Goal: Information Seeking & Learning: Learn about a topic

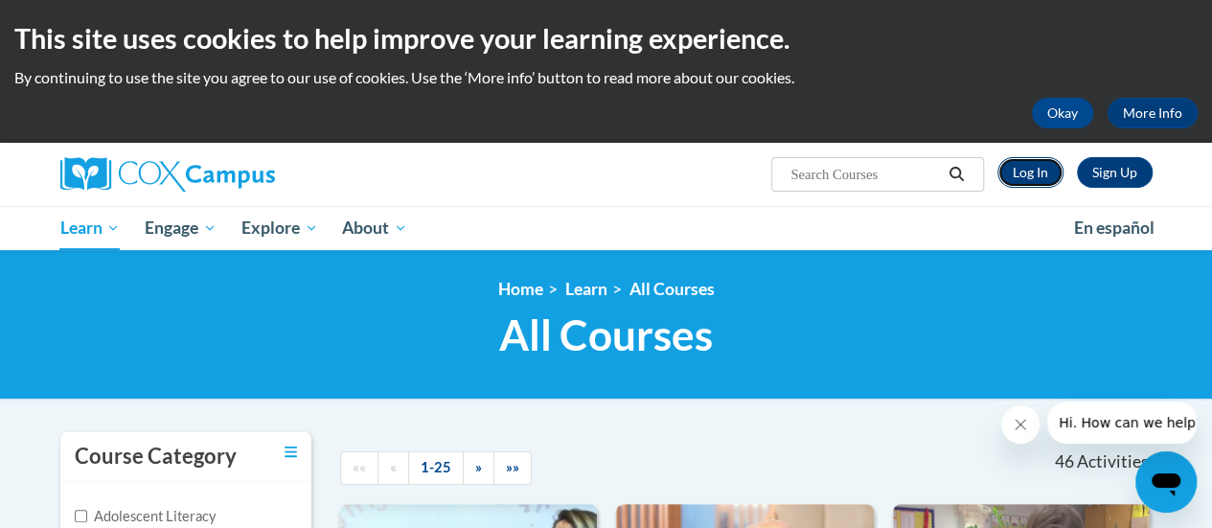
click at [1030, 170] on link "Log In" at bounding box center [1030, 172] width 66 height 31
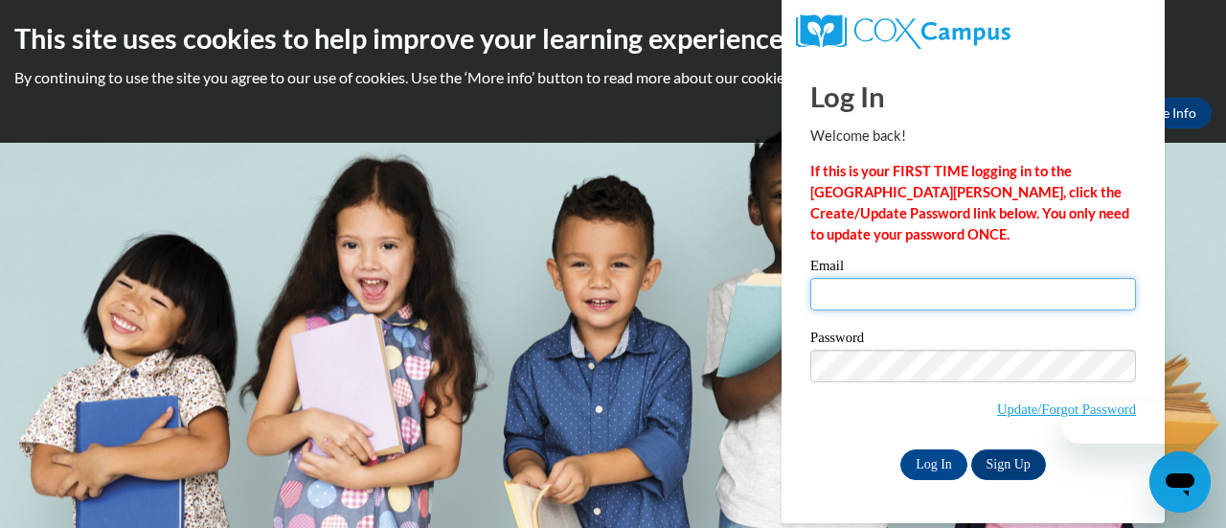
click at [962, 306] on input "Email" at bounding box center [974, 294] width 326 height 33
type input "[EMAIL_ADDRESS][DOMAIN_NAME]"
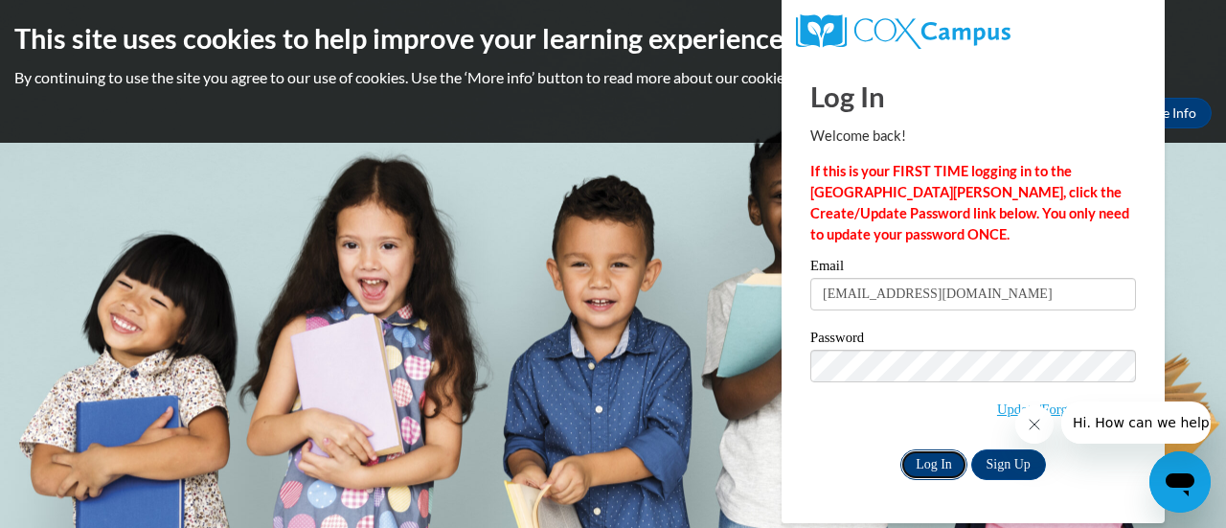
click at [928, 463] on input "Log In" at bounding box center [934, 464] width 67 height 31
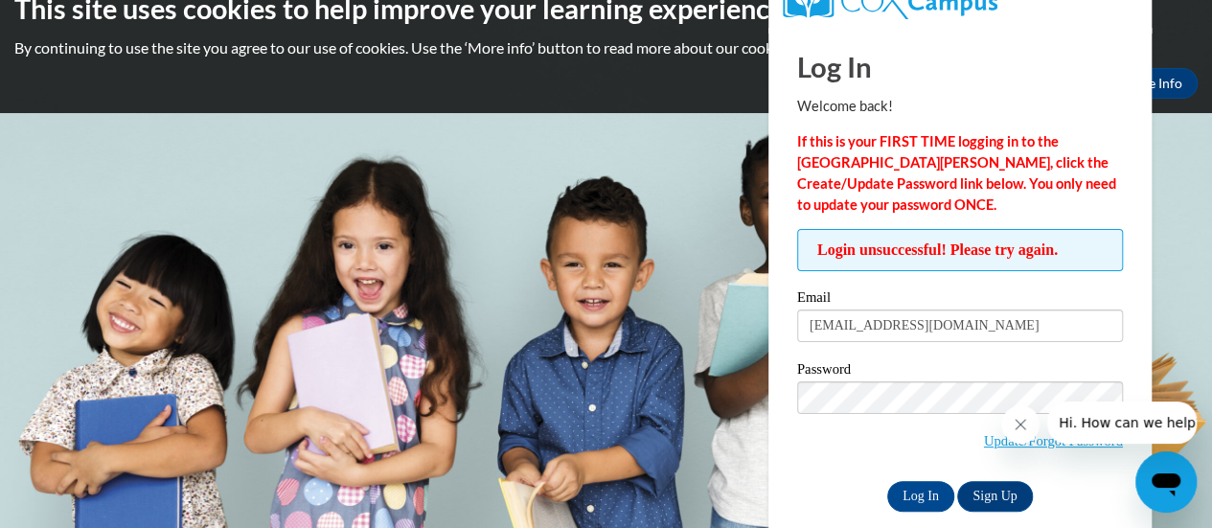
scroll to position [54, 0]
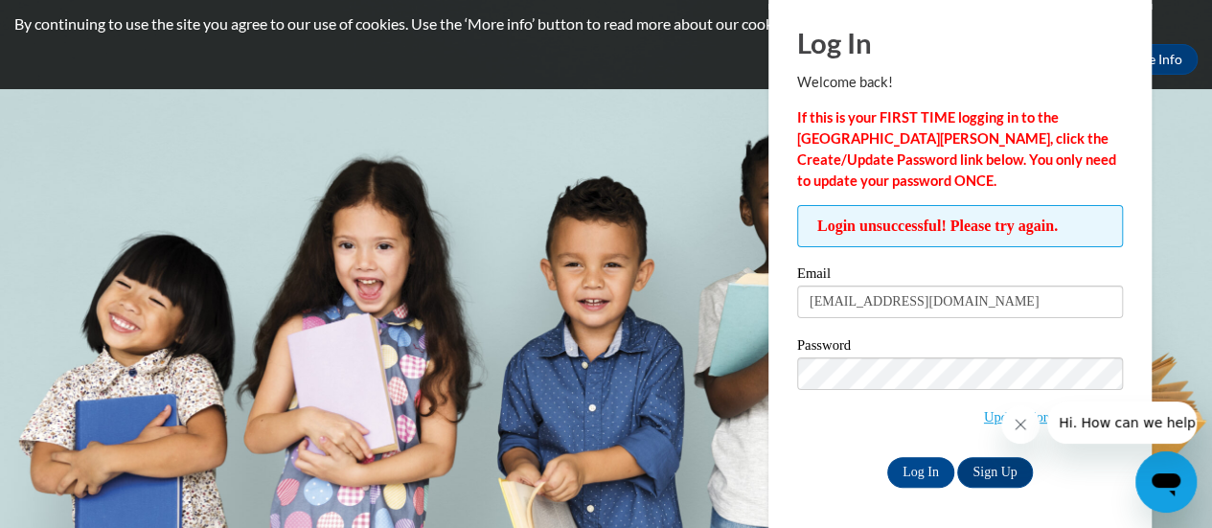
click at [1016, 426] on icon "Close message from company" at bounding box center [1020, 424] width 15 height 15
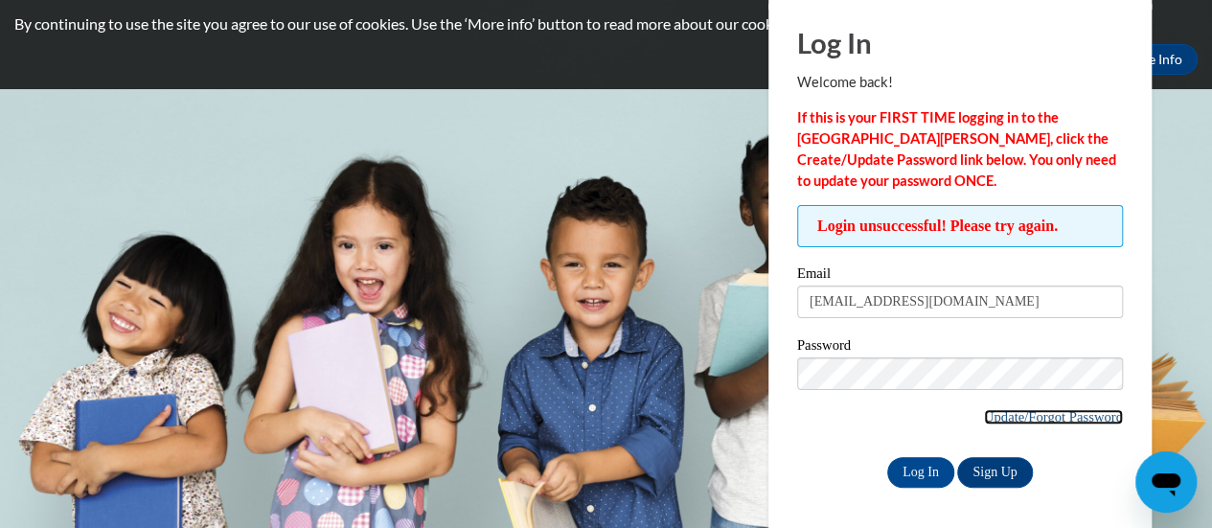
click at [1039, 409] on link "Update/Forgot Password" at bounding box center [1053, 416] width 139 height 15
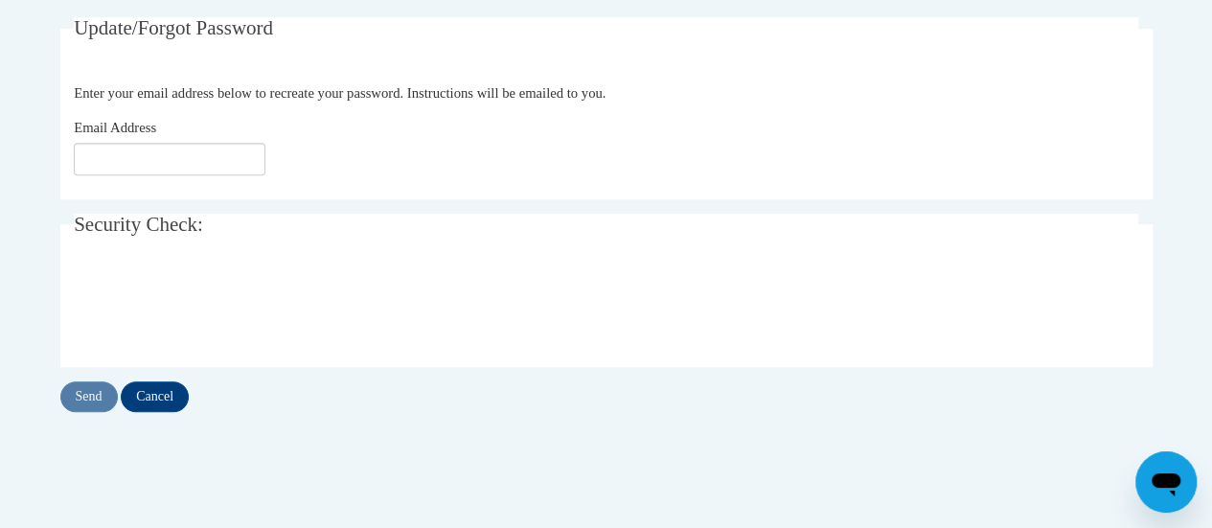
scroll to position [380, 0]
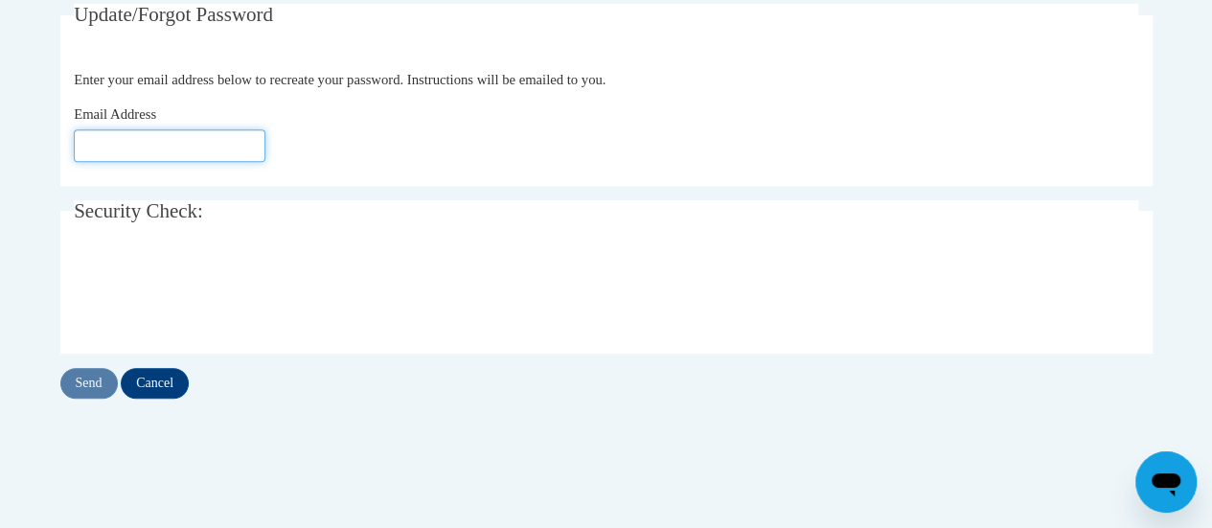
click at [202, 156] on input "Email Address" at bounding box center [170, 145] width 192 height 33
type input "klarson@altoona.k12.wi.us"
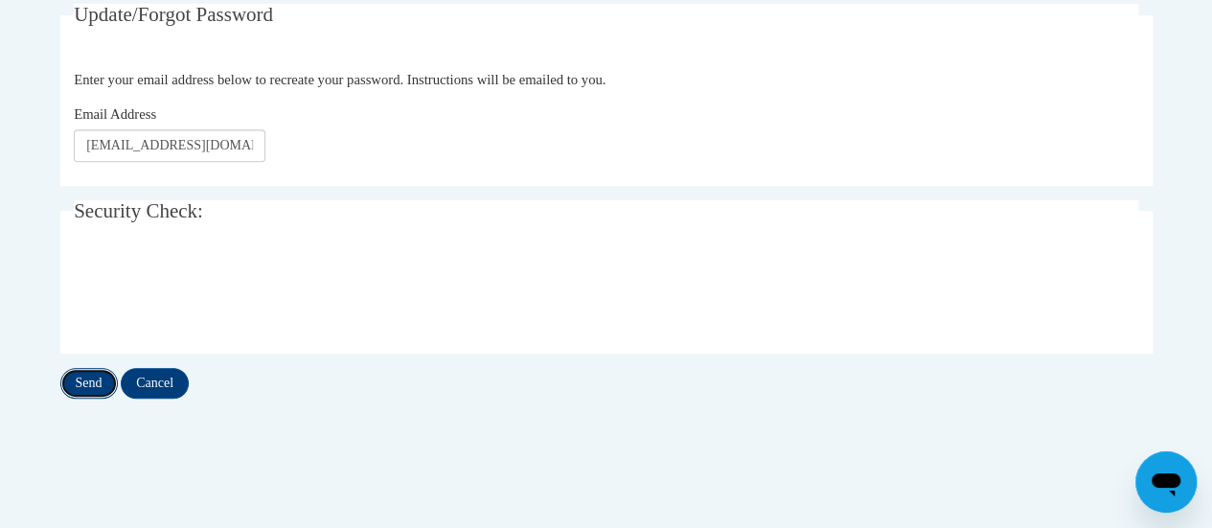
click at [84, 386] on input "Send" at bounding box center [88, 383] width 57 height 31
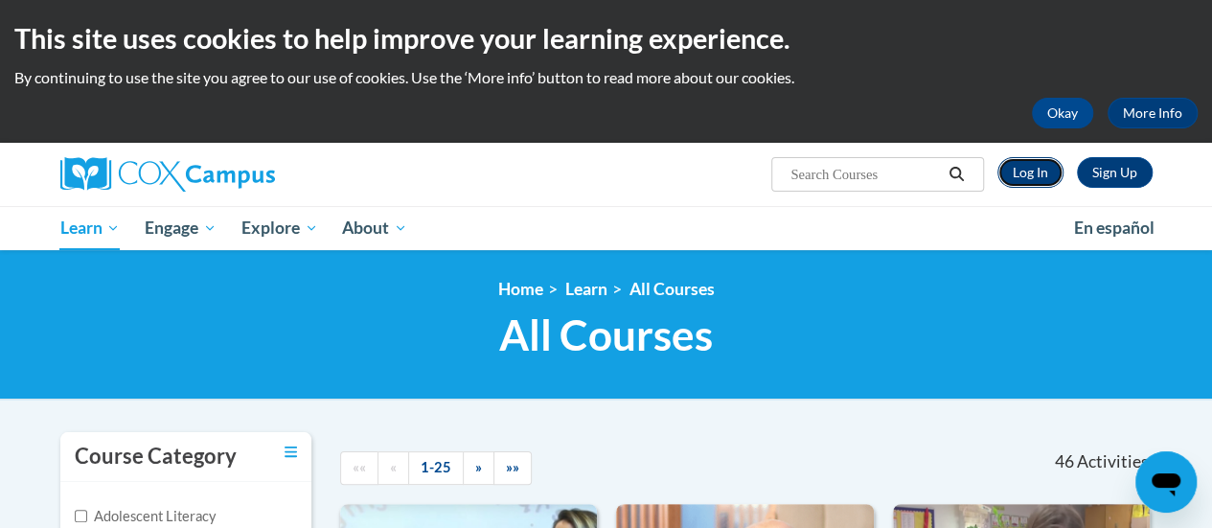
click at [1029, 173] on link "Log In" at bounding box center [1030, 172] width 66 height 31
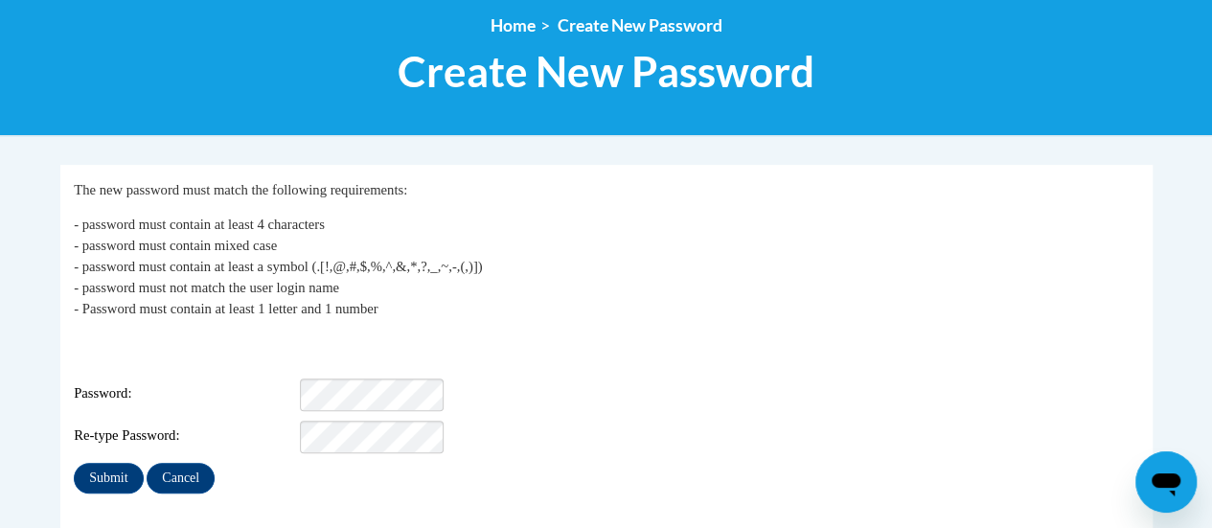
scroll to position [221, 0]
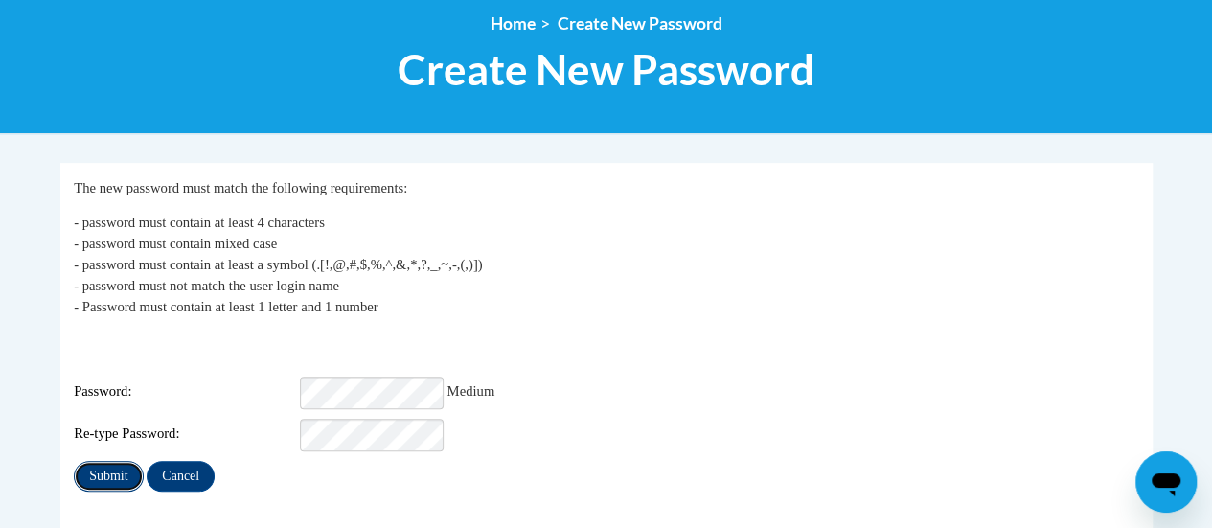
click at [104, 472] on input "Submit" at bounding box center [108, 476] width 69 height 31
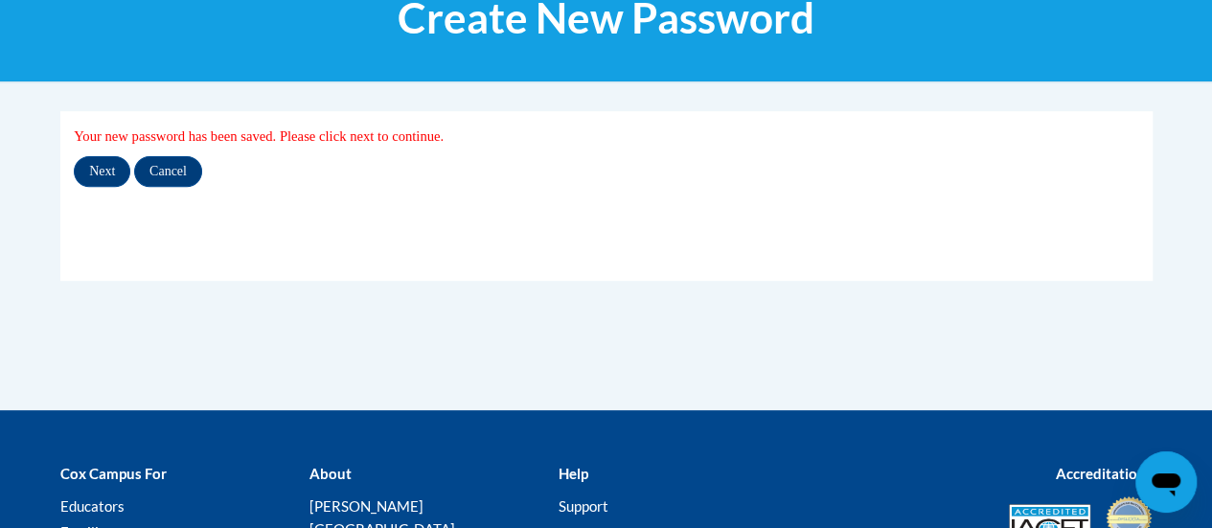
scroll to position [280, 0]
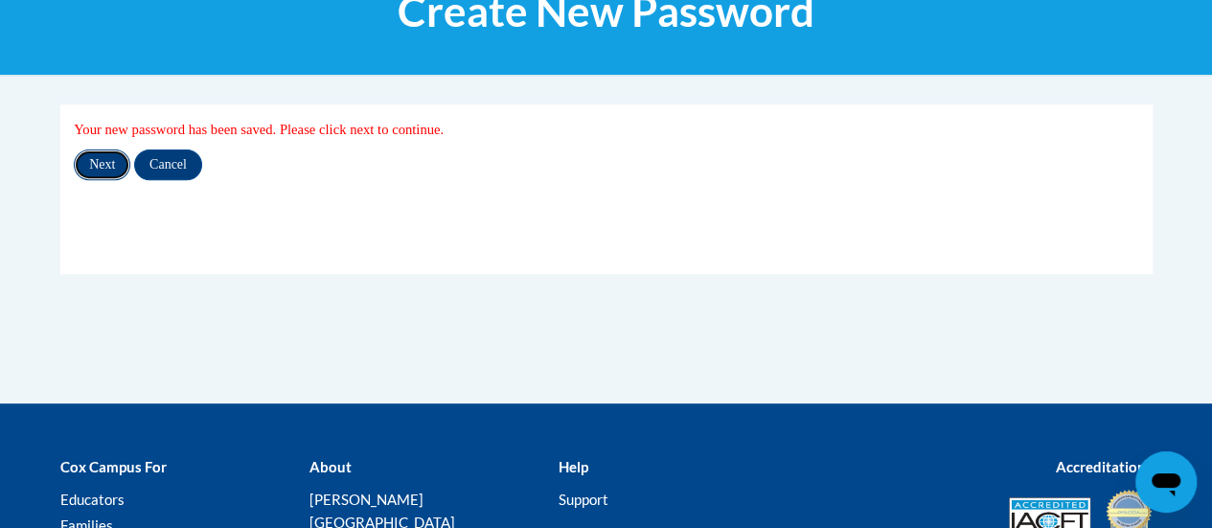
click at [109, 163] on input "Next" at bounding box center [102, 164] width 57 height 31
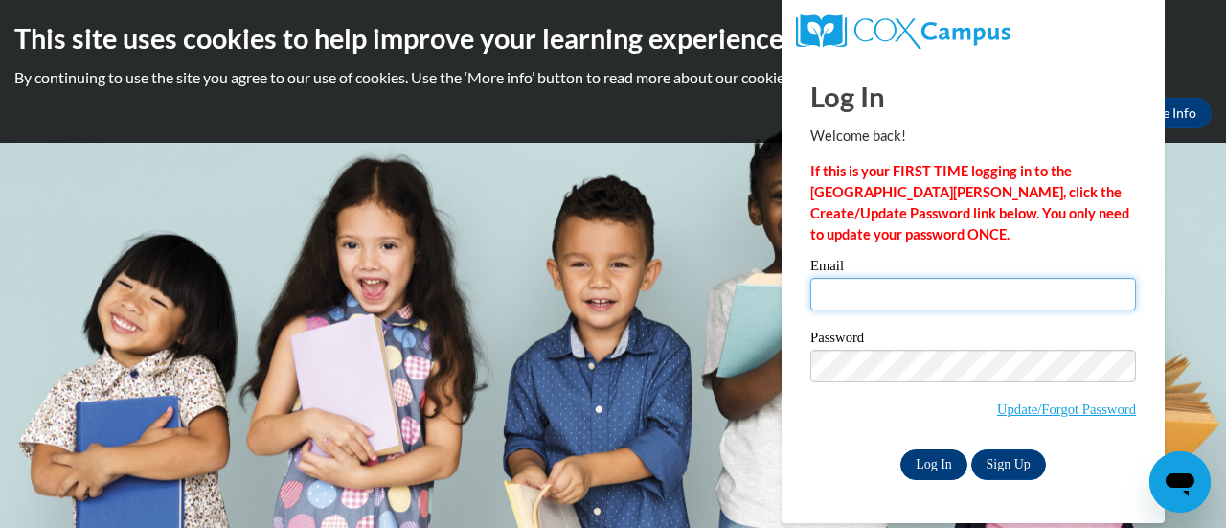
type input "klarson@altoona.k12.wi.us"
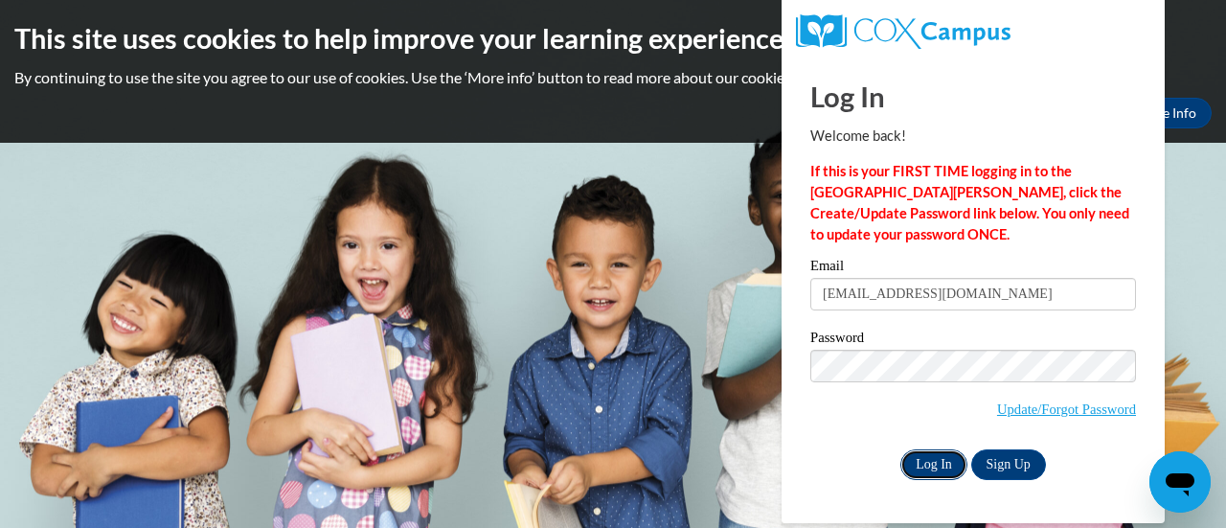
click at [920, 461] on input "Log In" at bounding box center [934, 464] width 67 height 31
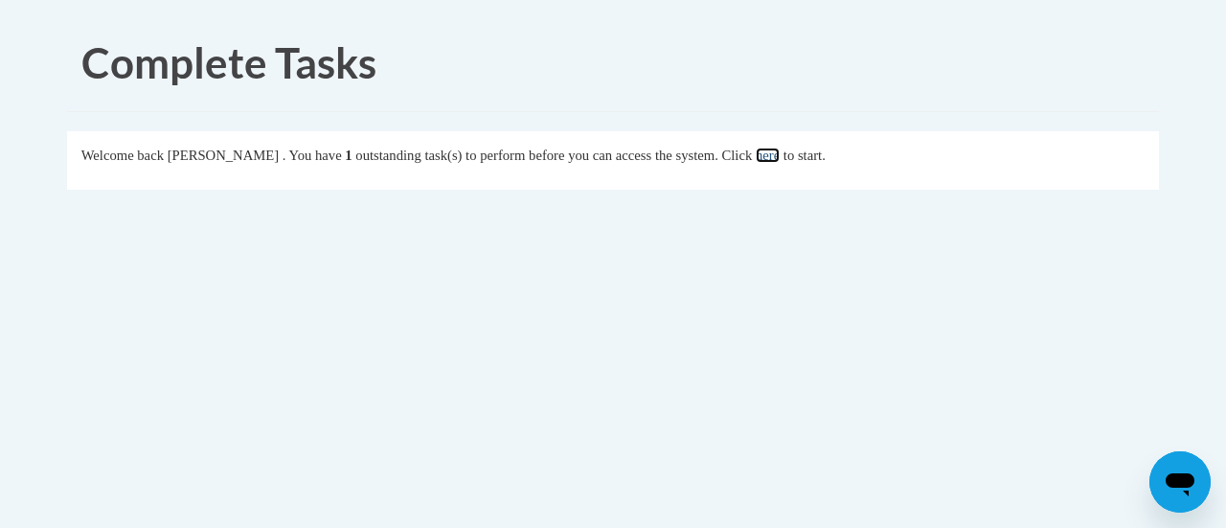
click at [780, 151] on link "here" at bounding box center [768, 155] width 24 height 15
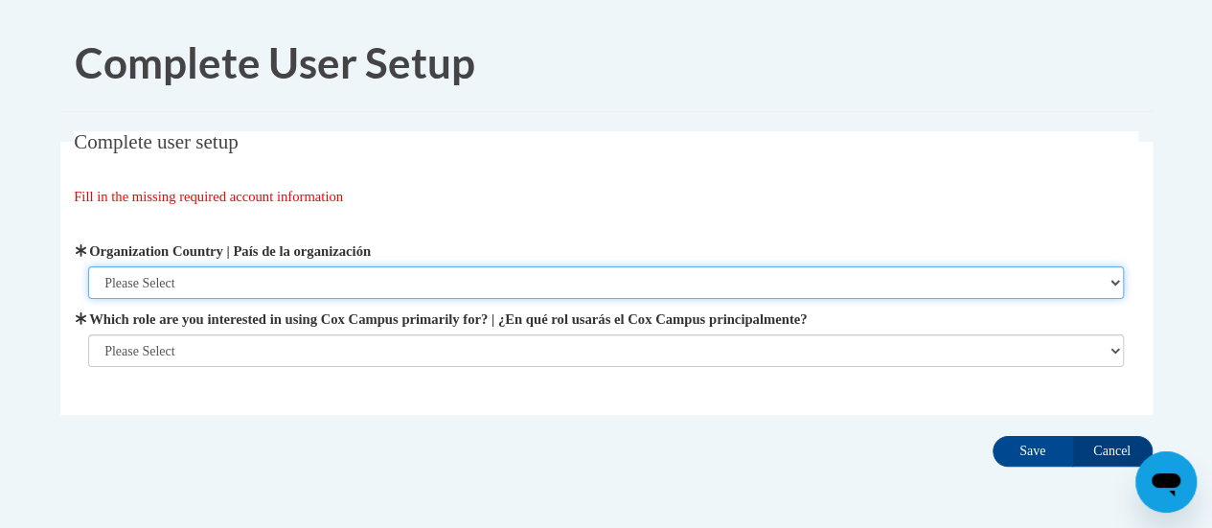
click at [1091, 277] on select "Please Select United States | Estados Unidos Outside of the United States | Fue…" at bounding box center [606, 282] width 1036 height 33
select select "ad49bcad-a171-4b2e-b99c-48b446064914"
click at [88, 266] on select "Please Select United States | Estados Unidos Outside of the United States | Fue…" at bounding box center [606, 282] width 1036 height 33
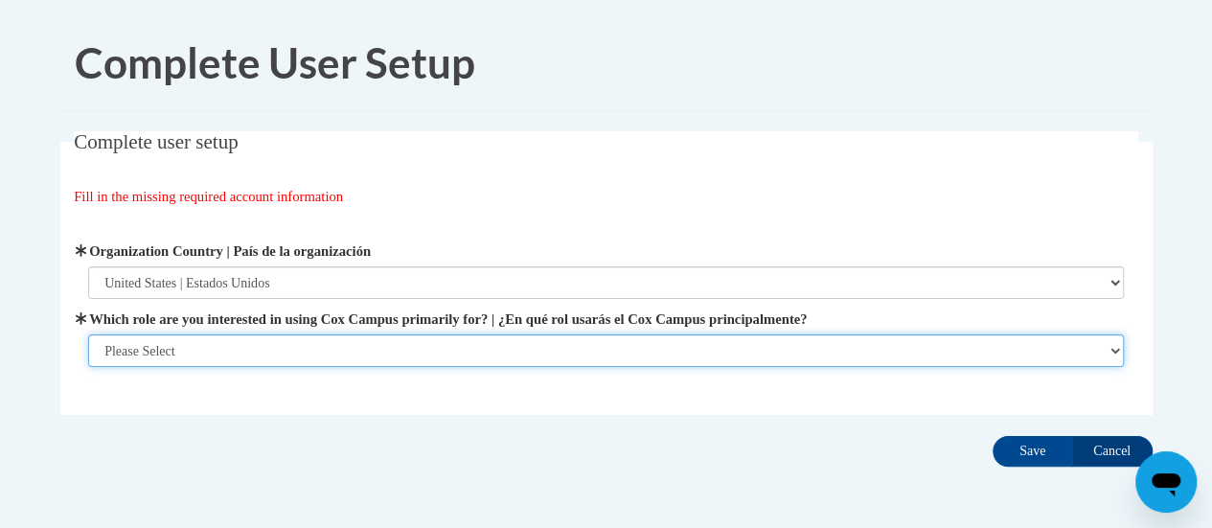
click at [1075, 350] on select "Please Select College/University | Colegio/Universidad Community/Nonprofit Part…" at bounding box center [606, 350] width 1036 height 33
select select "fbf2d438-af2f-41f8-98f1-81c410e29de3"
click at [88, 367] on select "Please Select College/University | Colegio/Universidad Community/Nonprofit Part…" at bounding box center [606, 350] width 1036 height 33
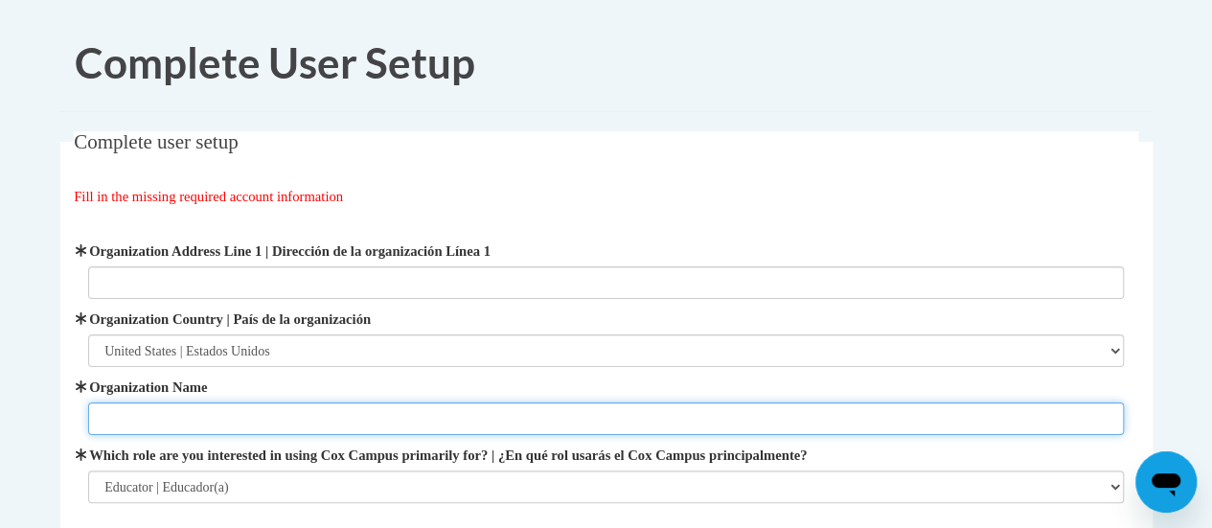
click at [1036, 429] on input "Organization Name" at bounding box center [606, 418] width 1036 height 33
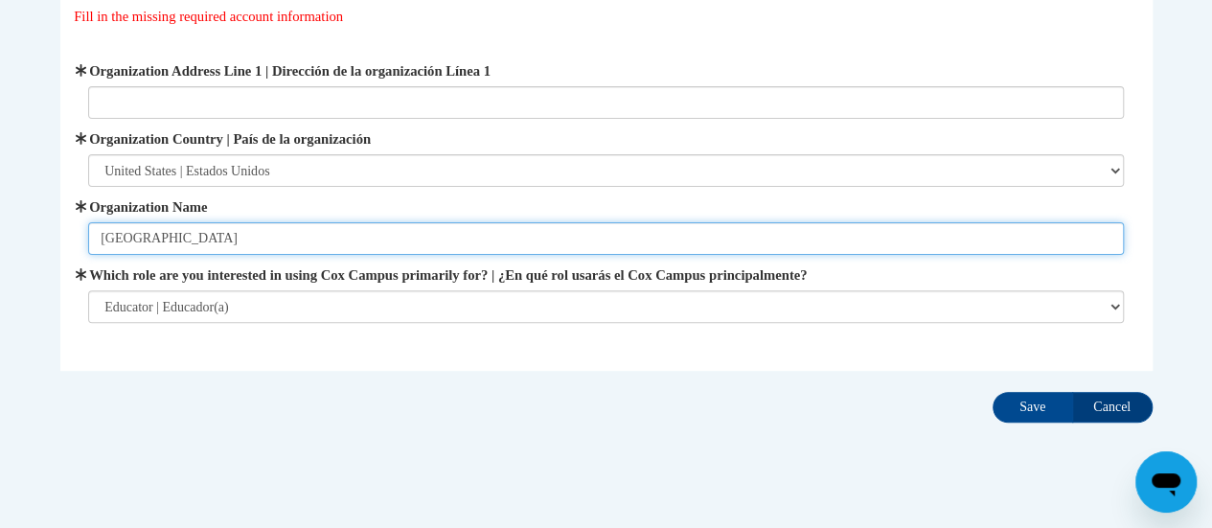
scroll to position [181, 0]
type input "Altoona School District"
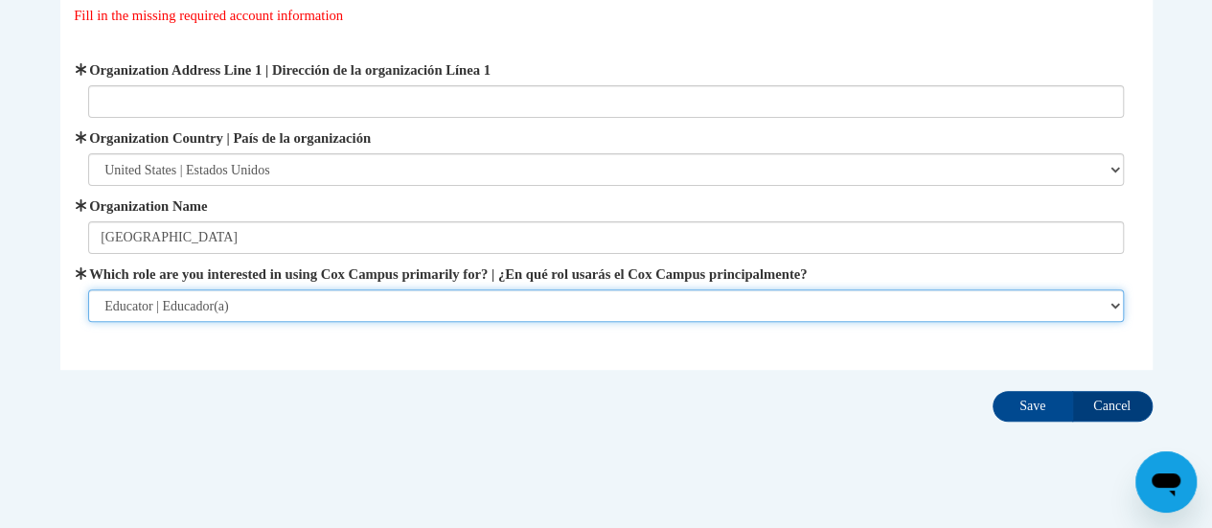
click at [1118, 304] on select "Please Select College/University | Colegio/Universidad Community/Nonprofit Part…" at bounding box center [606, 305] width 1036 height 33
click at [88, 289] on select "Please Select College/University | Colegio/Universidad Community/Nonprofit Part…" at bounding box center [606, 305] width 1036 height 33
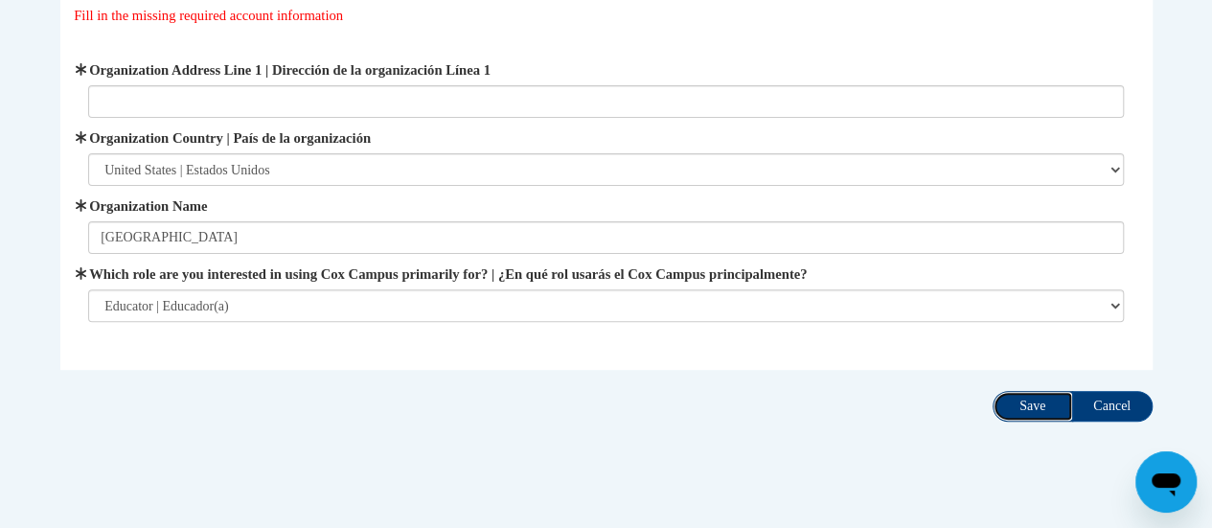
click at [1020, 403] on input "Save" at bounding box center [1033, 406] width 80 height 31
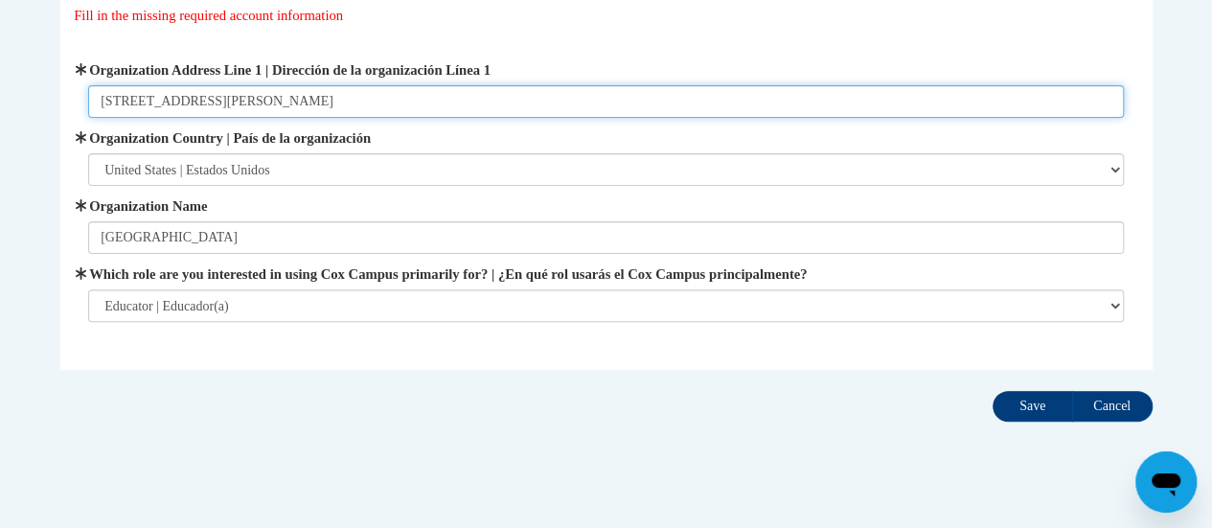
type input "157 Bartlett Avenue"
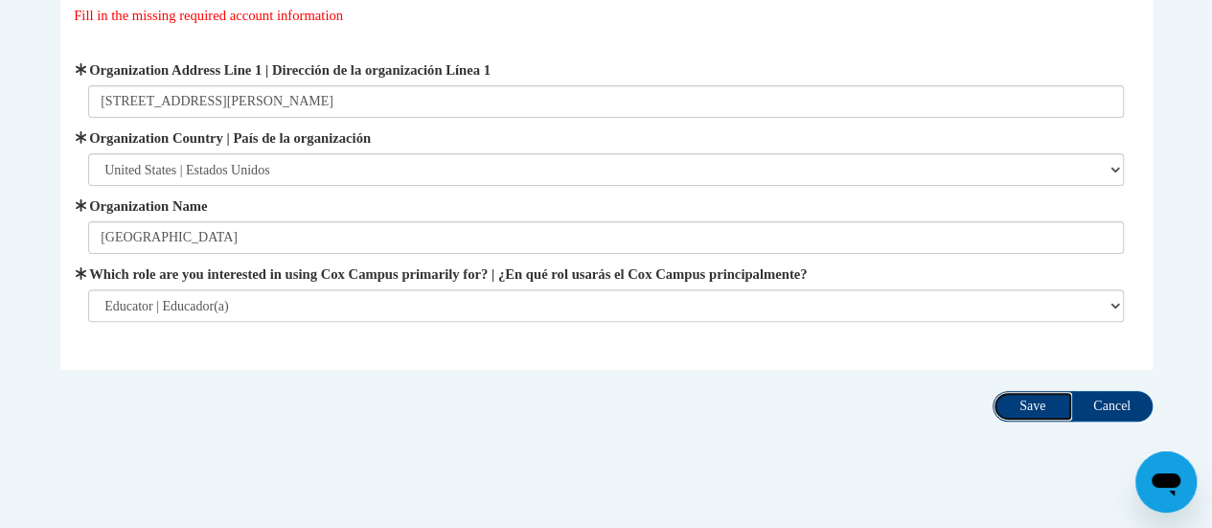
click at [1022, 398] on input "Save" at bounding box center [1033, 406] width 80 height 31
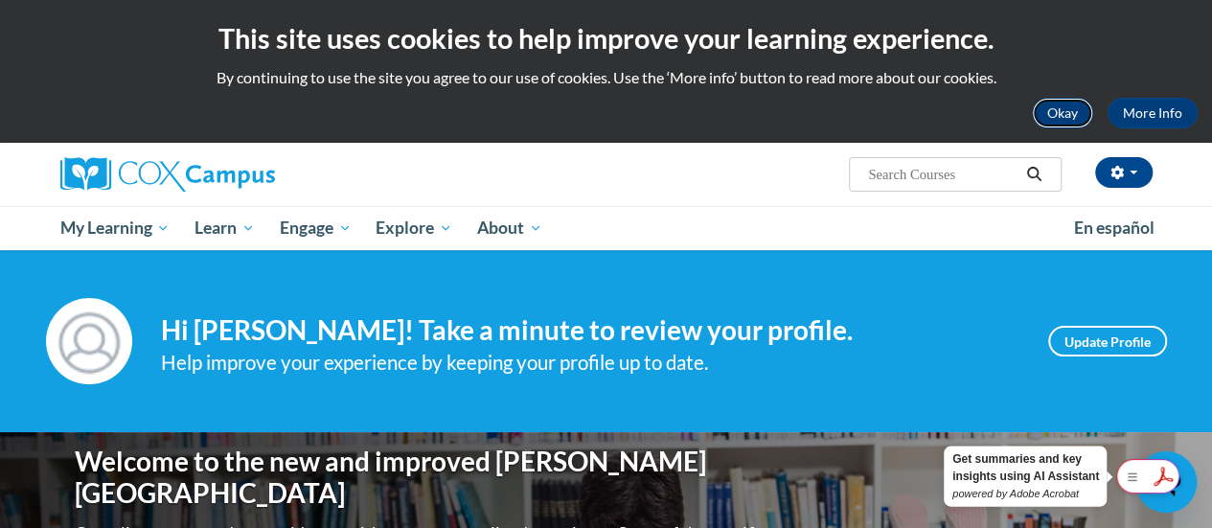
click at [1060, 107] on button "Okay" at bounding box center [1062, 113] width 61 height 31
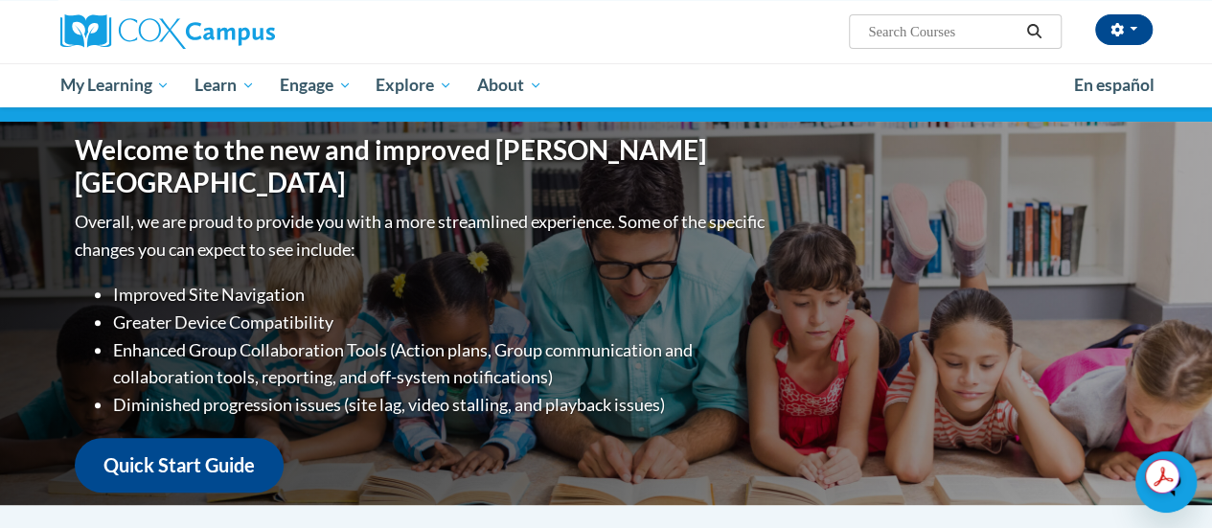
scroll to position [158, 0]
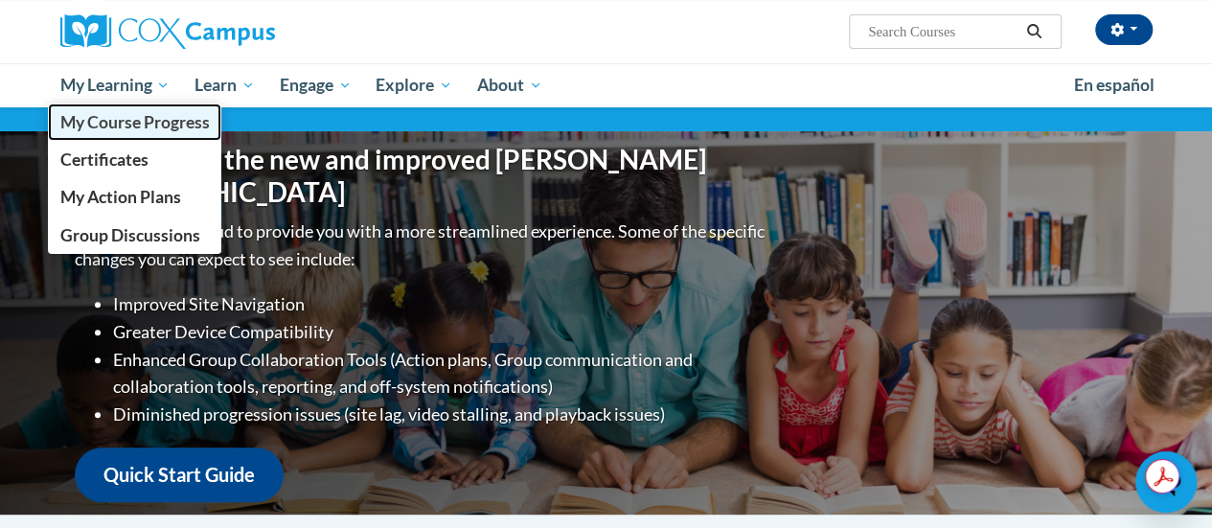
click at [129, 124] on span "My Course Progress" at bounding box center [133, 122] width 149 height 20
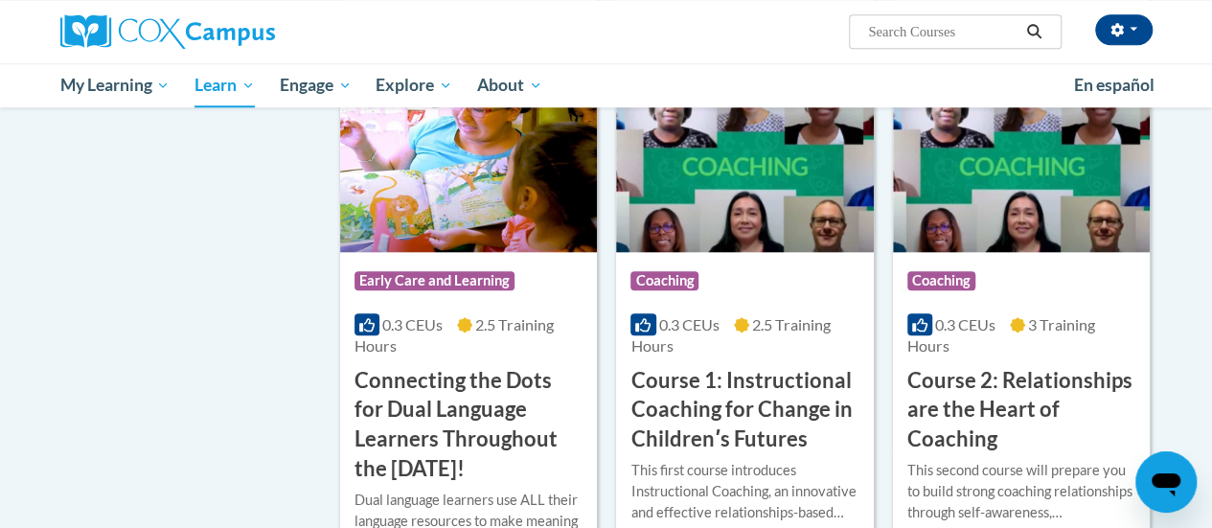
scroll to position [902, 0]
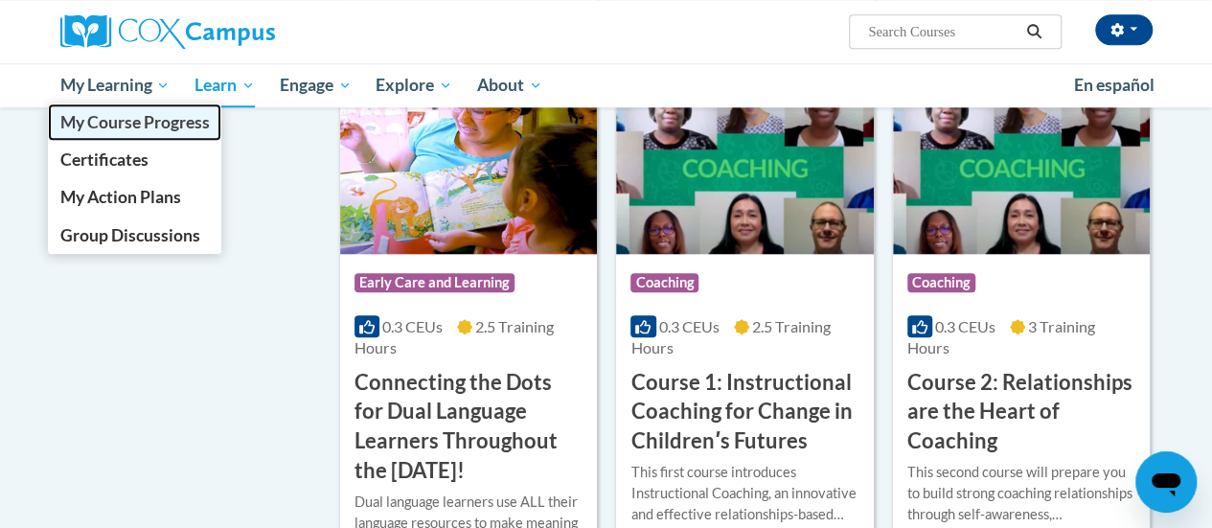
click at [136, 129] on span "My Course Progress" at bounding box center [133, 122] width 149 height 20
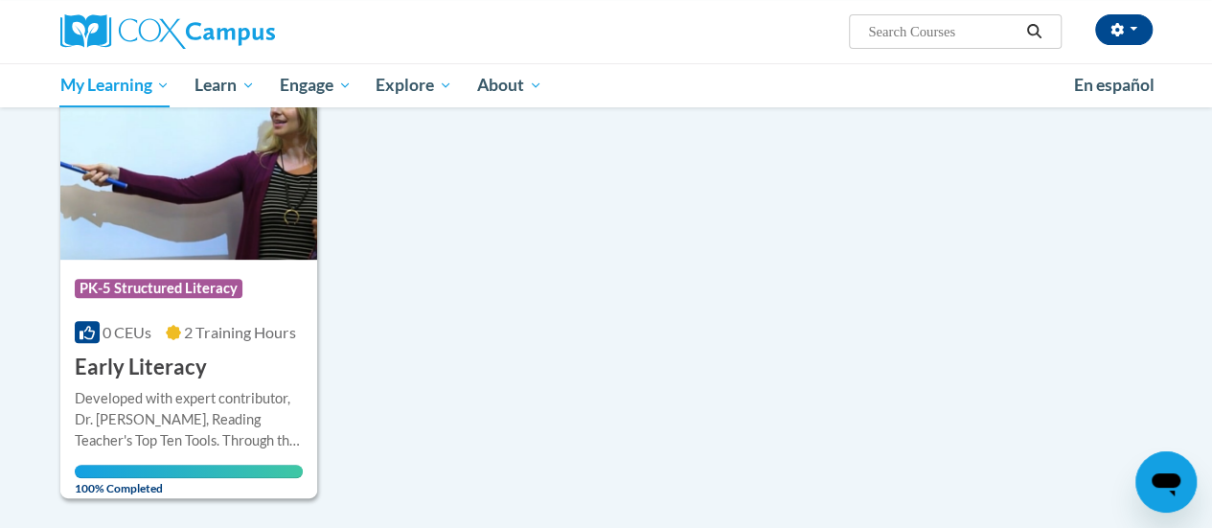
scroll to position [251, 0]
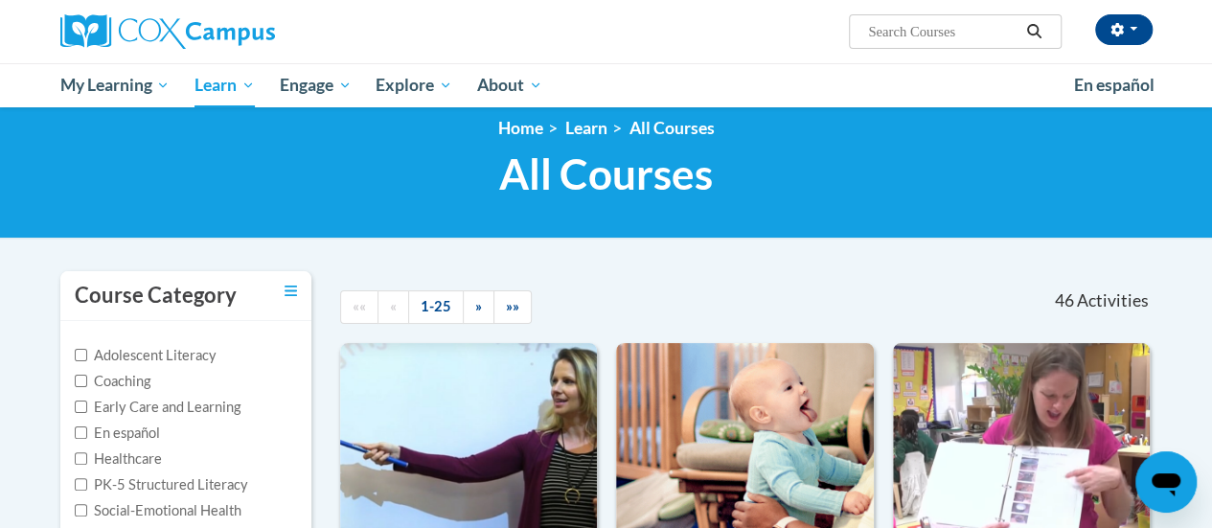
scroll to position [4, 0]
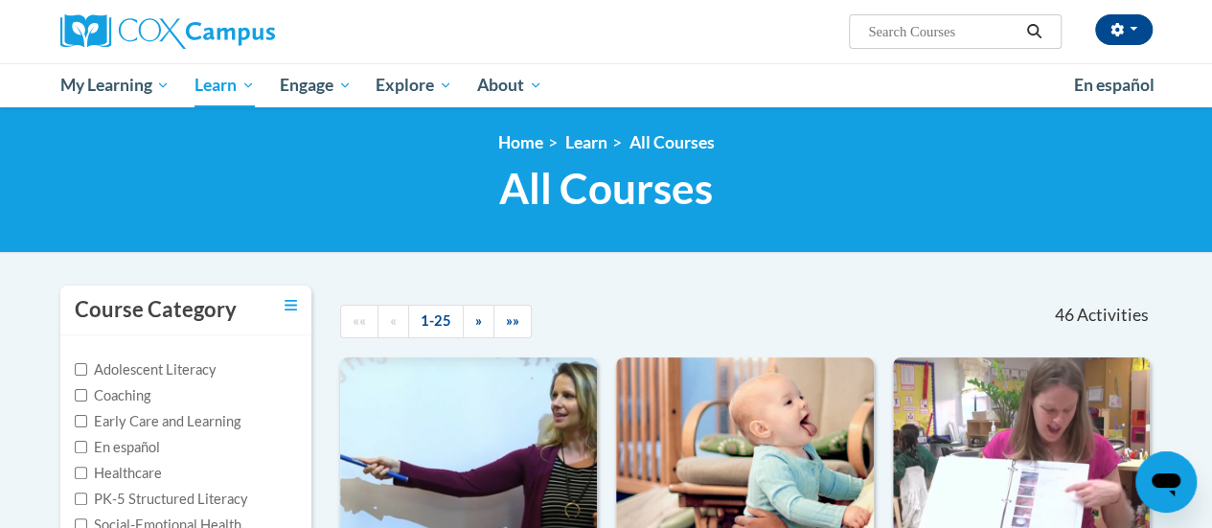
click at [907, 32] on input "Search..." at bounding box center [942, 31] width 153 height 23
type input "Oral Language"
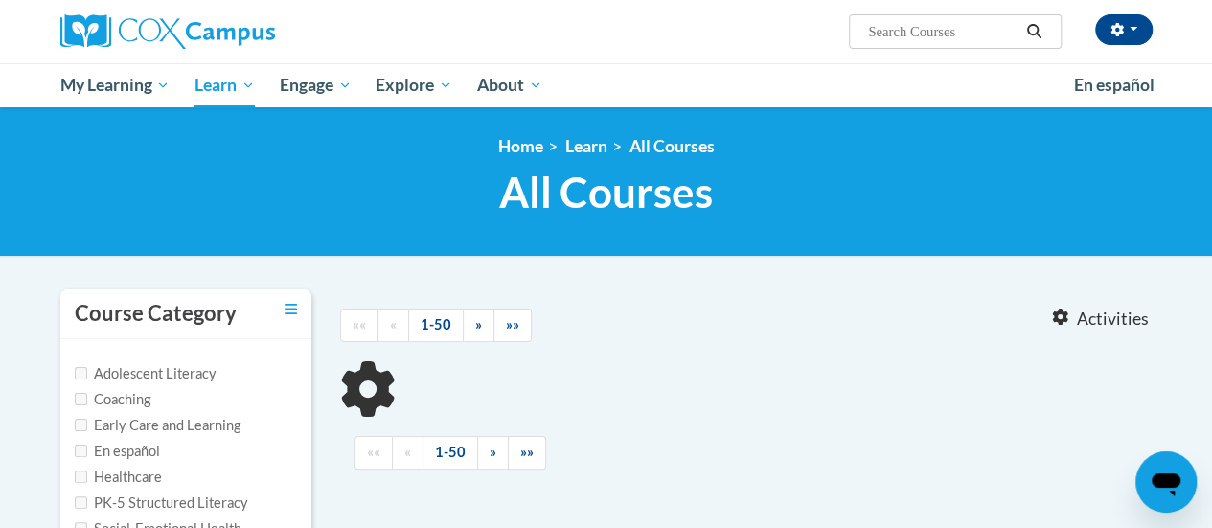
type input "Oral Language"
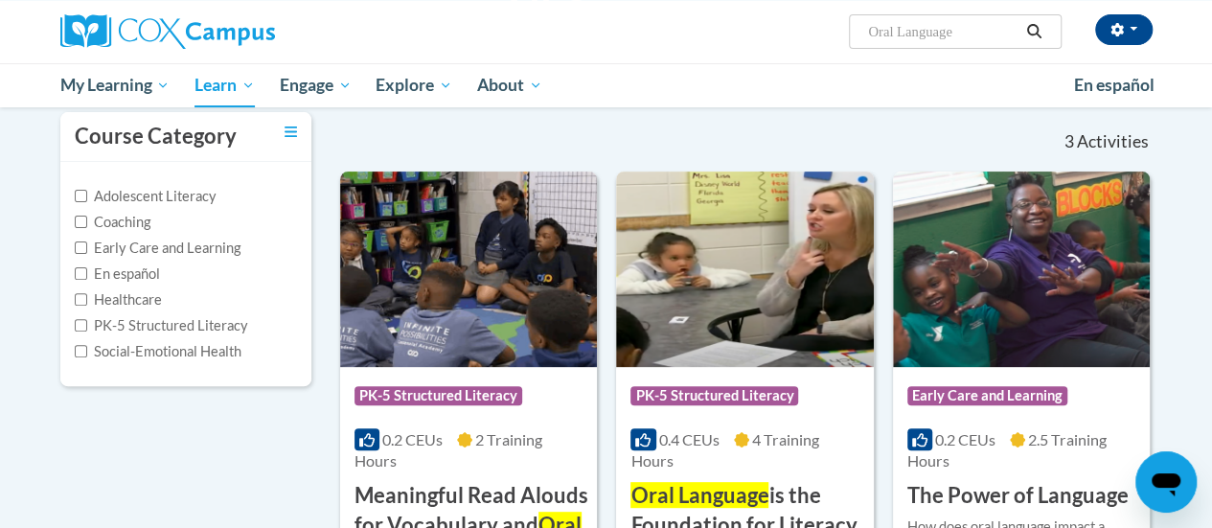
scroll to position [268, 0]
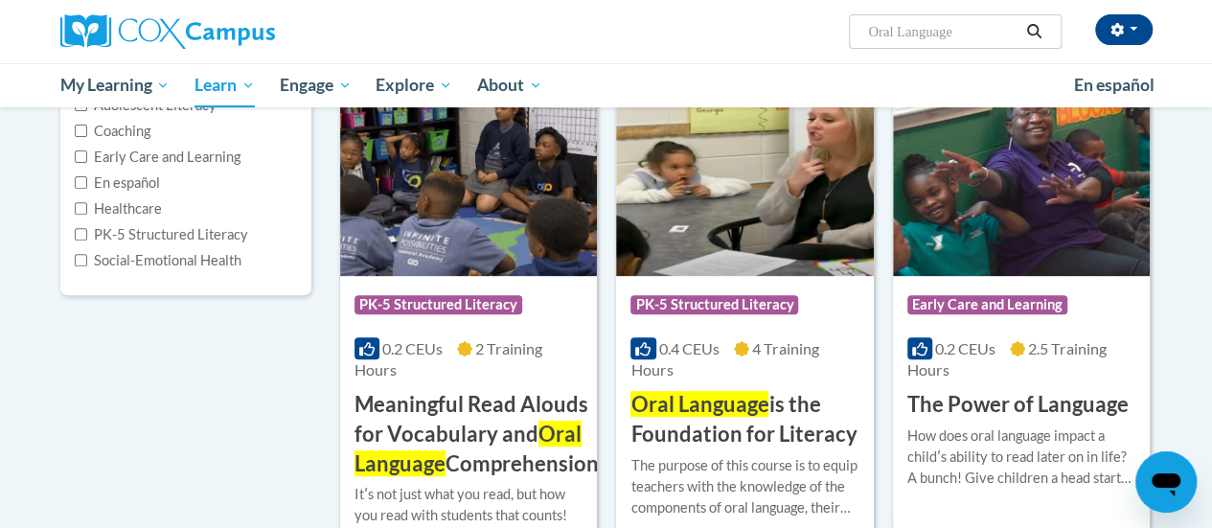
click at [747, 409] on span "Oral Language" at bounding box center [699, 404] width 138 height 26
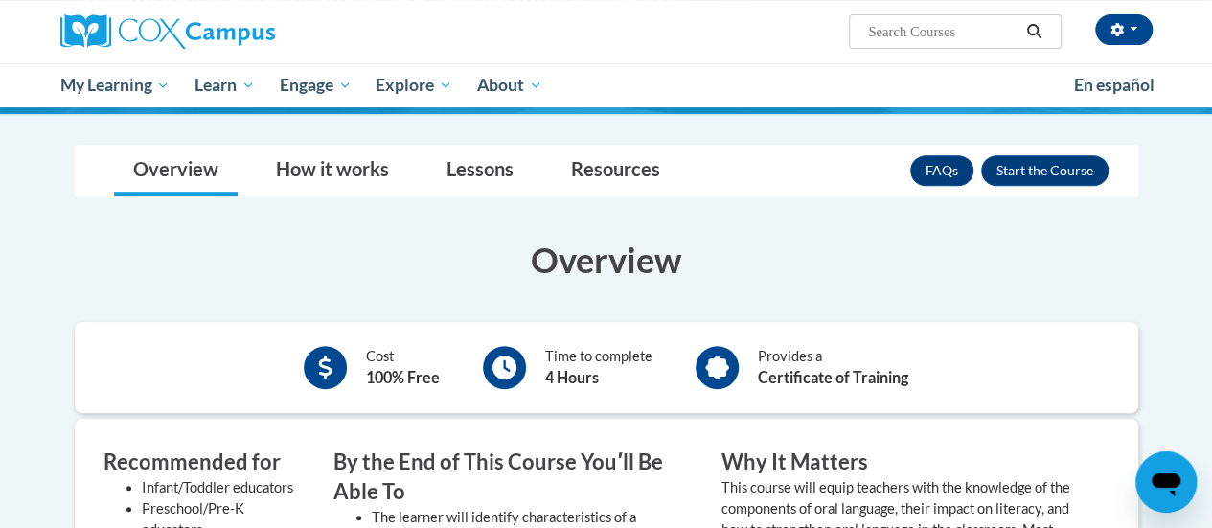
scroll to position [297, 0]
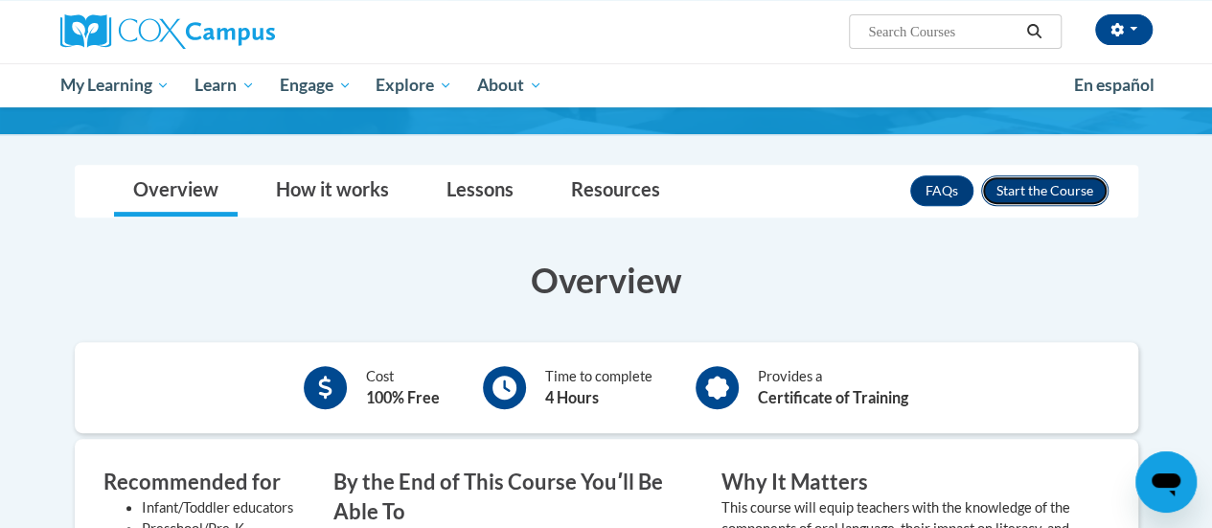
click at [1053, 189] on button "Enroll" at bounding box center [1044, 190] width 127 height 31
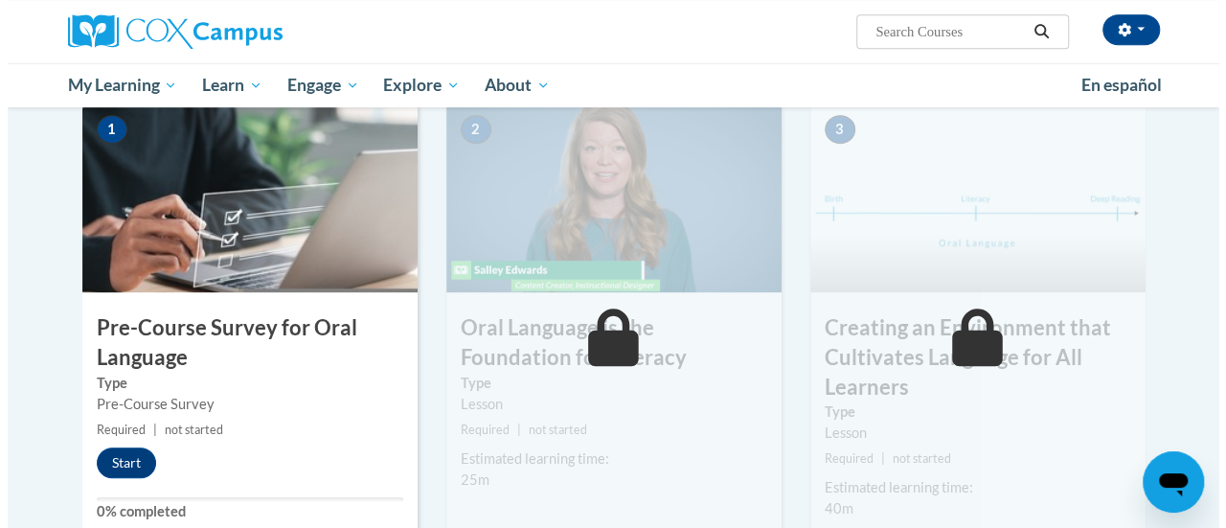
scroll to position [472, 0]
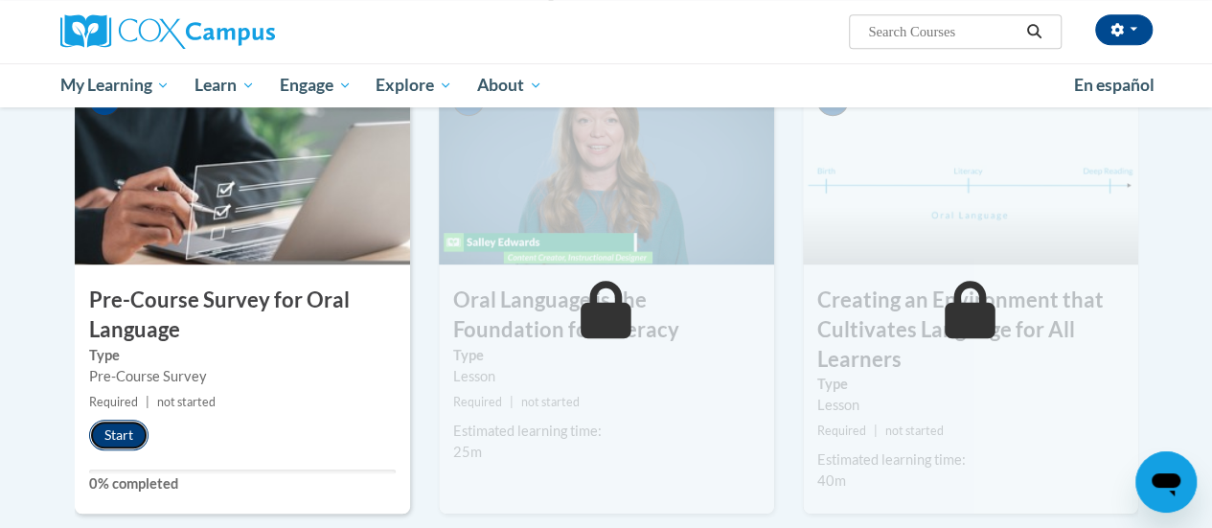
click at [130, 424] on button "Start" at bounding box center [118, 435] width 59 height 31
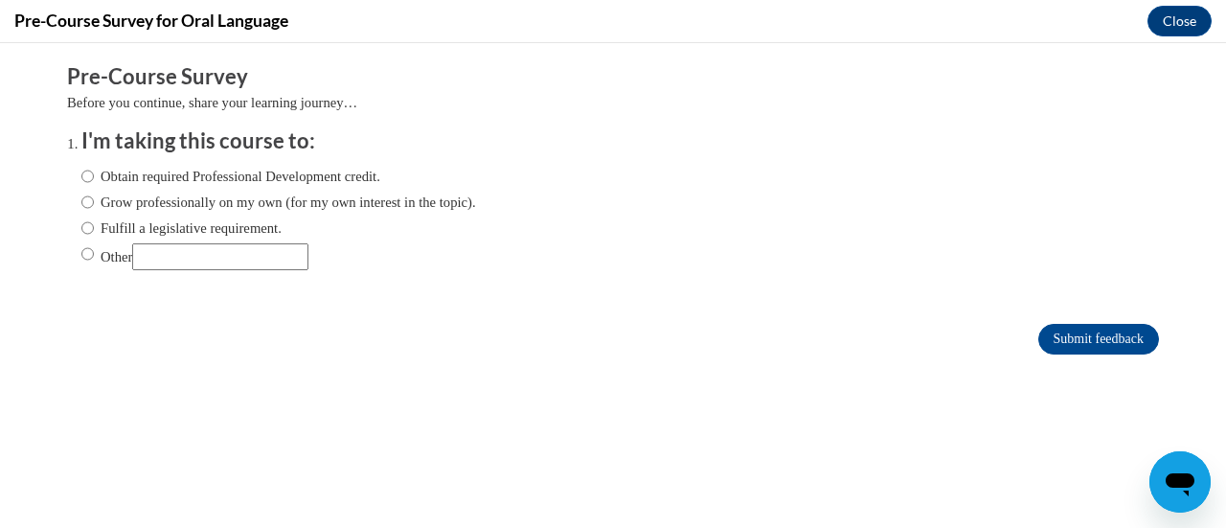
scroll to position [0, 0]
click at [81, 226] on input "Fulfill a legislative requirement." at bounding box center [87, 227] width 12 height 21
radio input "true"
click at [1102, 338] on input "Submit feedback" at bounding box center [1099, 339] width 121 height 31
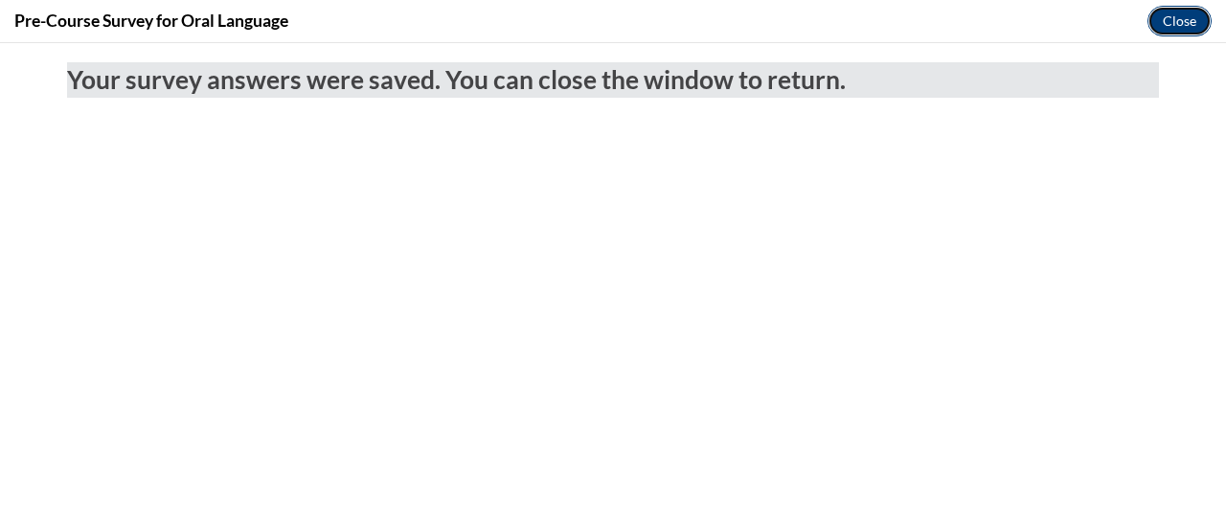
click at [1177, 24] on button "Close" at bounding box center [1180, 21] width 64 height 31
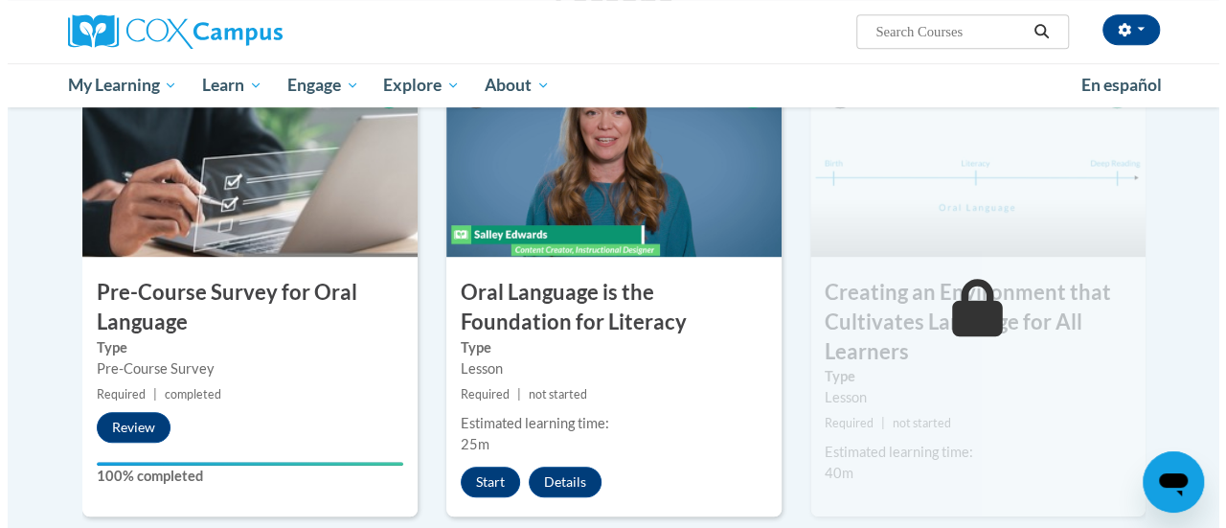
scroll to position [490, 0]
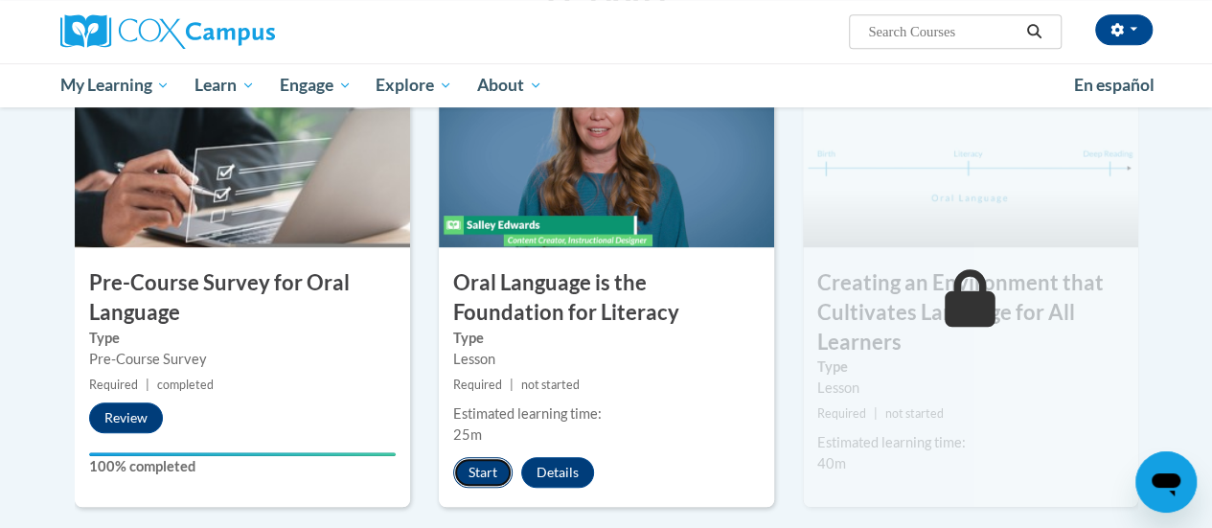
click at [480, 463] on button "Start" at bounding box center [482, 472] width 59 height 31
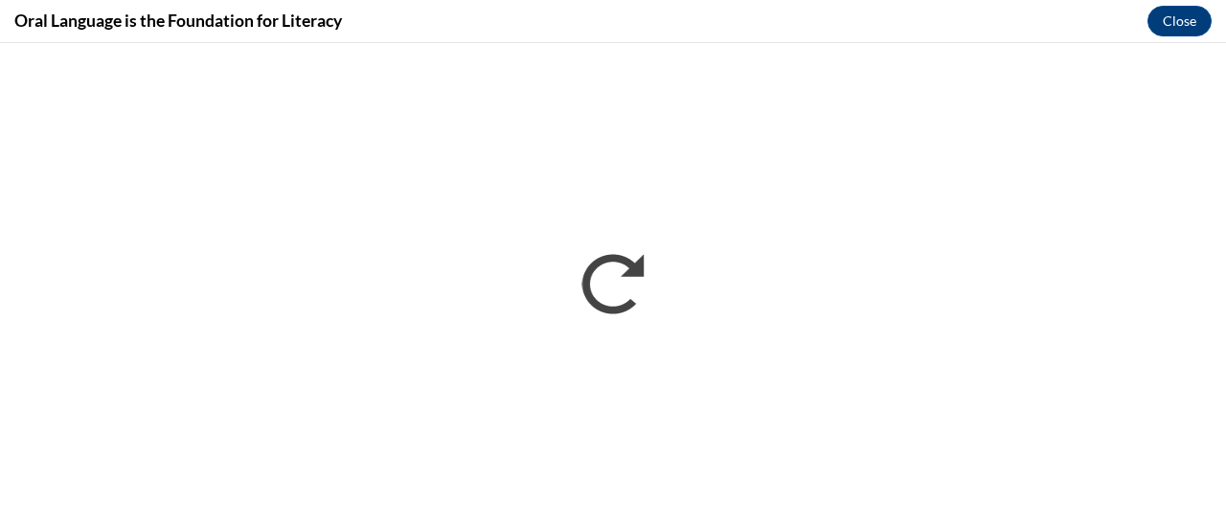
scroll to position [0, 0]
click at [1174, 20] on button "Close" at bounding box center [1180, 21] width 64 height 31
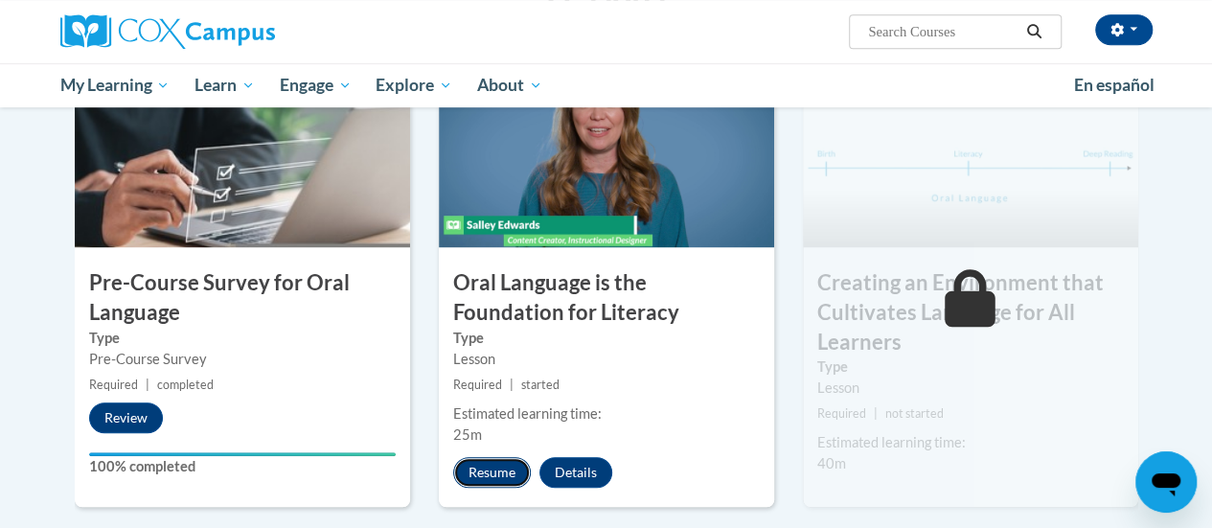
click at [492, 461] on button "Resume" at bounding box center [492, 472] width 78 height 31
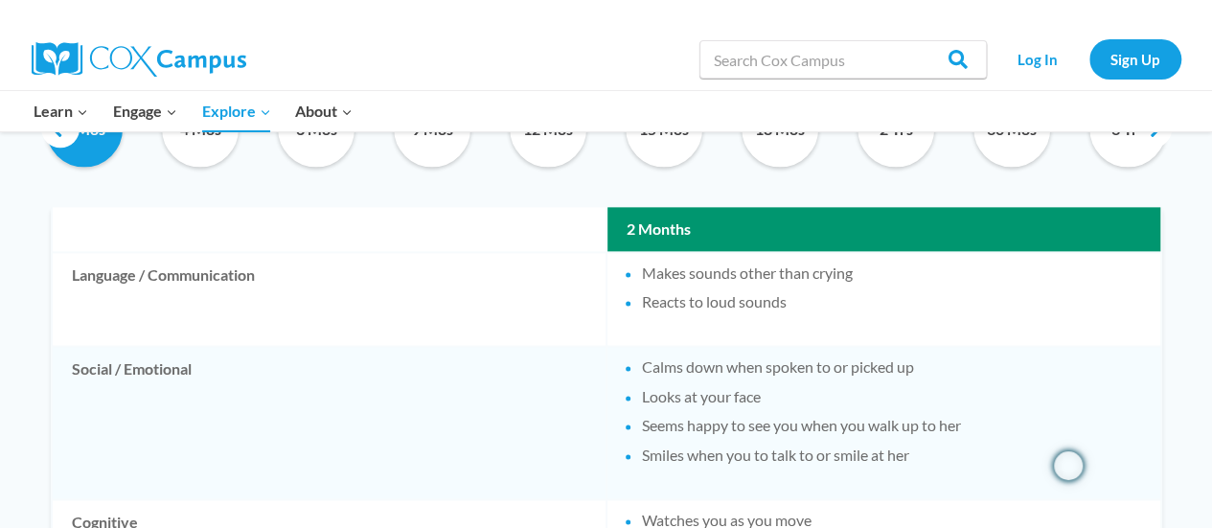
scroll to position [1101, 0]
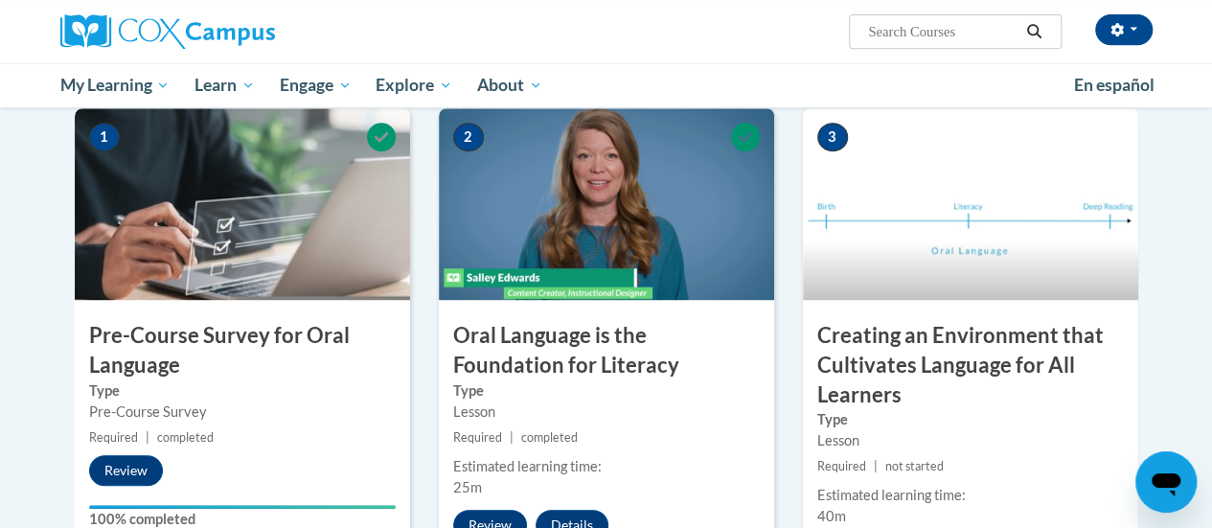
scroll to position [435, 0]
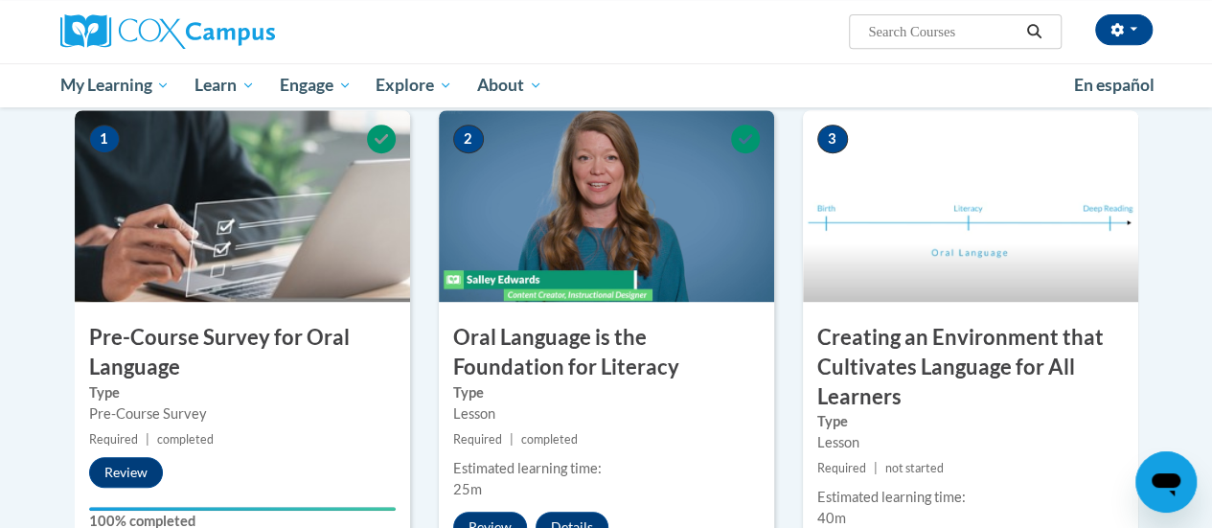
click at [602, 278] on img at bounding box center [606, 206] width 335 height 192
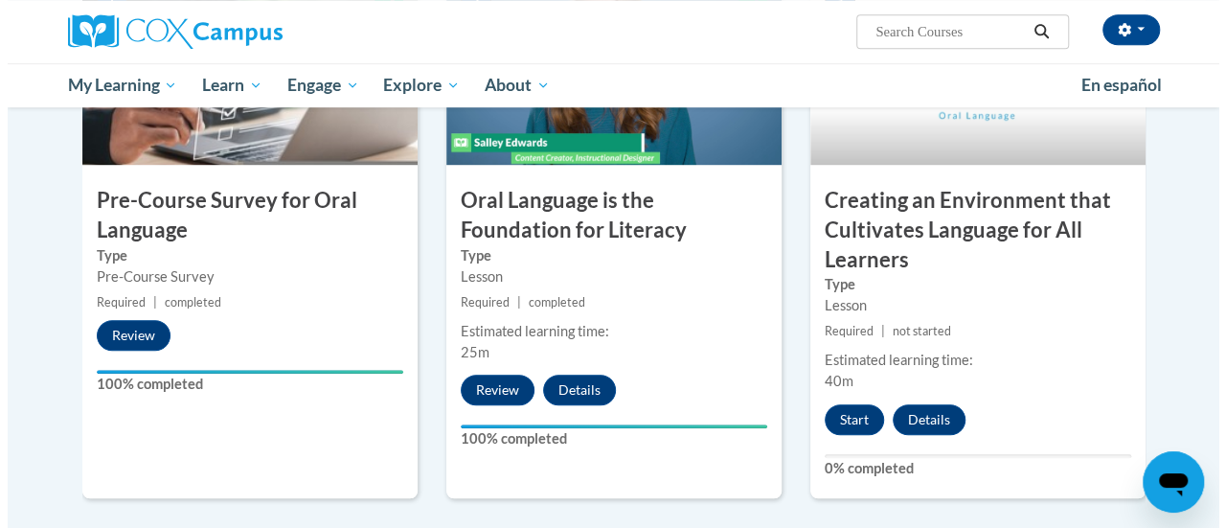
scroll to position [573, 0]
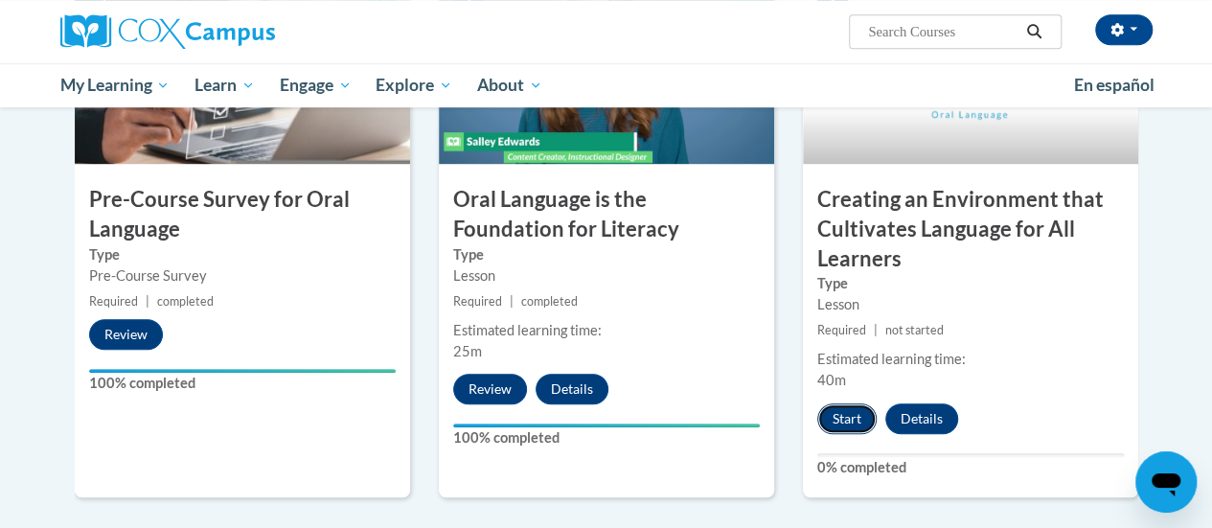
click at [839, 412] on button "Start" at bounding box center [846, 418] width 59 height 31
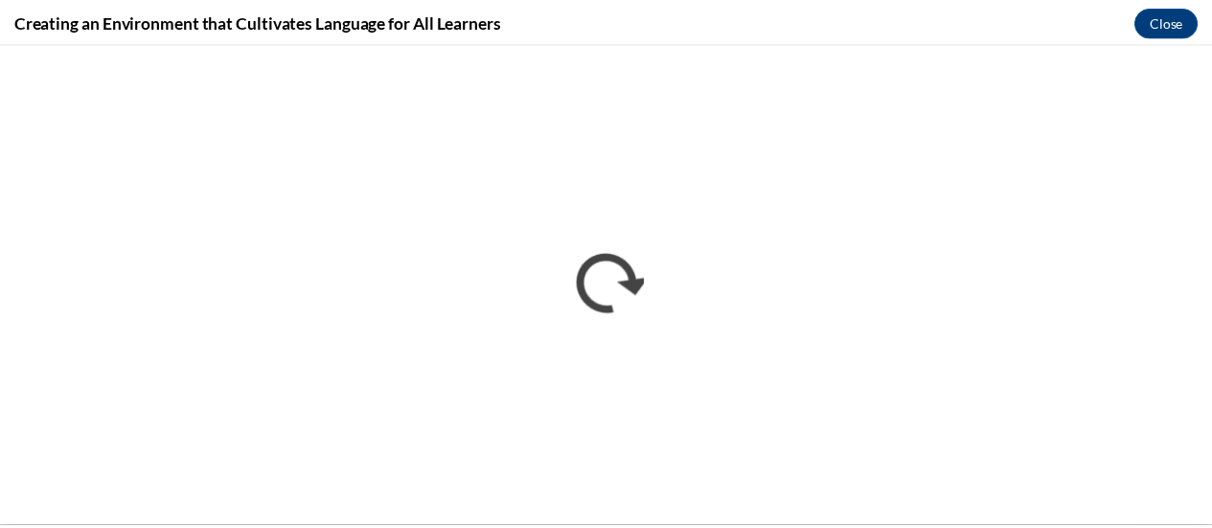
scroll to position [0, 0]
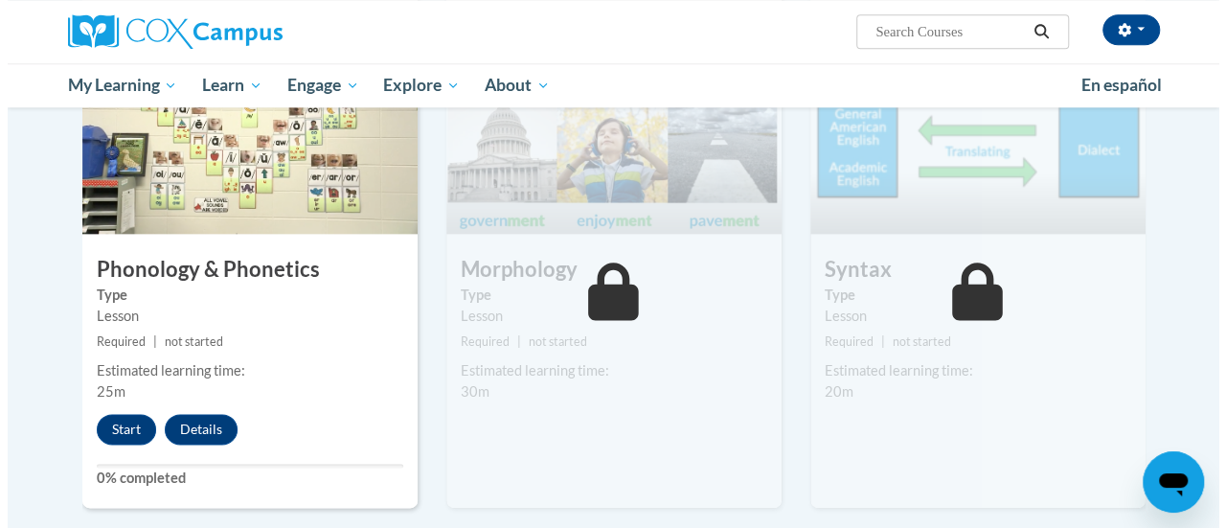
scroll to position [1063, 0]
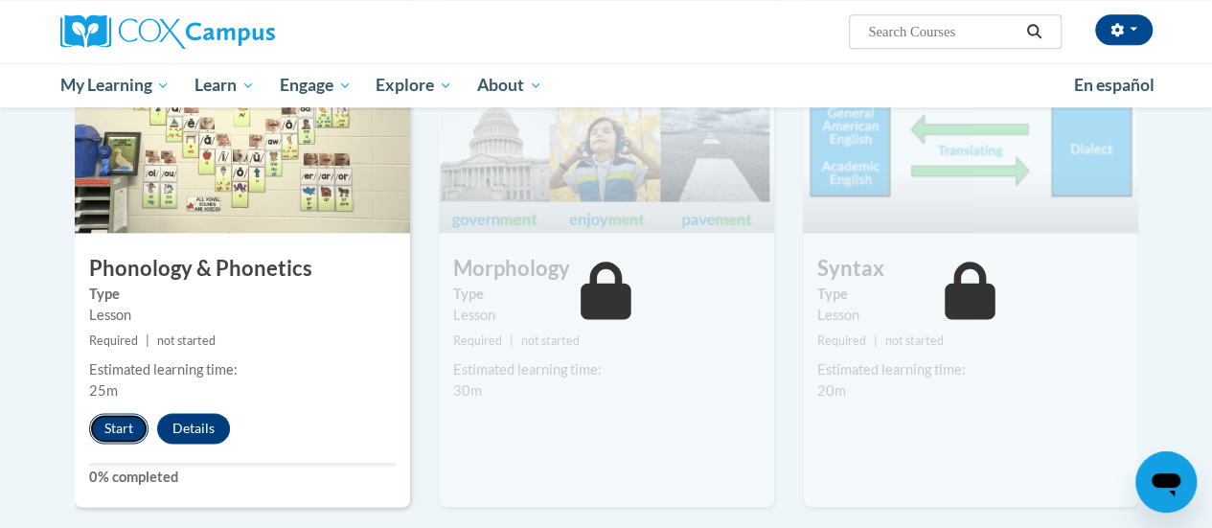
click at [107, 425] on button "Start" at bounding box center [118, 428] width 59 height 31
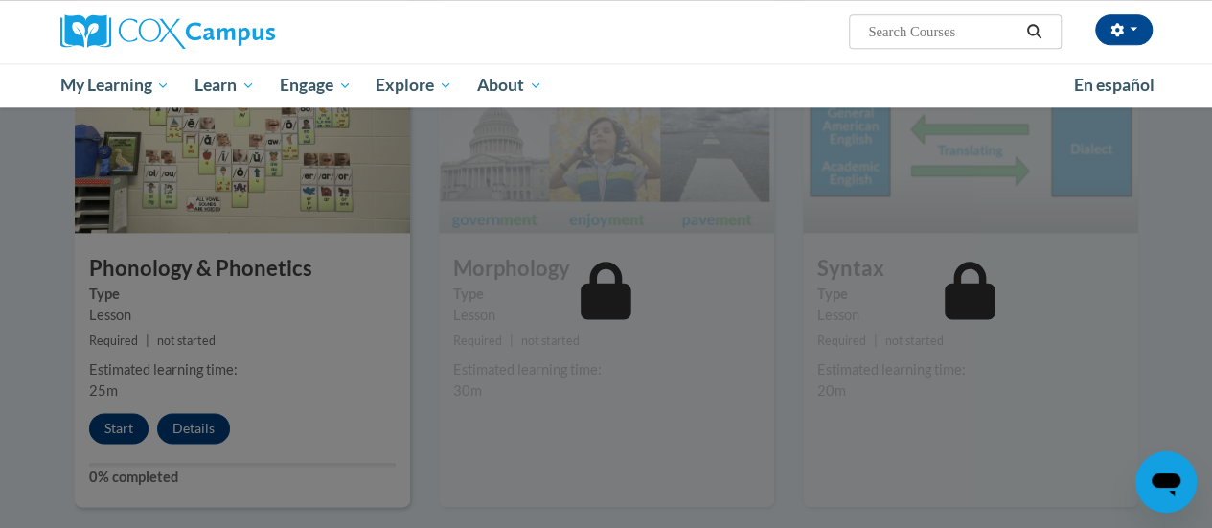
scroll to position [984, 0]
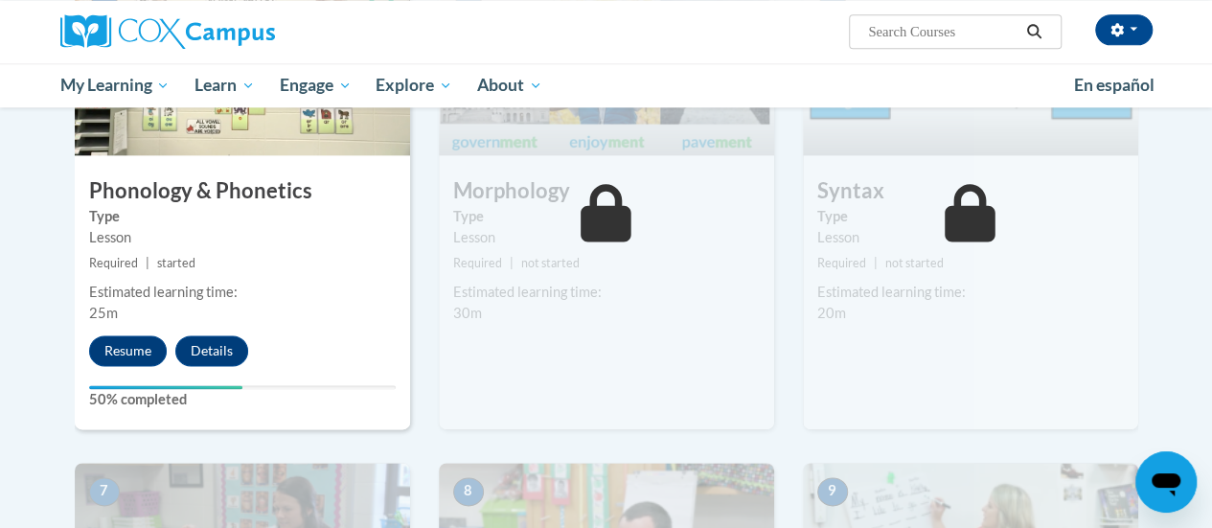
scroll to position [1141, 0]
click at [143, 348] on button "Resume" at bounding box center [128, 349] width 78 height 31
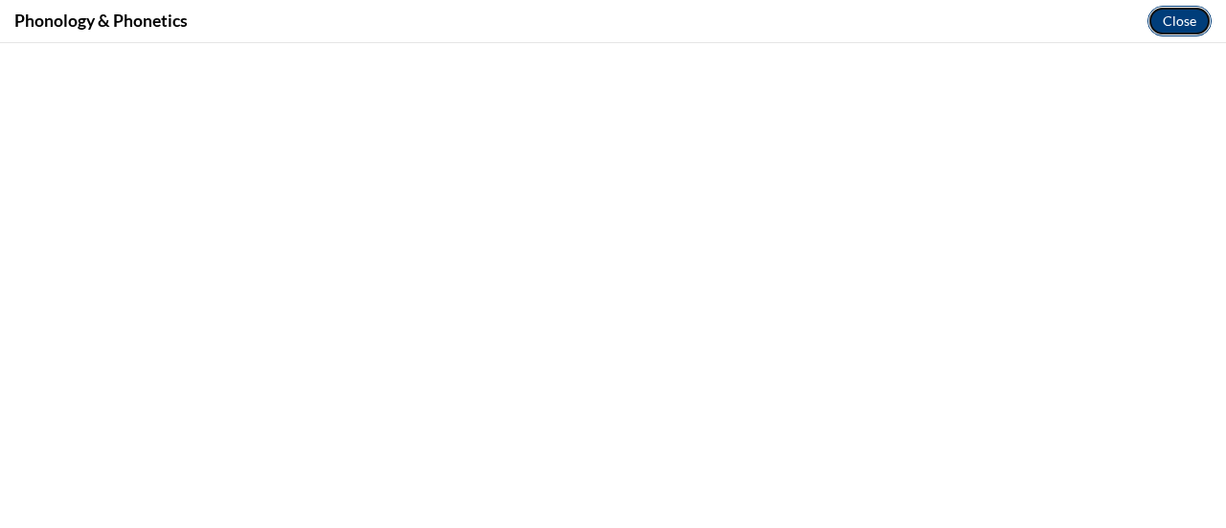
click at [1169, 26] on button "Close" at bounding box center [1180, 21] width 64 height 31
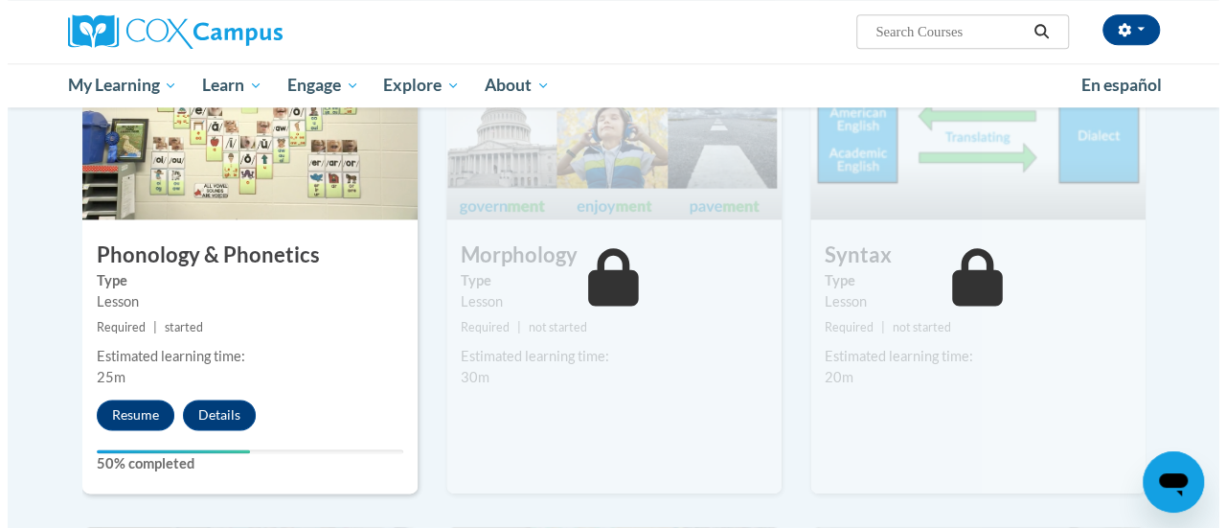
scroll to position [1070, 0]
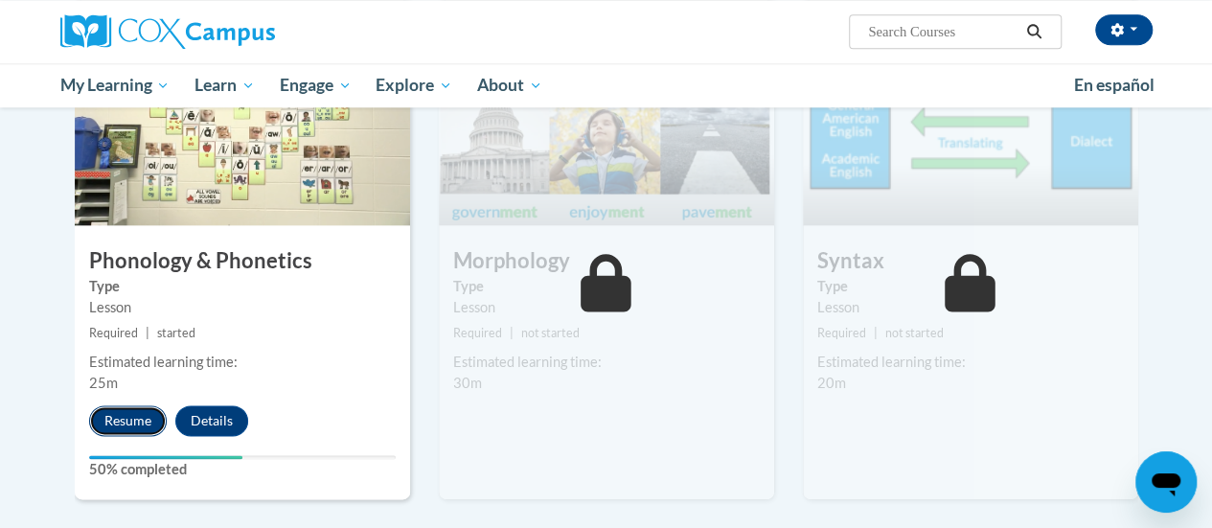
click at [126, 423] on button "Resume" at bounding box center [128, 420] width 78 height 31
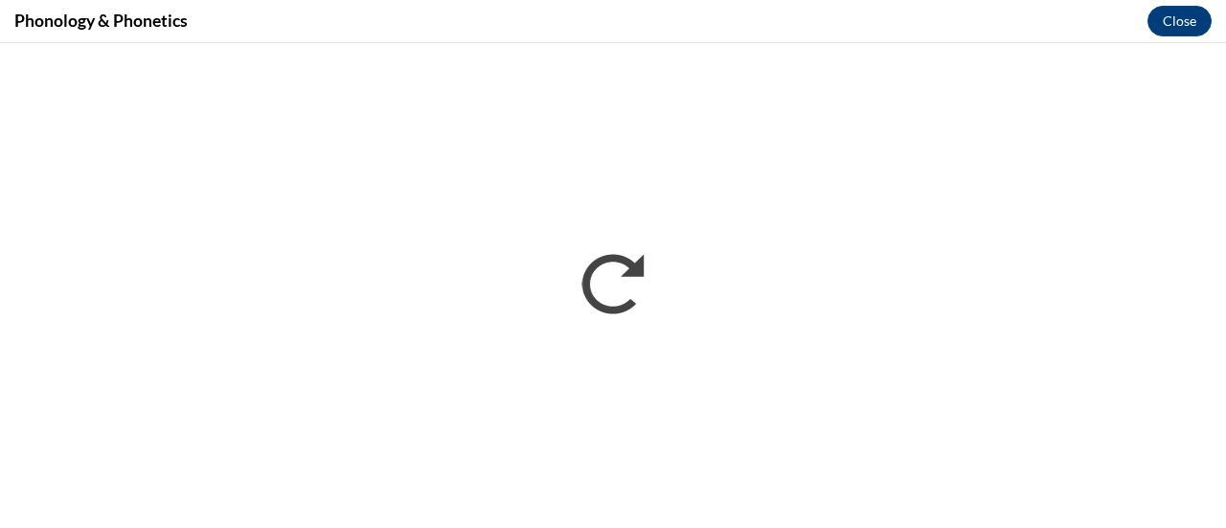
scroll to position [0, 0]
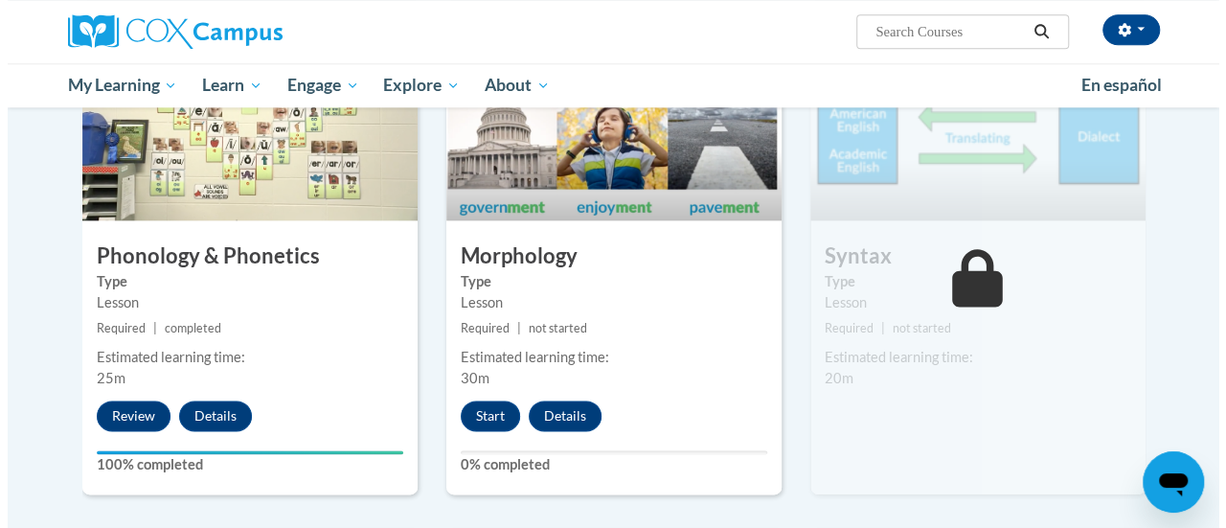
scroll to position [1081, 0]
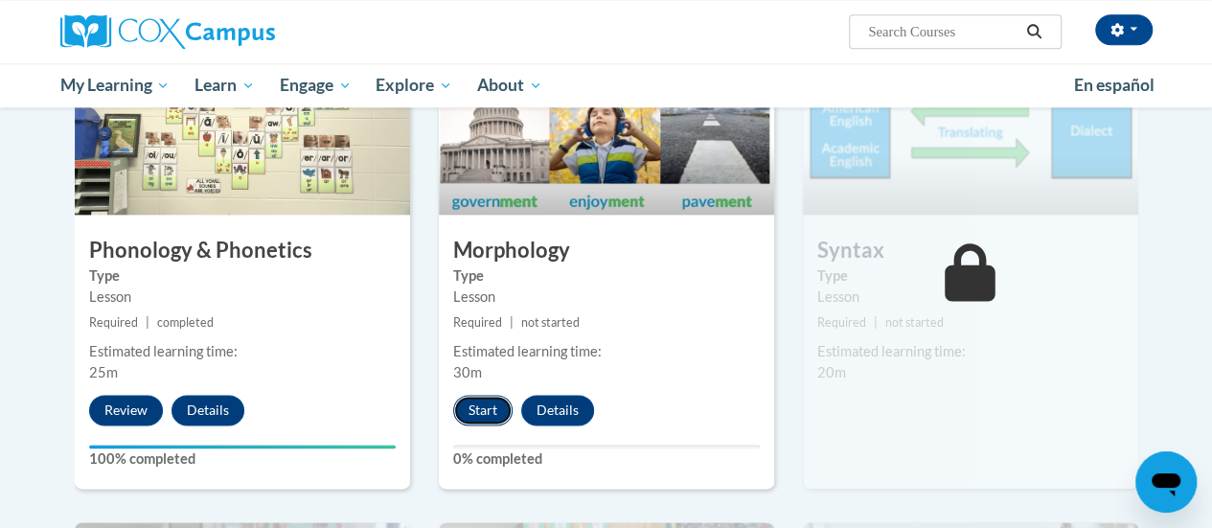
click at [481, 403] on button "Start" at bounding box center [482, 410] width 59 height 31
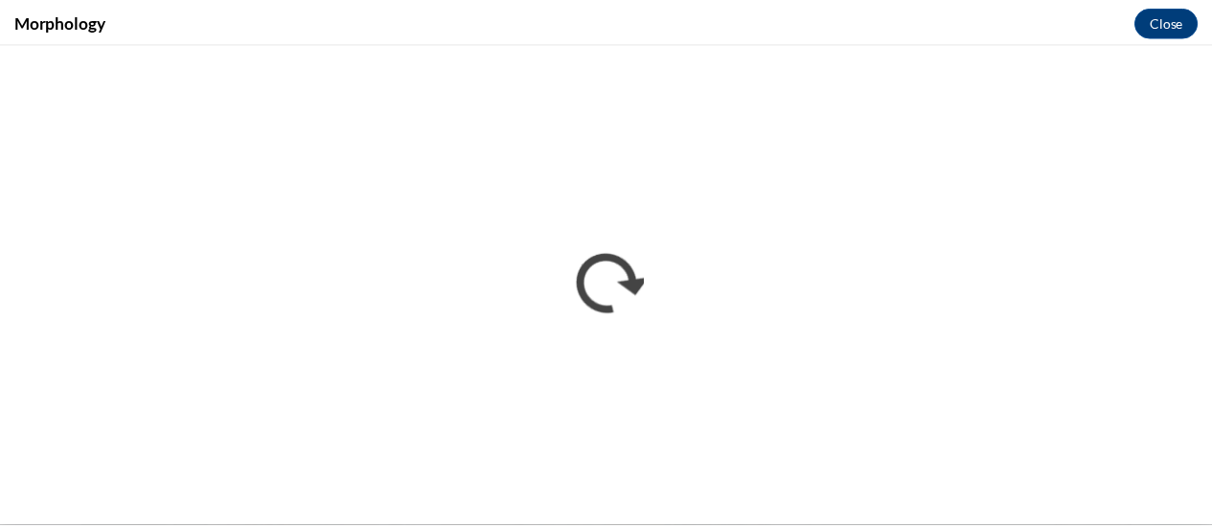
scroll to position [0, 0]
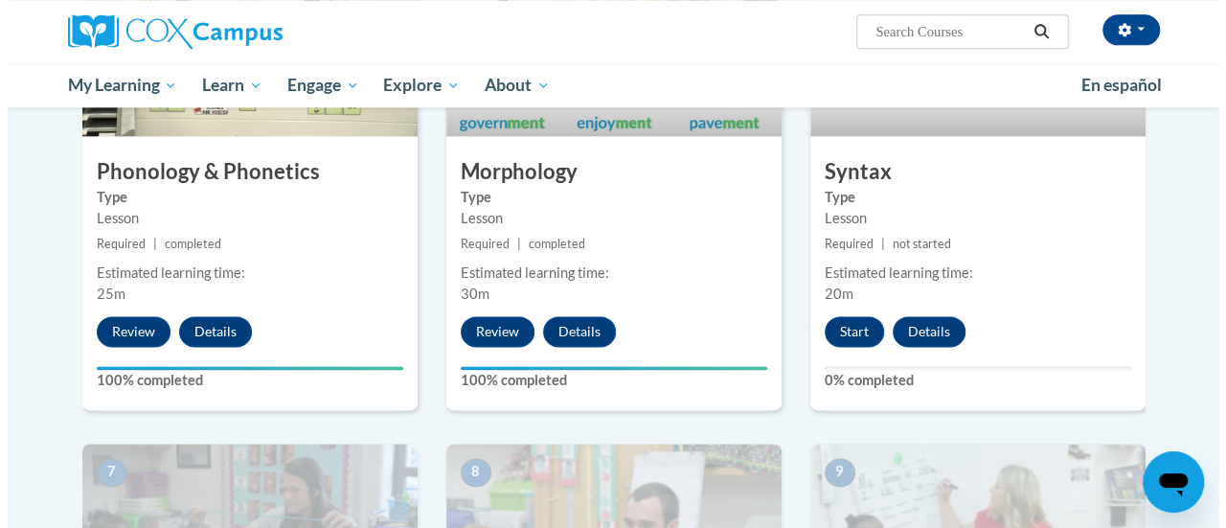
scroll to position [1158, 0]
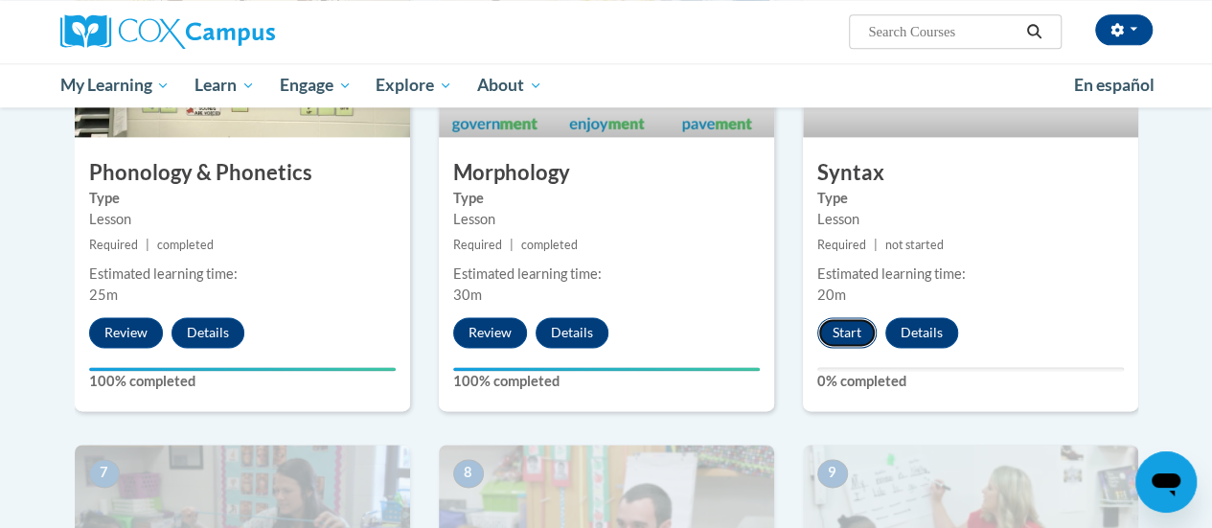
click at [856, 332] on button "Start" at bounding box center [846, 332] width 59 height 31
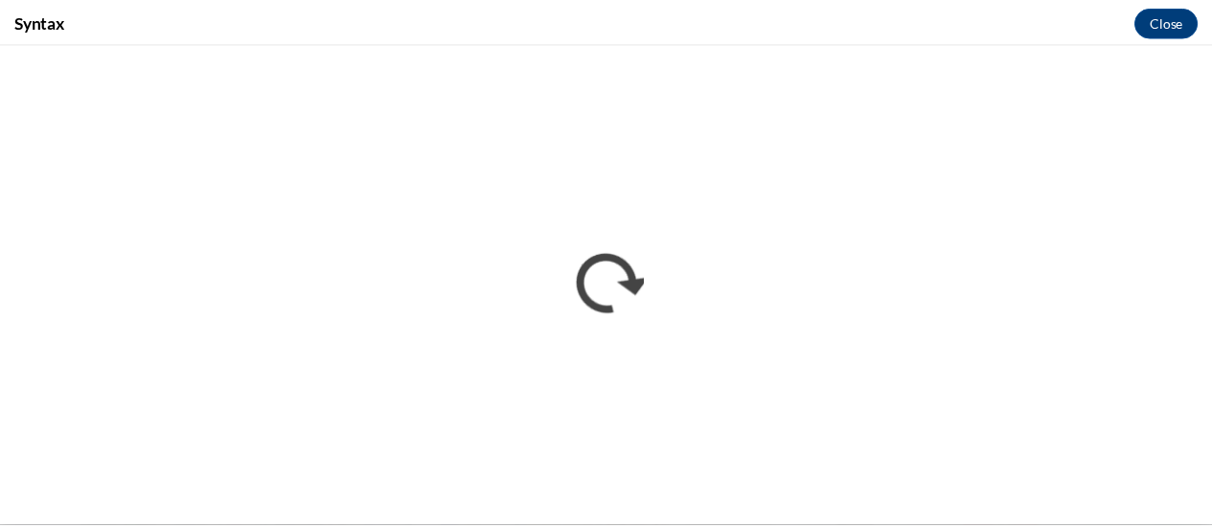
scroll to position [0, 0]
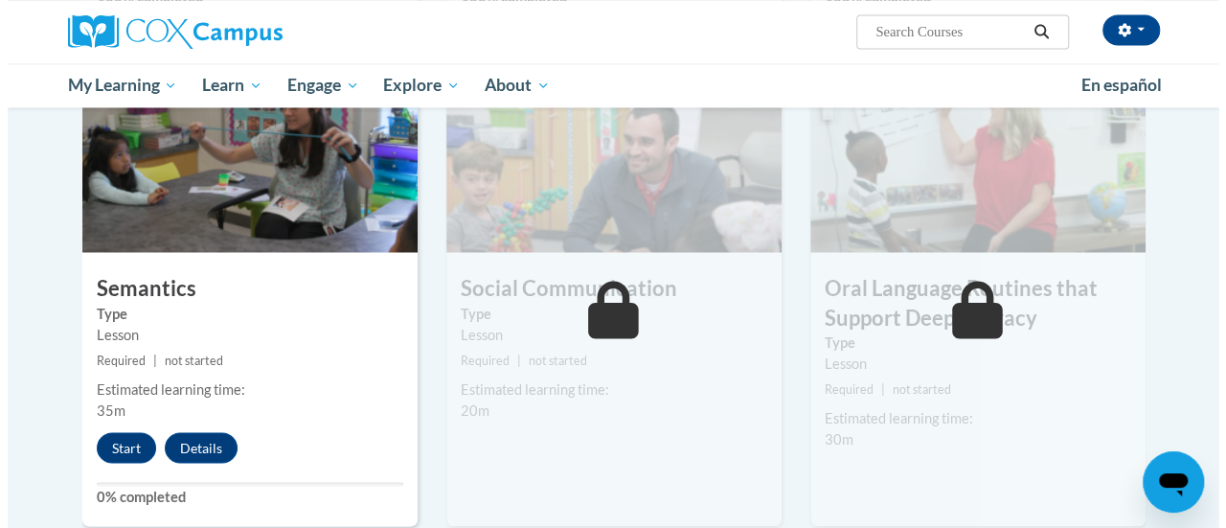
scroll to position [1542, 0]
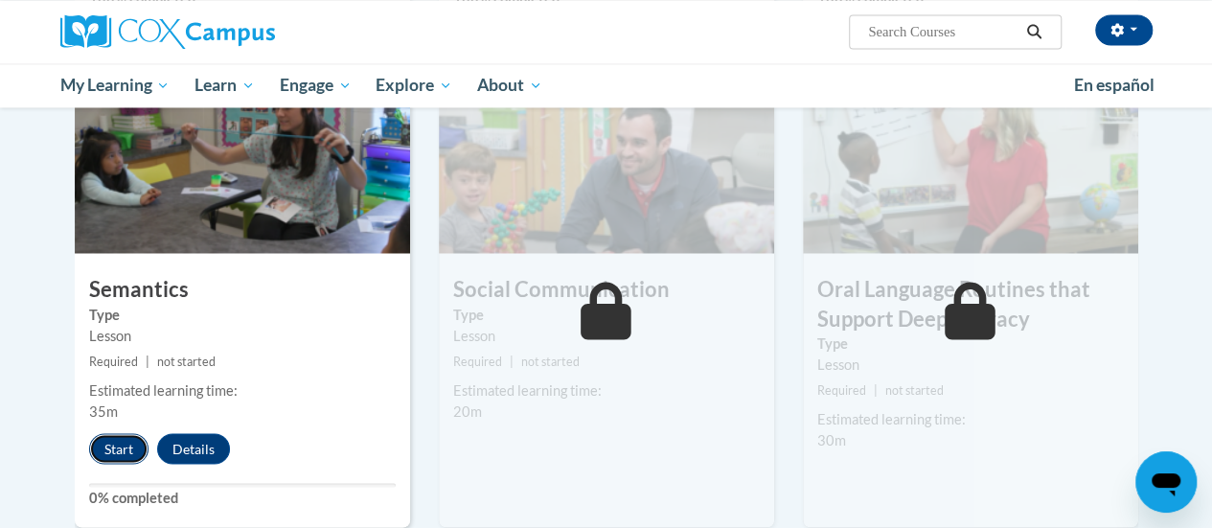
click at [123, 438] on button "Start" at bounding box center [118, 448] width 59 height 31
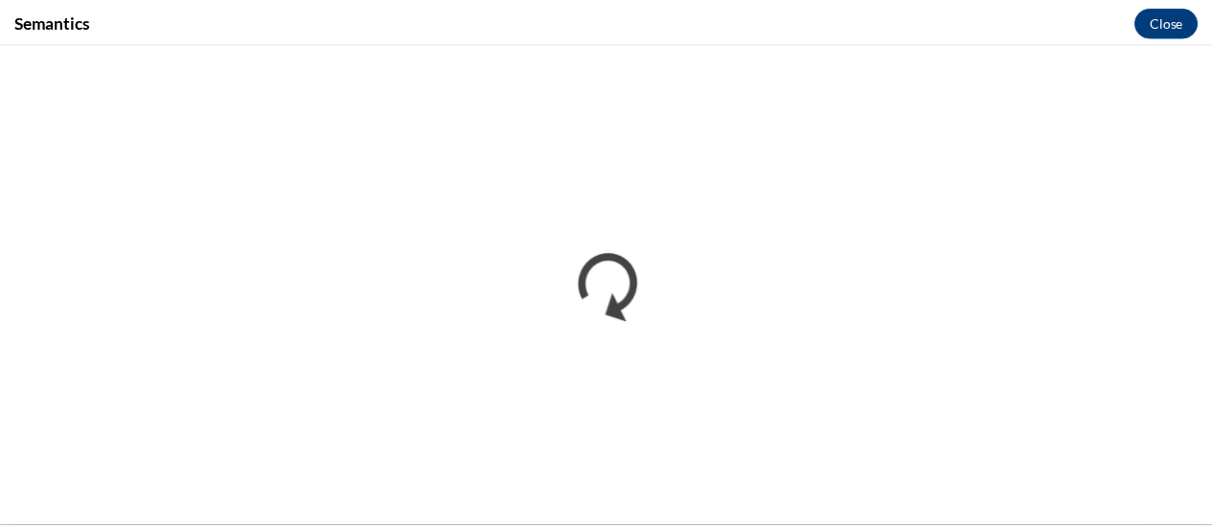
scroll to position [0, 0]
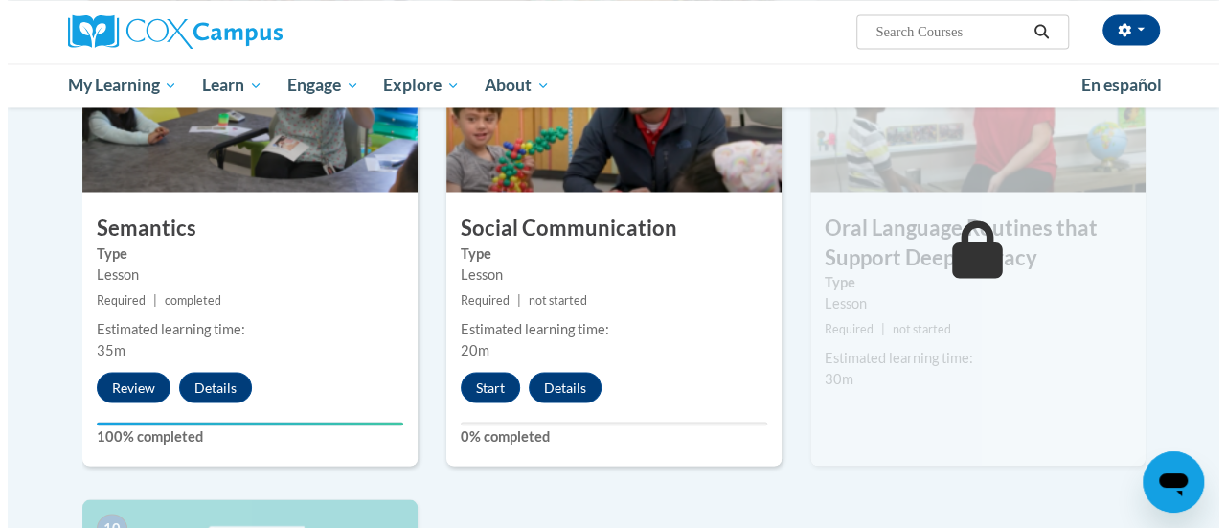
scroll to position [1639, 0]
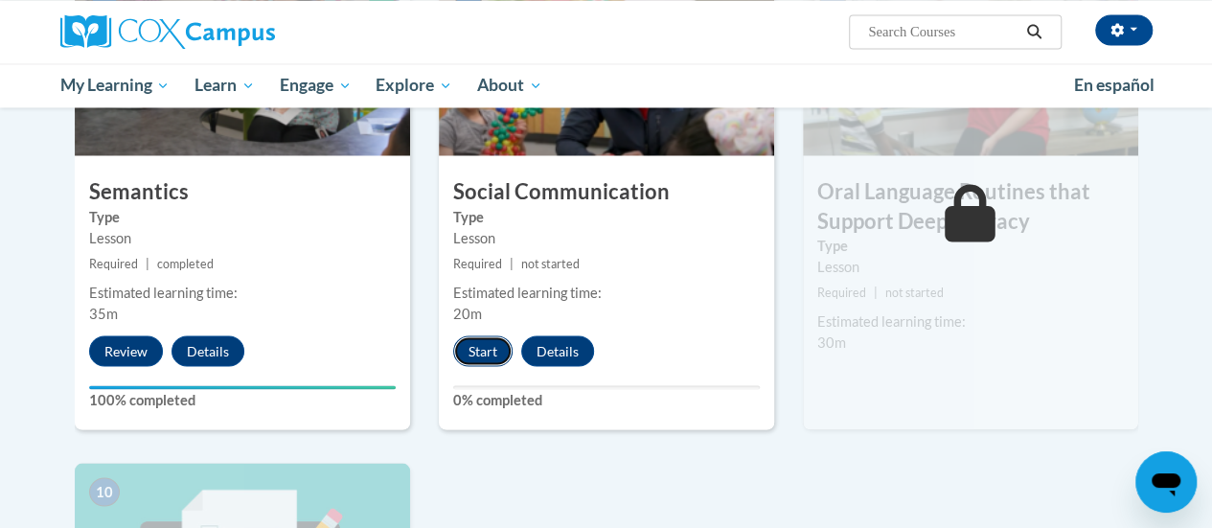
click at [473, 347] on button "Start" at bounding box center [482, 350] width 59 height 31
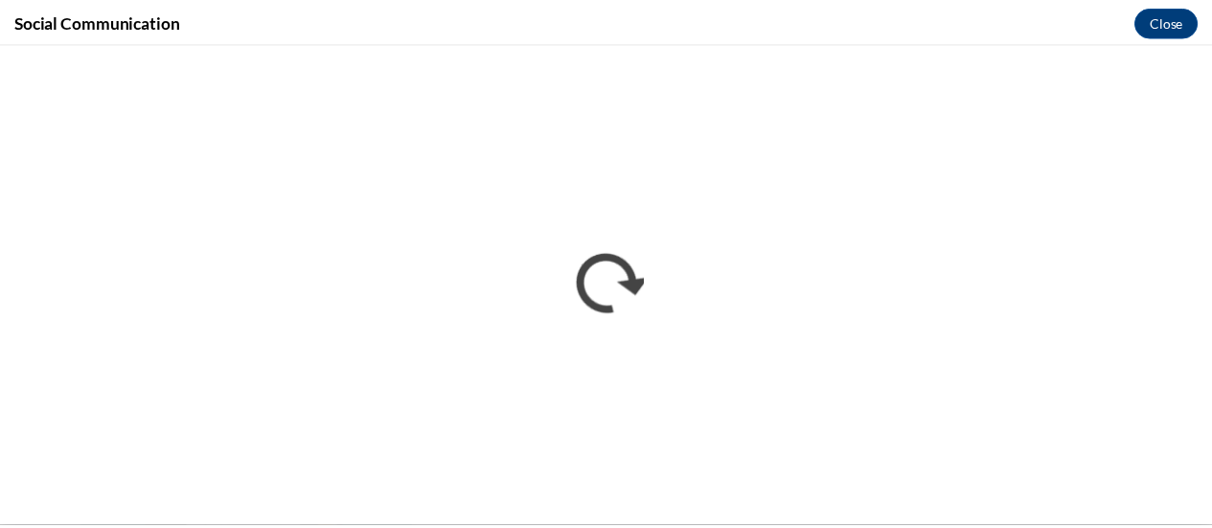
scroll to position [0, 0]
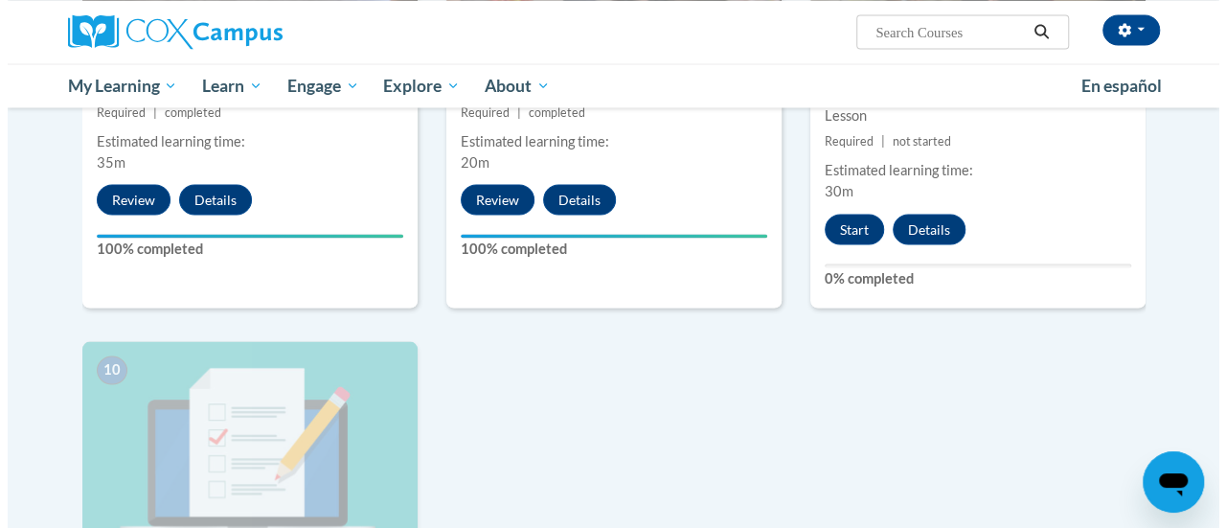
scroll to position [1793, 0]
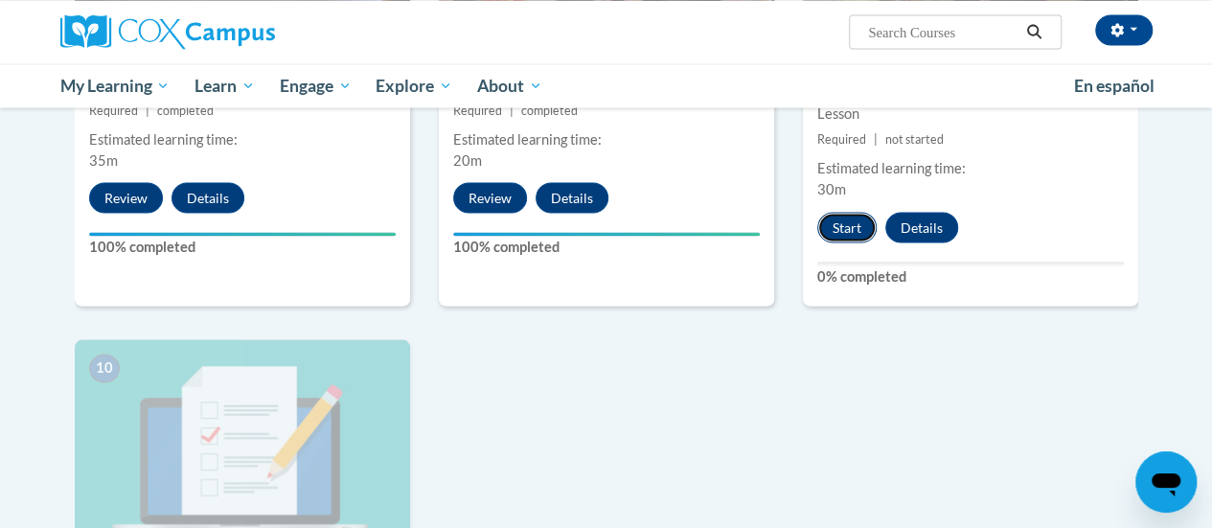
click at [847, 226] on button "Start" at bounding box center [846, 227] width 59 height 31
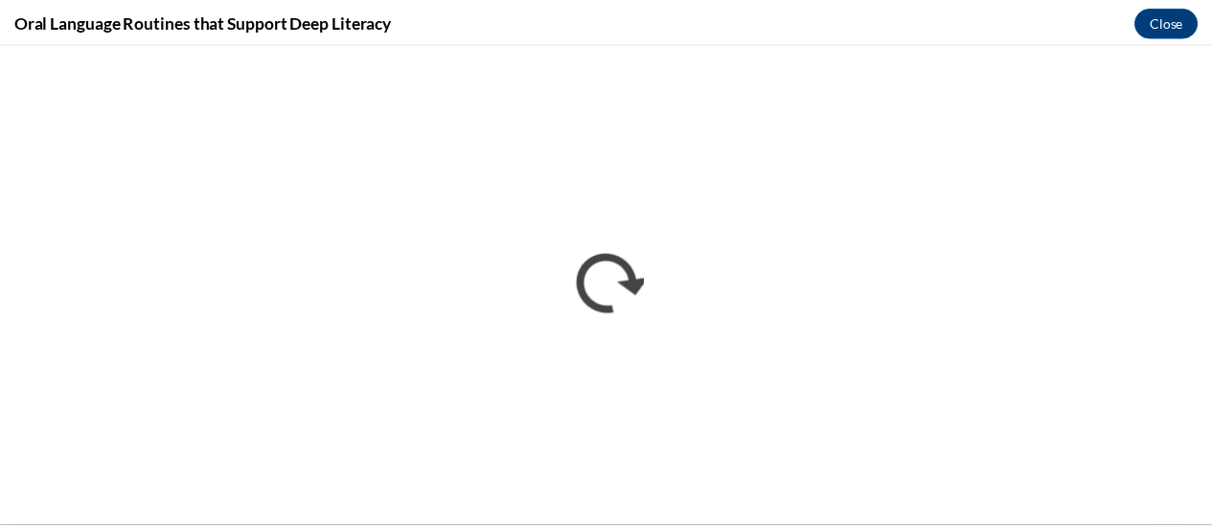
scroll to position [0, 0]
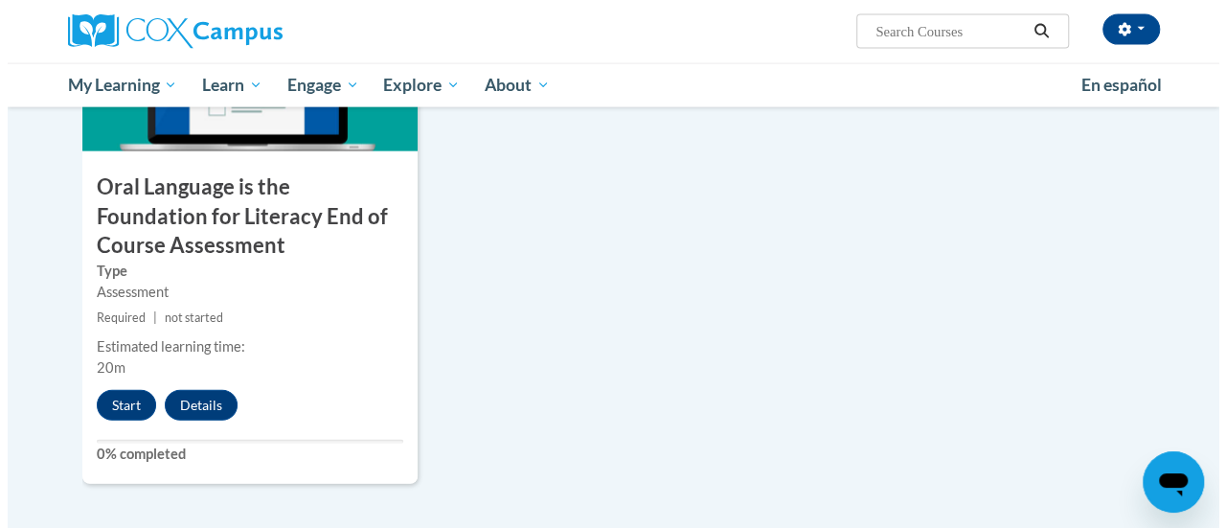
scroll to position [2176, 0]
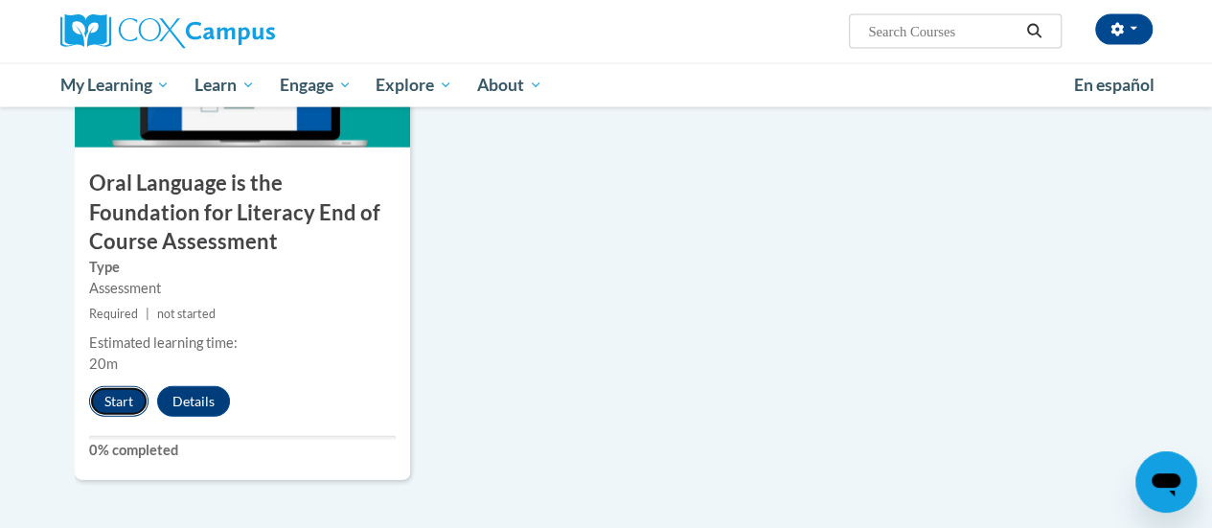
click at [116, 395] on button "Start" at bounding box center [118, 401] width 59 height 31
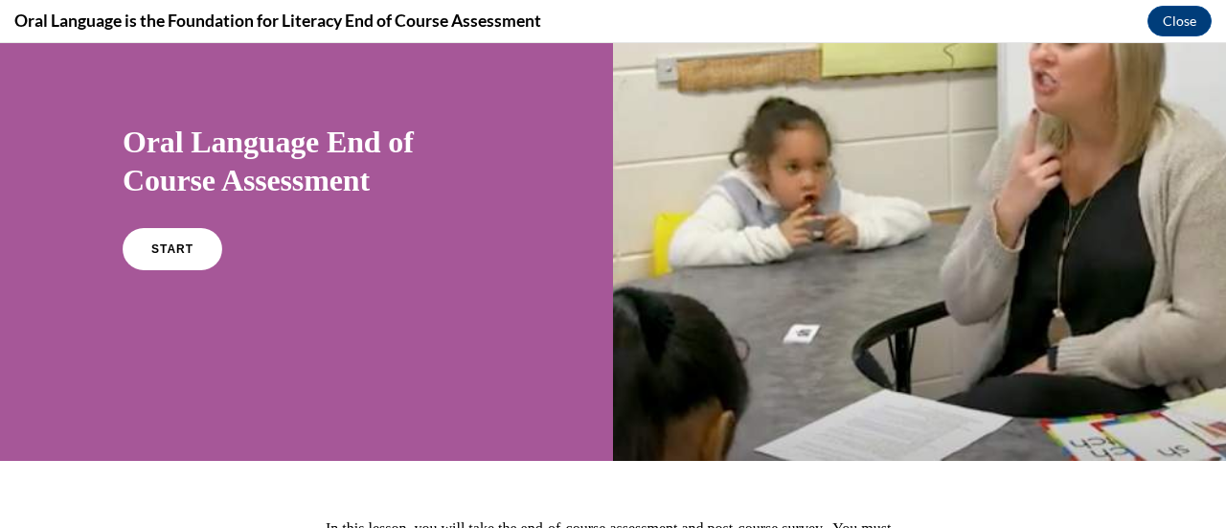
scroll to position [103, 0]
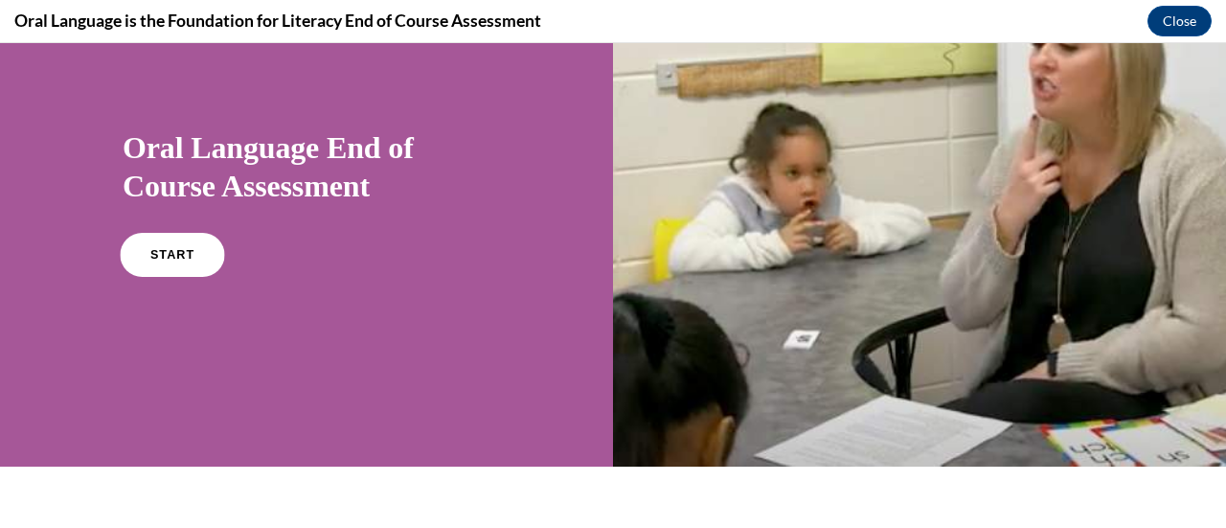
click at [170, 240] on link "START" at bounding box center [172, 255] width 104 height 44
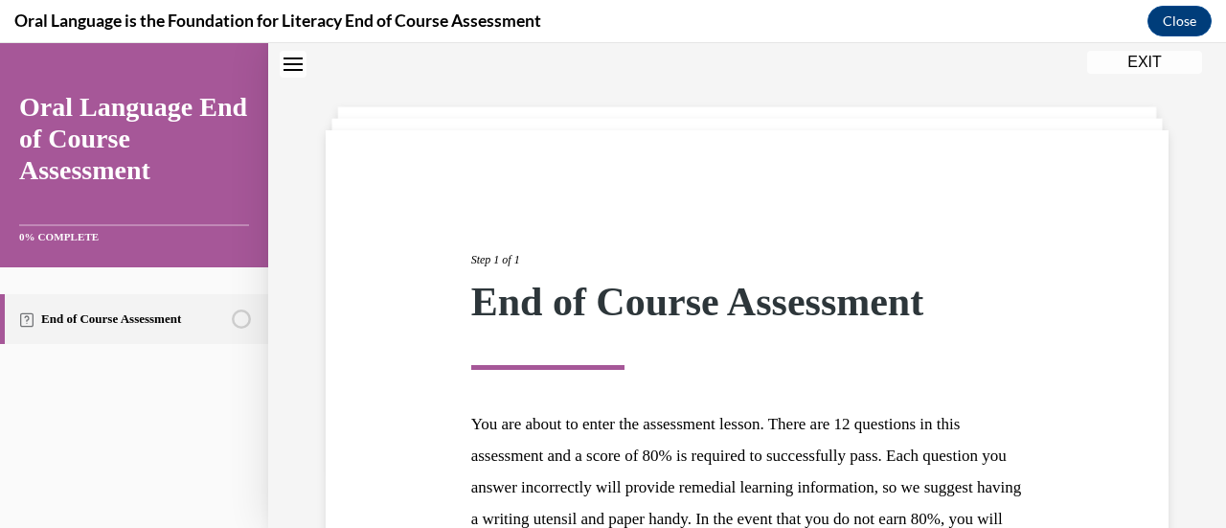
scroll to position [351, 0]
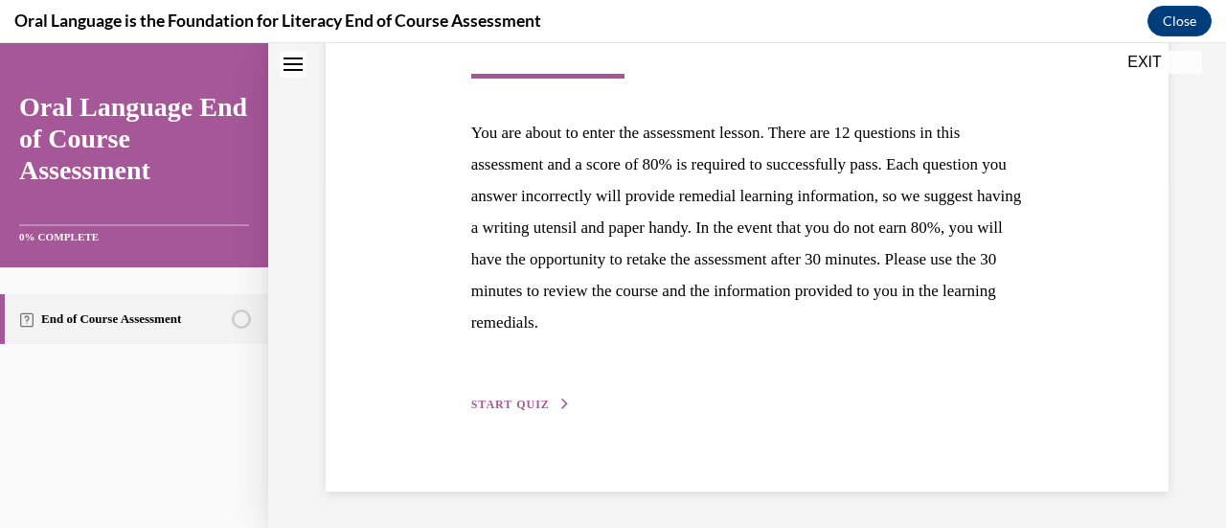
click at [523, 400] on span "START QUIZ" at bounding box center [510, 404] width 79 height 13
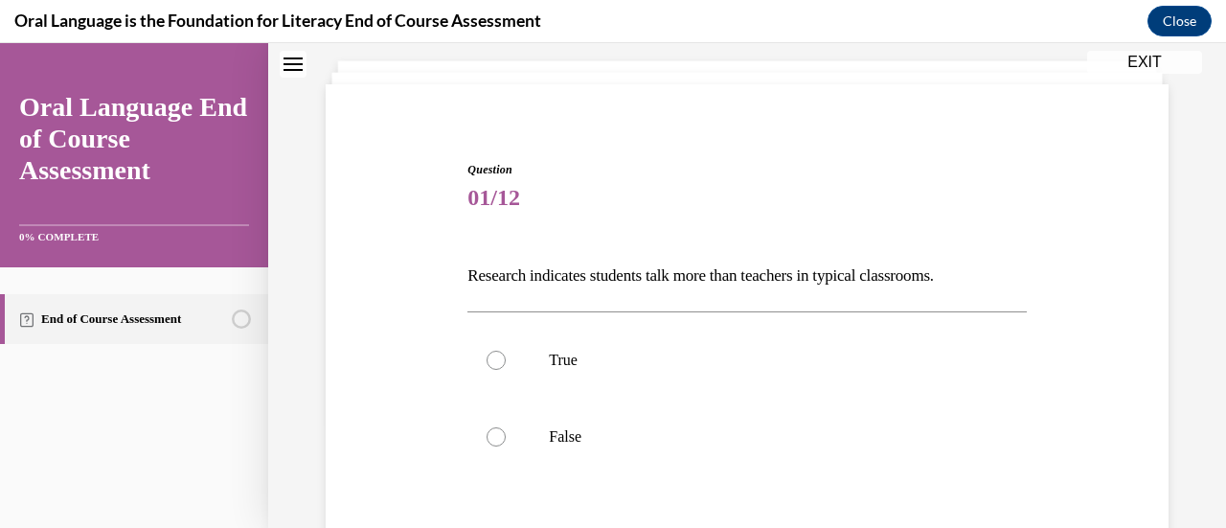
scroll to position [128, 0]
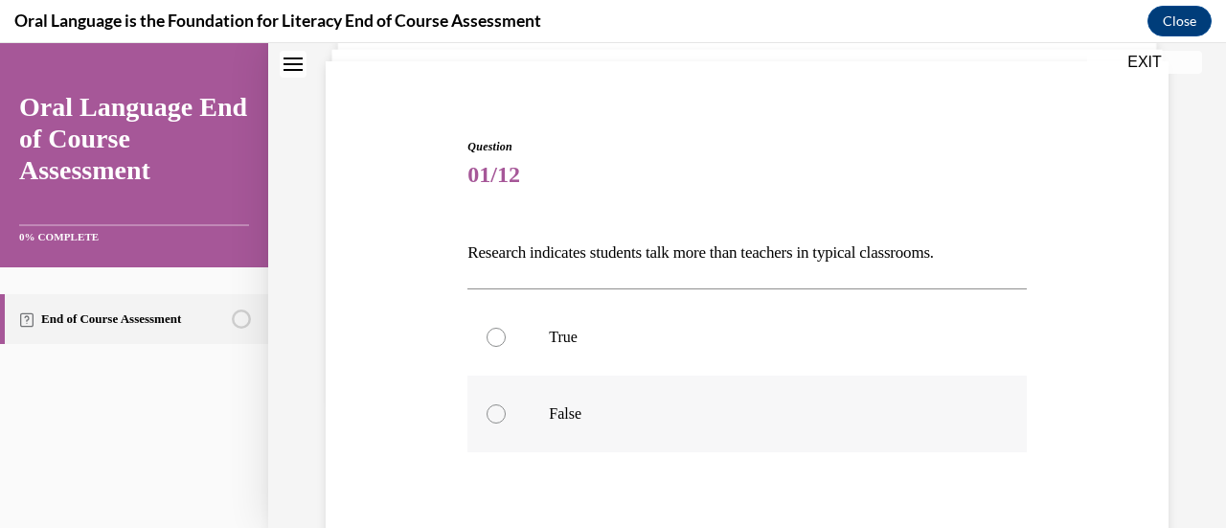
click at [489, 416] on div at bounding box center [496, 413] width 19 height 19
click at [489, 416] on input "False" at bounding box center [496, 413] width 19 height 19
radio input "true"
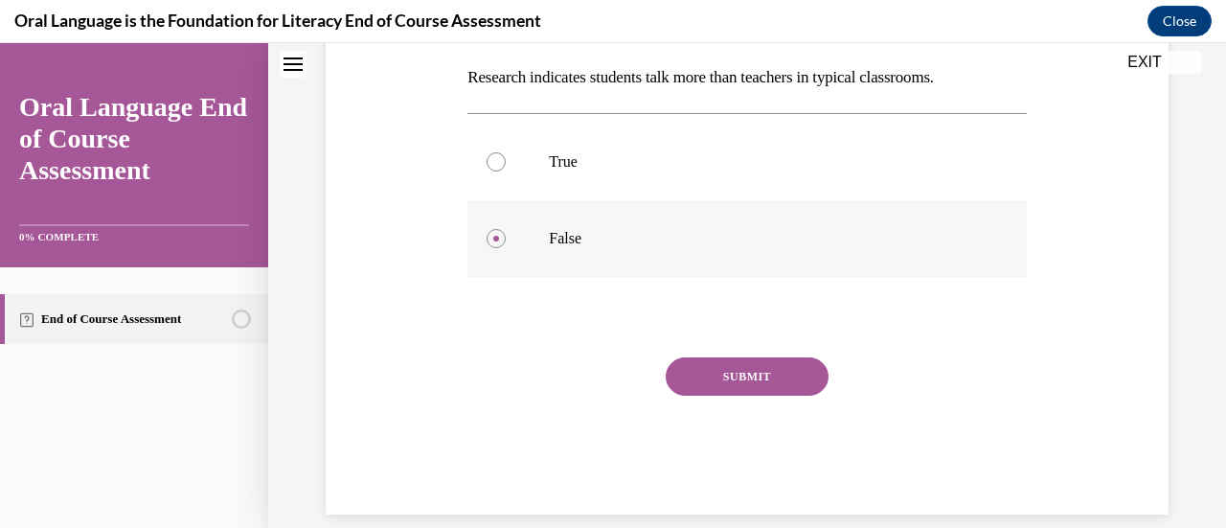
scroll to position [305, 0]
click at [747, 375] on button "SUBMIT" at bounding box center [747, 375] width 163 height 38
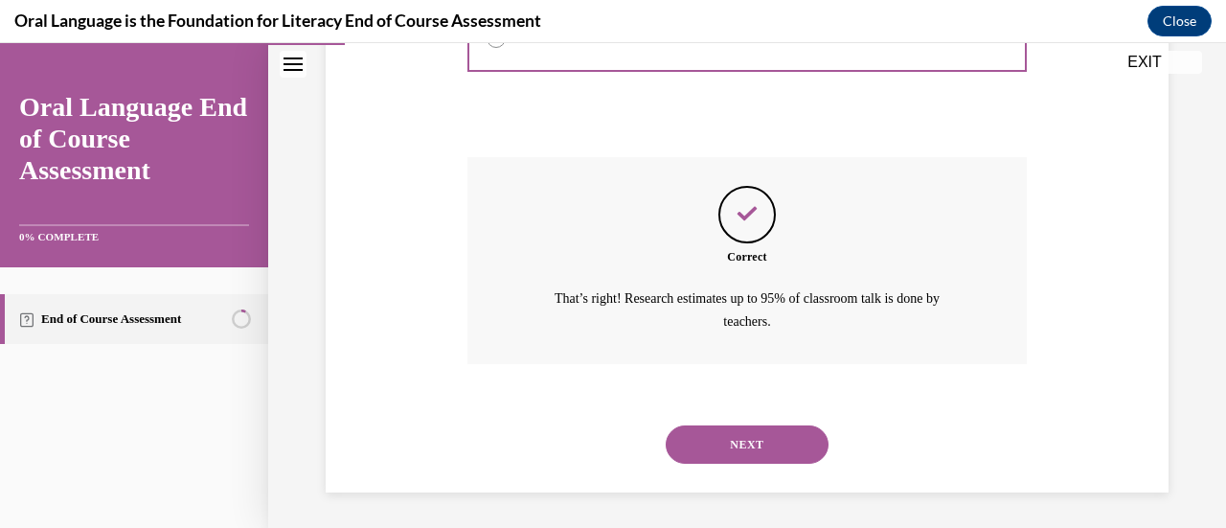
scroll to position [505, 0]
click at [746, 442] on button "NEXT" at bounding box center [747, 443] width 163 height 38
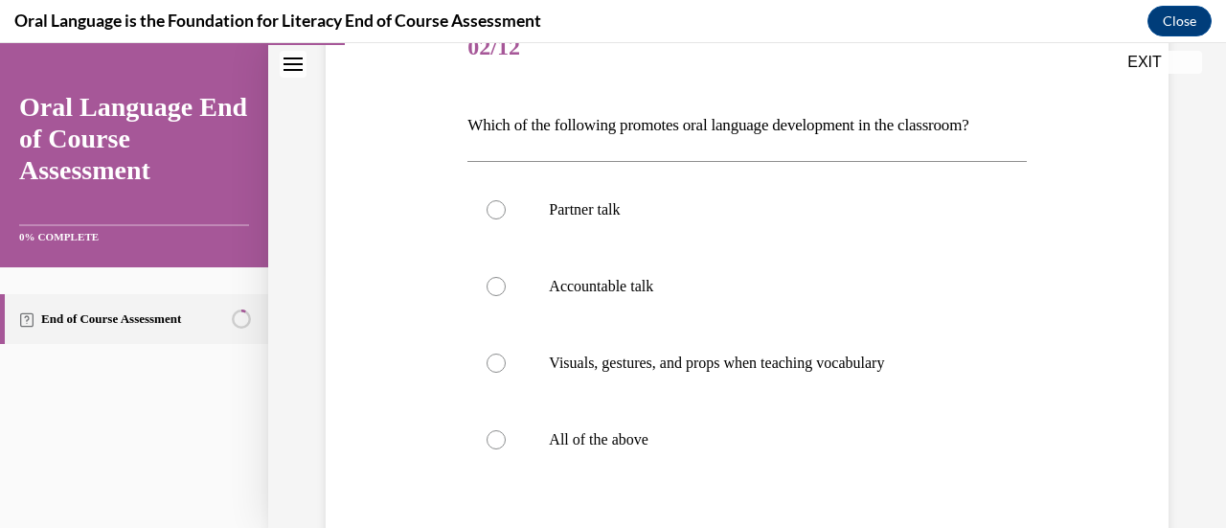
scroll to position [259, 0]
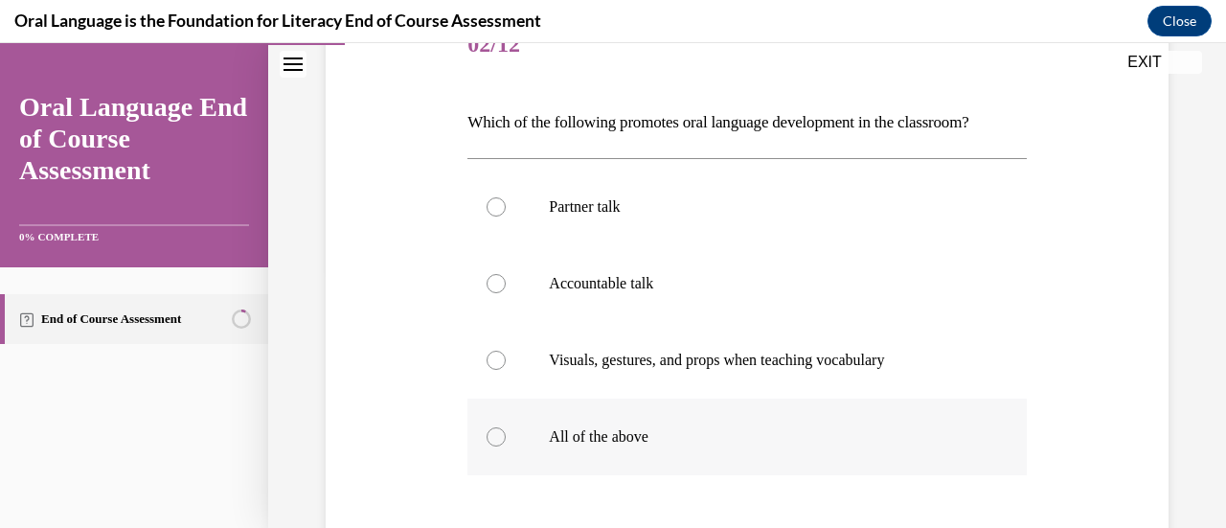
click at [498, 435] on div at bounding box center [496, 436] width 19 height 19
click at [498, 435] on input "All of the above" at bounding box center [496, 436] width 19 height 19
radio input "true"
click at [498, 435] on div at bounding box center [496, 436] width 19 height 19
click at [498, 435] on input "All of the above" at bounding box center [496, 436] width 19 height 19
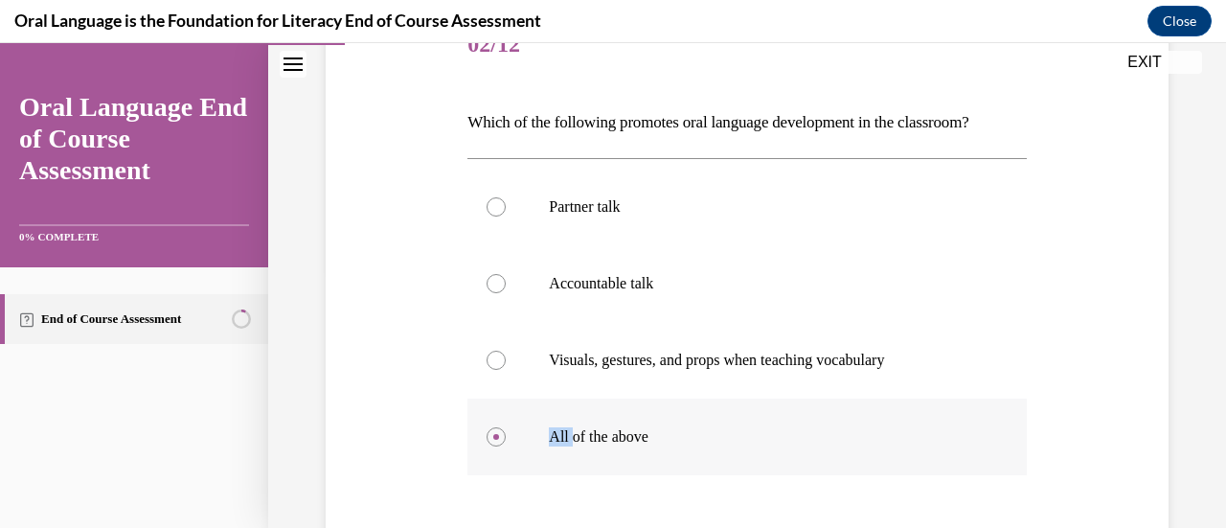
scroll to position [407, 0]
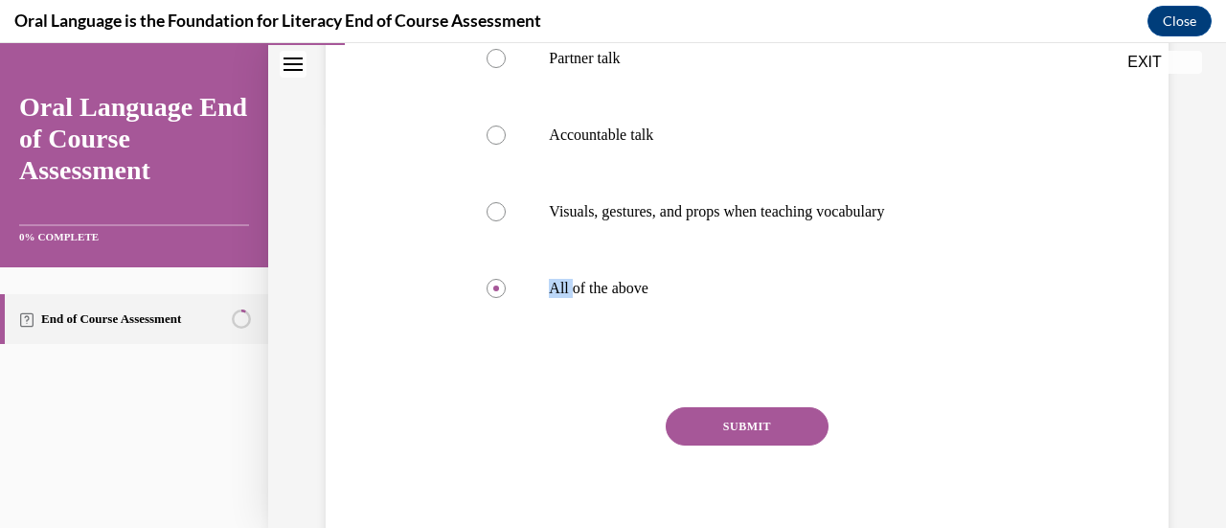
click at [743, 433] on button "SUBMIT" at bounding box center [747, 426] width 163 height 38
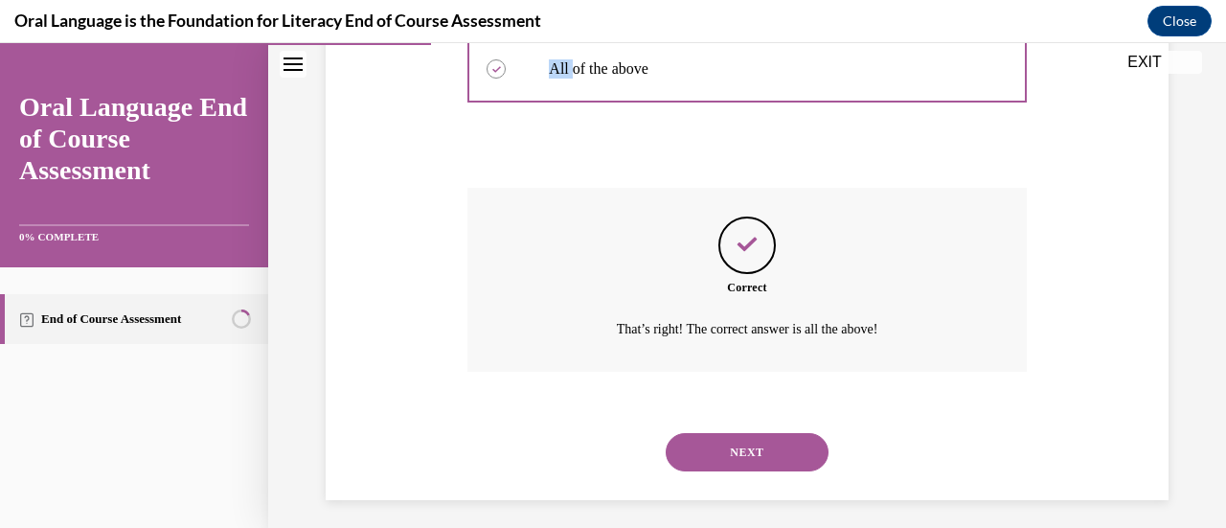
scroll to position [636, 0]
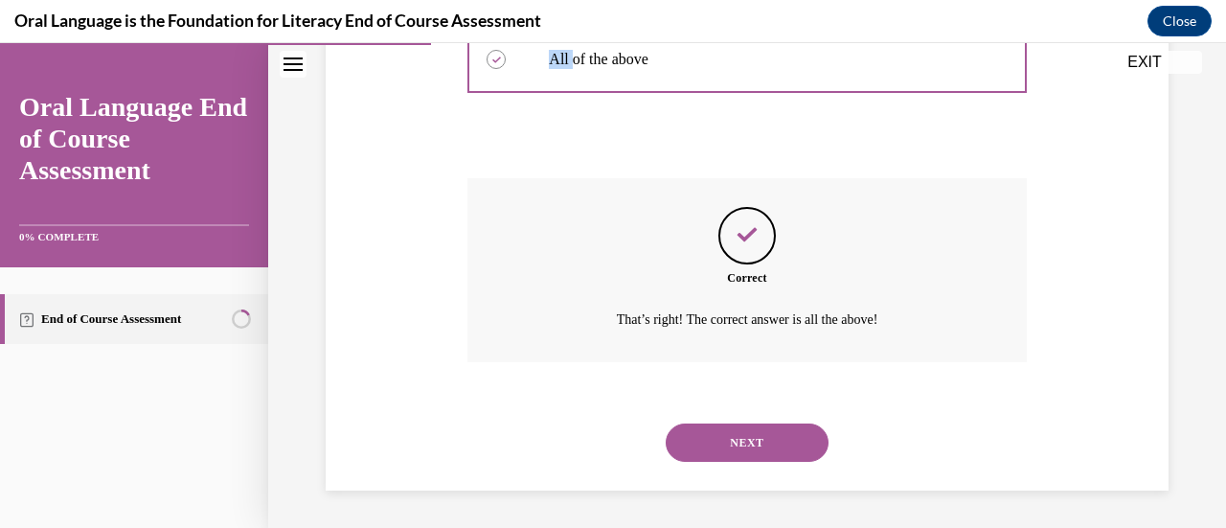
click at [743, 433] on button "NEXT" at bounding box center [747, 442] width 163 height 38
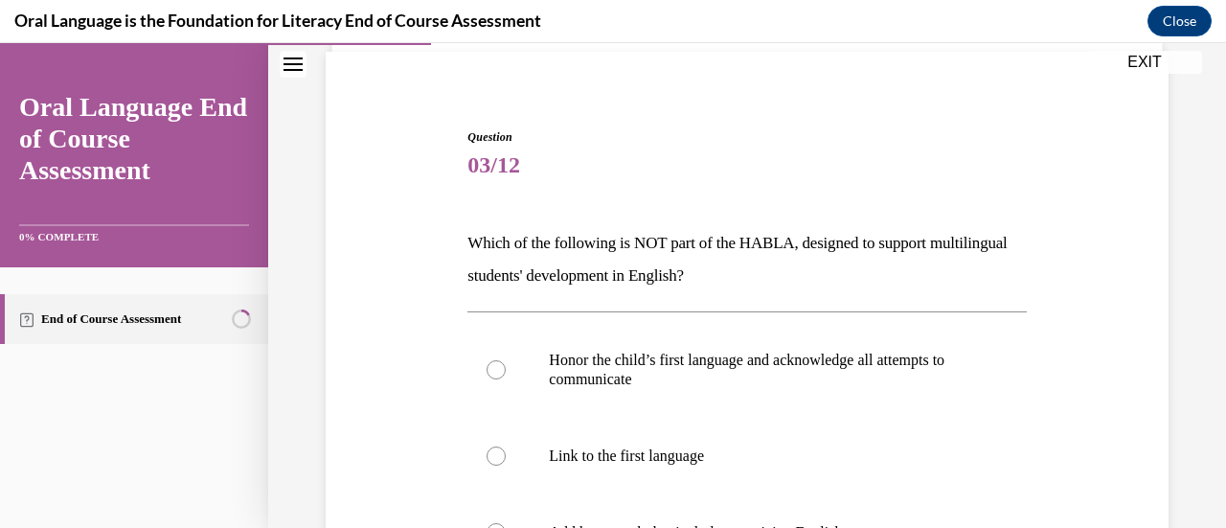
scroll to position [299, 0]
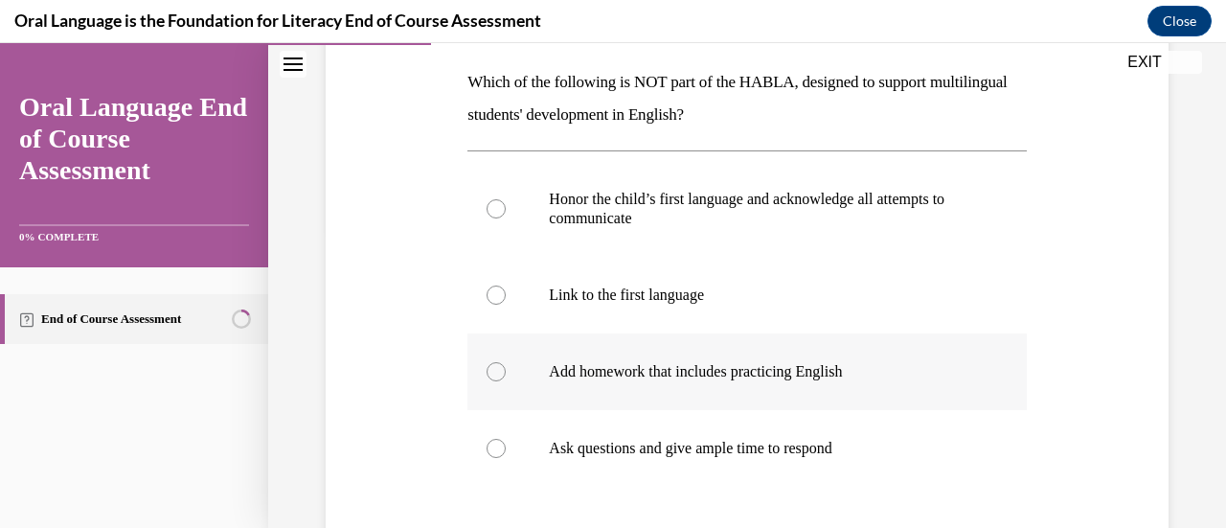
click at [490, 371] on div at bounding box center [496, 371] width 19 height 19
click at [490, 371] on input "Add homework that includes practicing English" at bounding box center [496, 371] width 19 height 19
radio input "true"
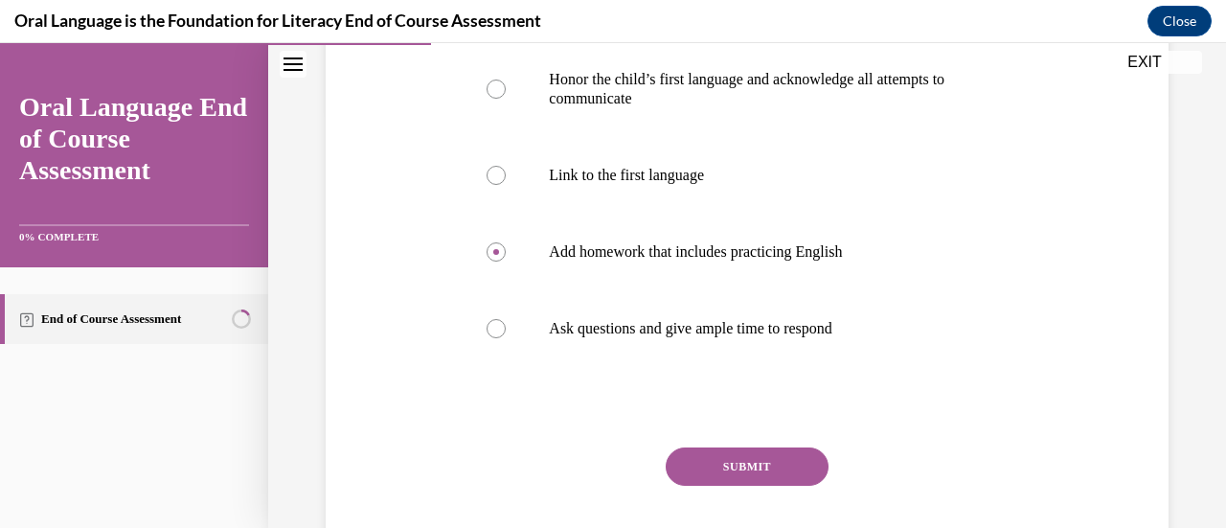
click at [737, 459] on button "SUBMIT" at bounding box center [747, 466] width 163 height 38
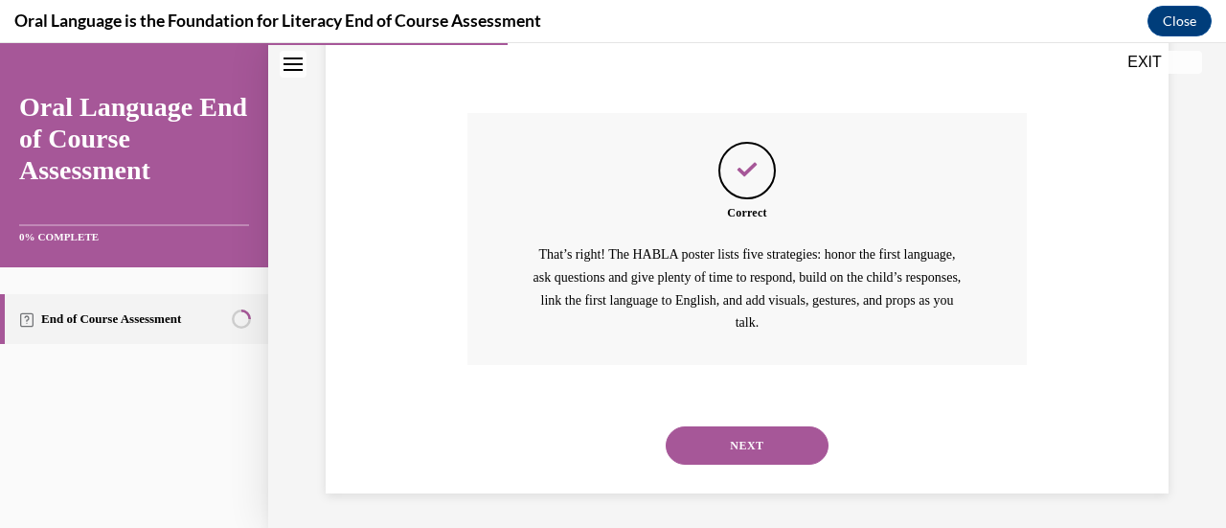
scroll to position [756, 0]
click at [743, 428] on button "NEXT" at bounding box center [747, 442] width 163 height 38
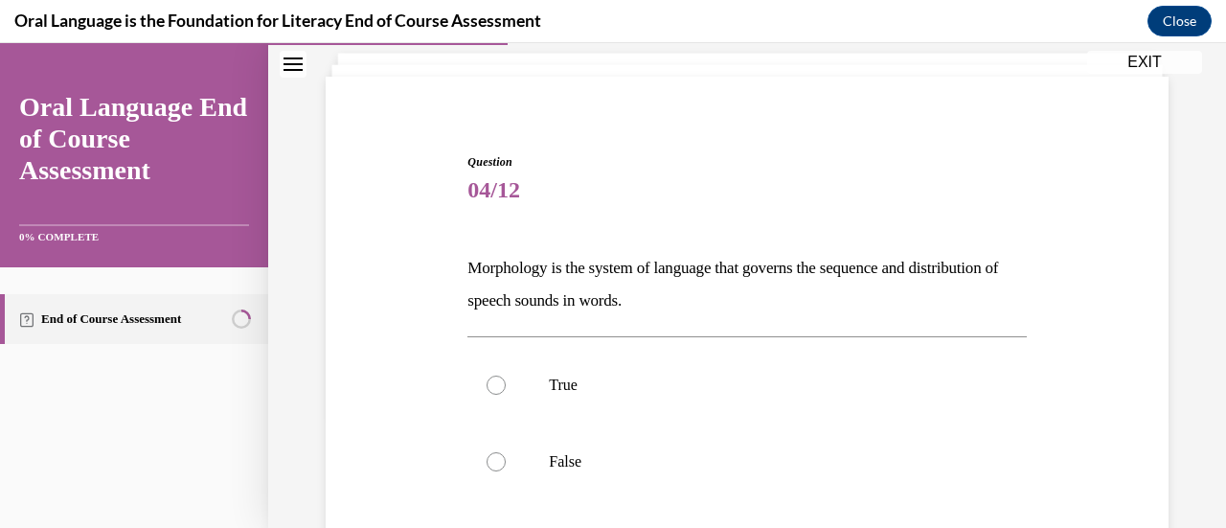
scroll to position [115, 0]
click at [494, 463] on div at bounding box center [496, 459] width 19 height 19
click at [494, 463] on input "False" at bounding box center [496, 459] width 19 height 19
radio input "true"
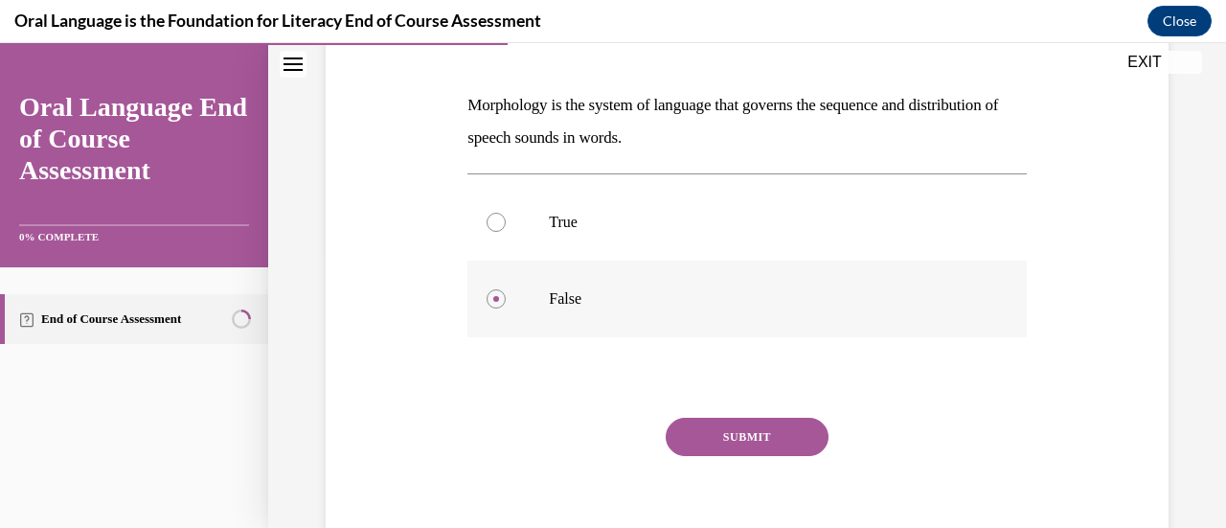
scroll to position [278, 0]
click at [742, 432] on button "SUBMIT" at bounding box center [747, 435] width 163 height 38
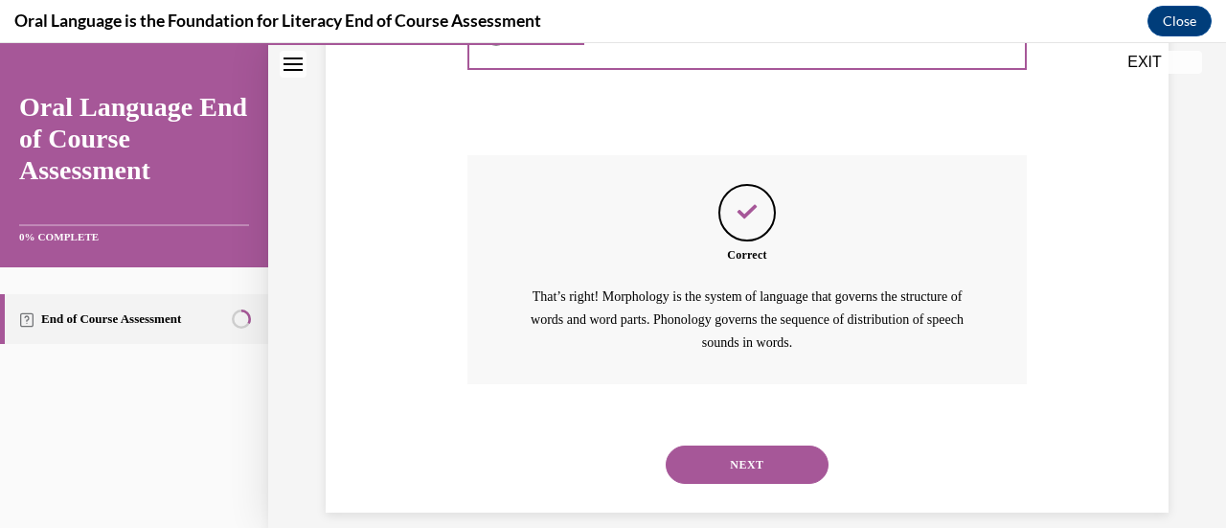
scroll to position [560, 0]
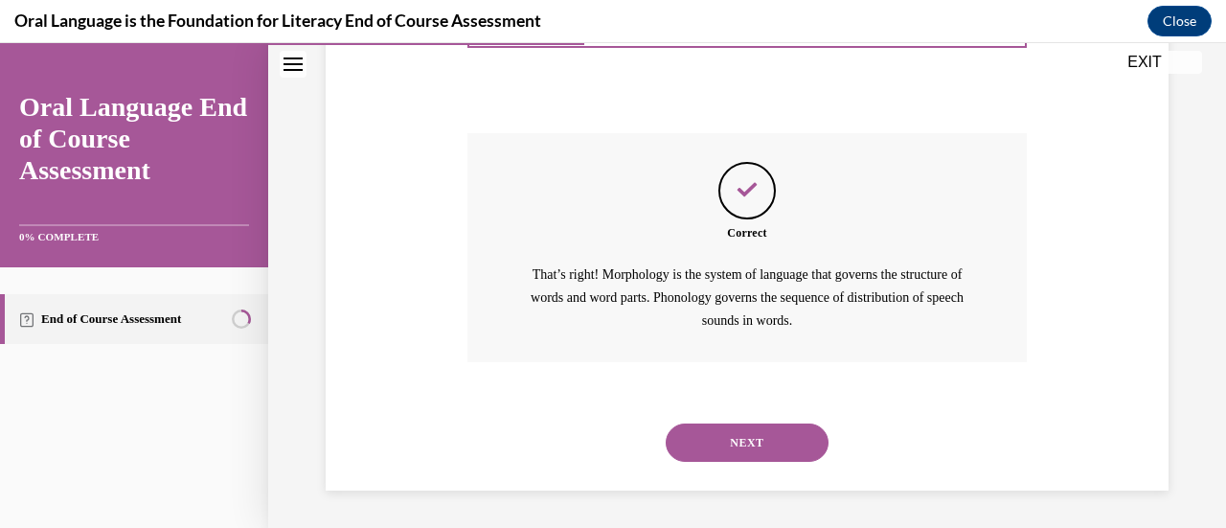
click at [747, 438] on button "NEXT" at bounding box center [747, 442] width 163 height 38
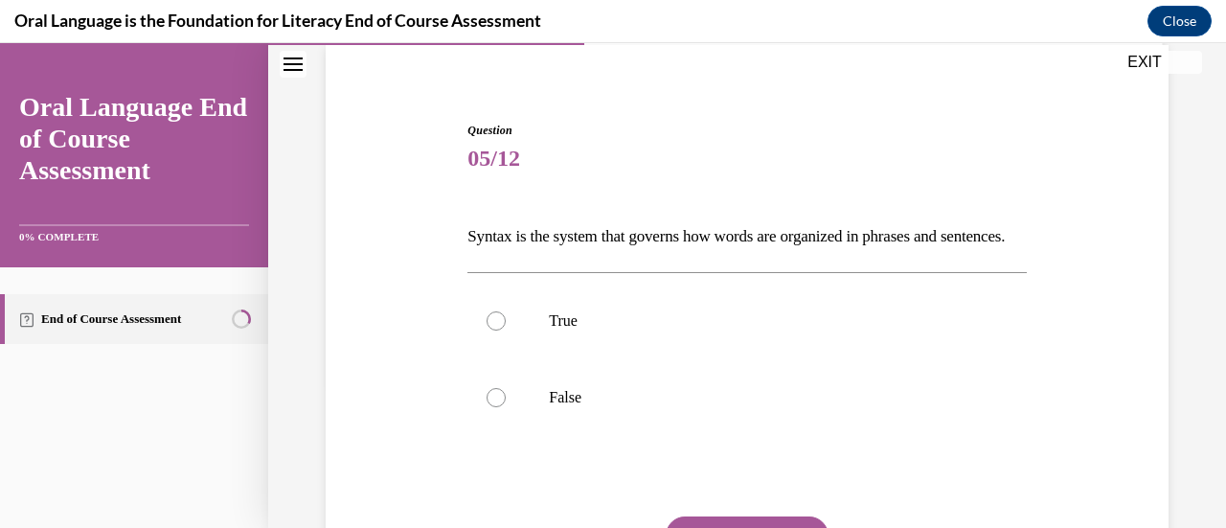
scroll to position [146, 0]
click at [494, 330] on div at bounding box center [496, 319] width 19 height 19
click at [494, 330] on input "True" at bounding box center [496, 319] width 19 height 19
radio input "true"
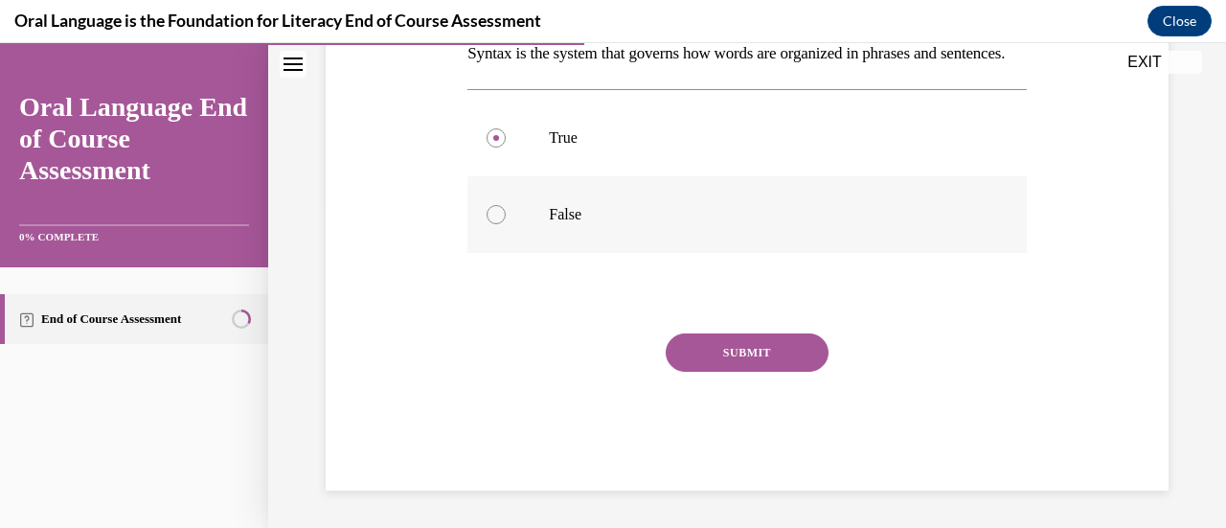
scroll to position [352, 0]
click at [770, 361] on button "SUBMIT" at bounding box center [747, 351] width 163 height 38
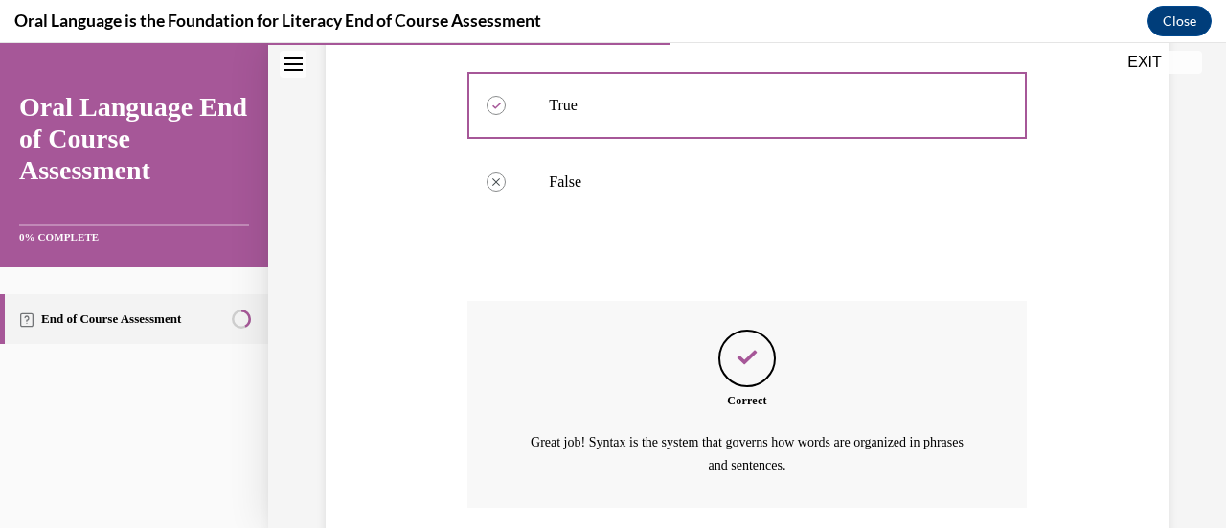
scroll to position [538, 0]
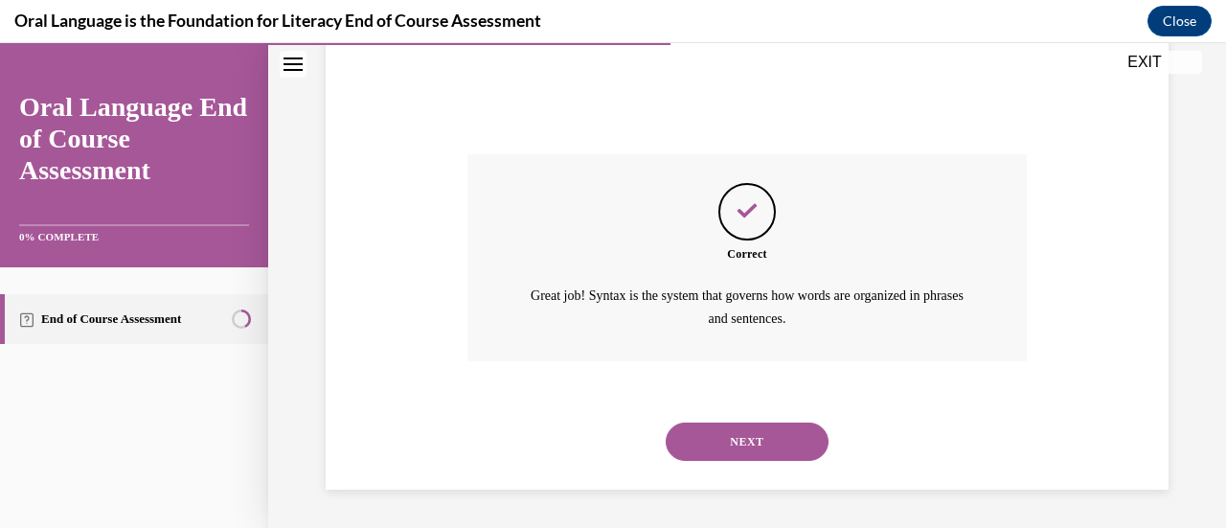
click at [763, 440] on button "NEXT" at bounding box center [747, 442] width 163 height 38
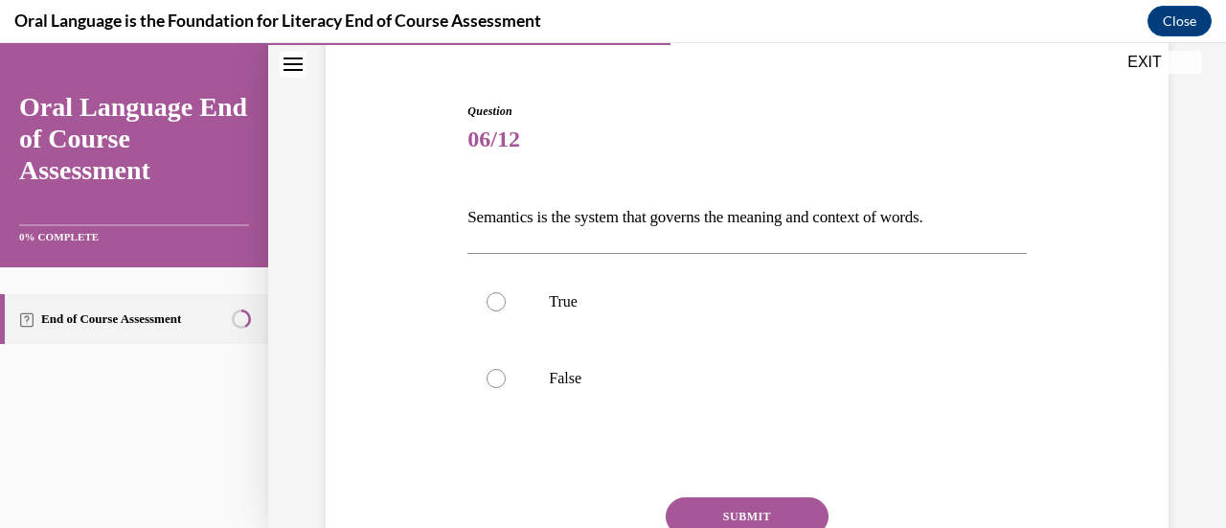
scroll to position [172, 0]
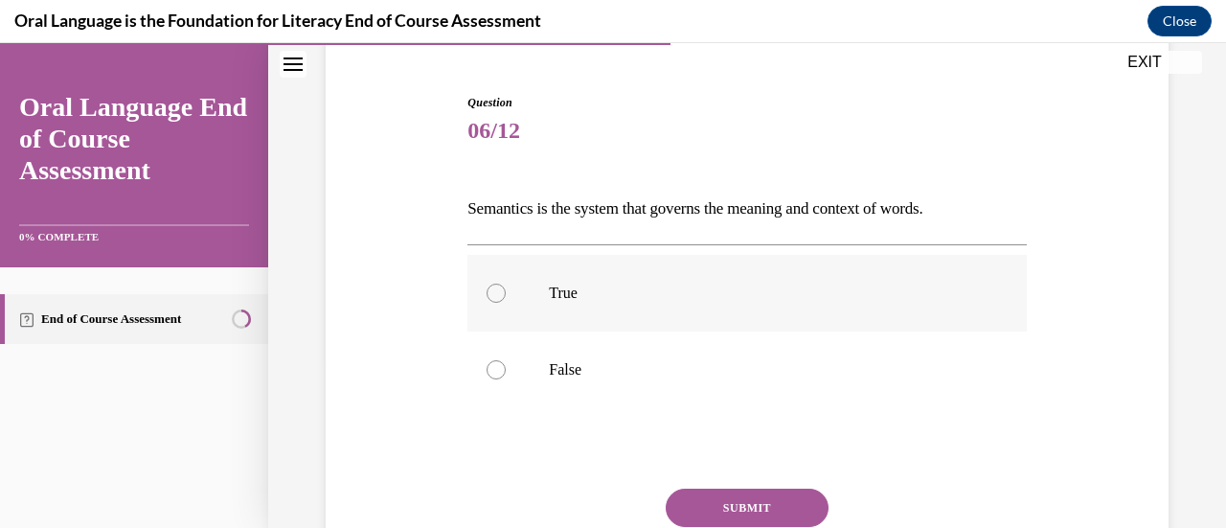
click at [495, 298] on div at bounding box center [496, 293] width 19 height 19
click at [495, 298] on input "True" at bounding box center [496, 293] width 19 height 19
radio input "true"
click at [721, 504] on button "SUBMIT" at bounding box center [747, 508] width 163 height 38
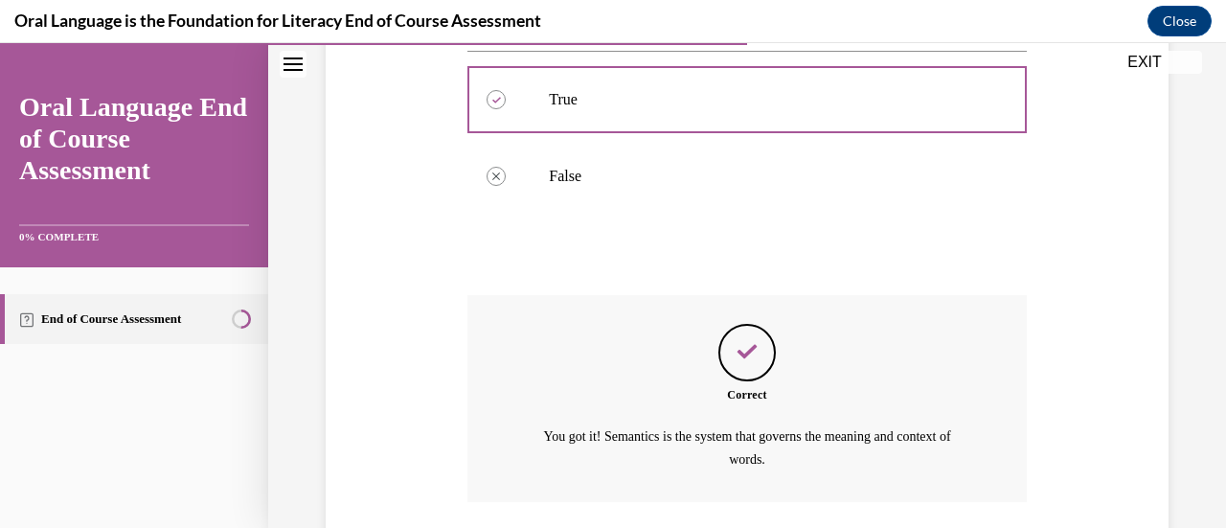
scroll to position [505, 0]
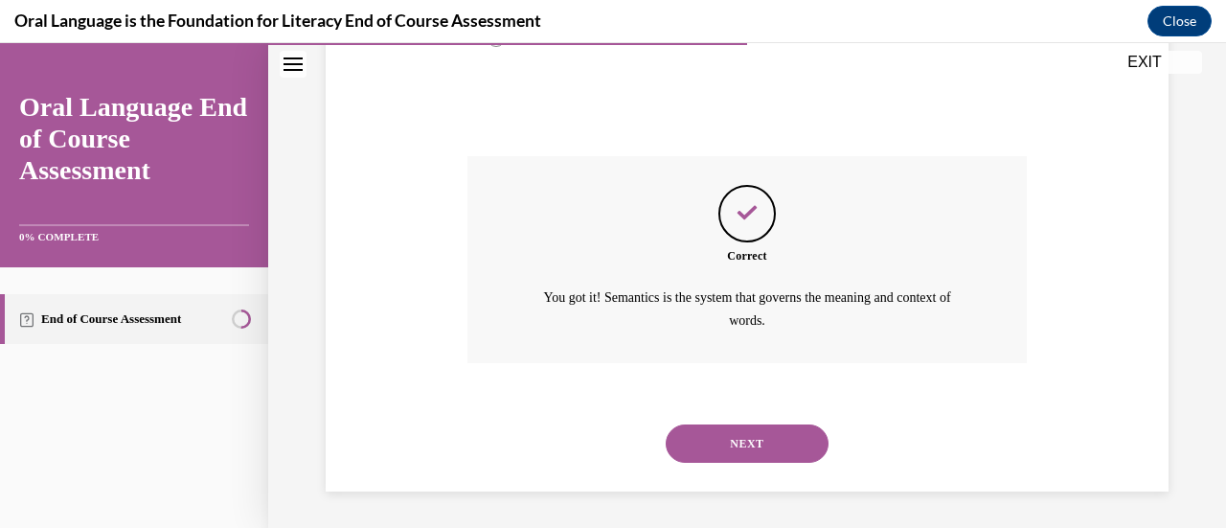
click at [733, 434] on button "NEXT" at bounding box center [747, 443] width 163 height 38
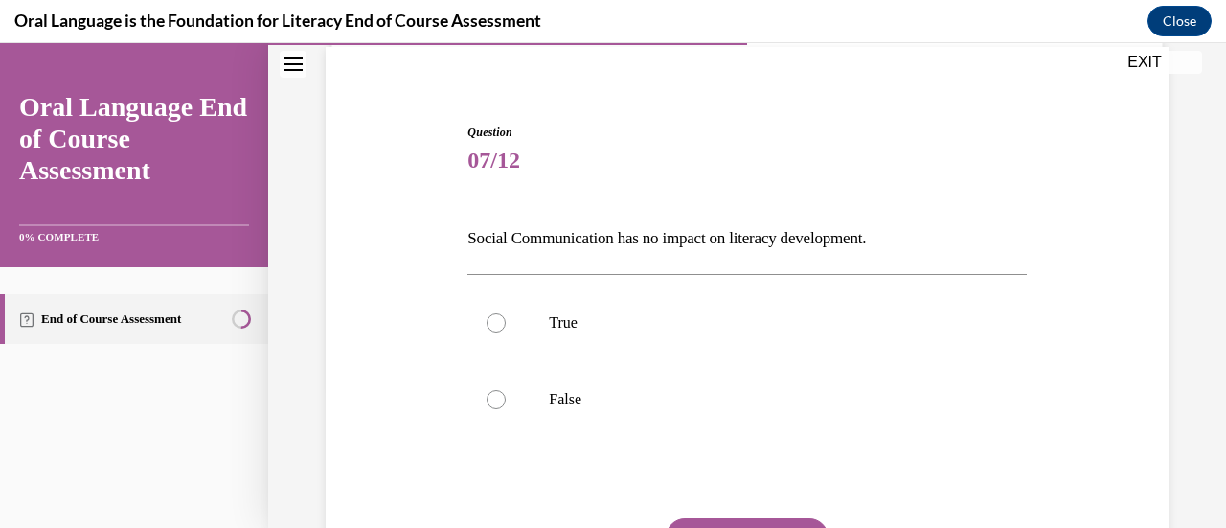
scroll to position [144, 0]
click at [491, 398] on div at bounding box center [496, 398] width 19 height 19
click at [491, 398] on input "False" at bounding box center [496, 398] width 19 height 19
radio input "true"
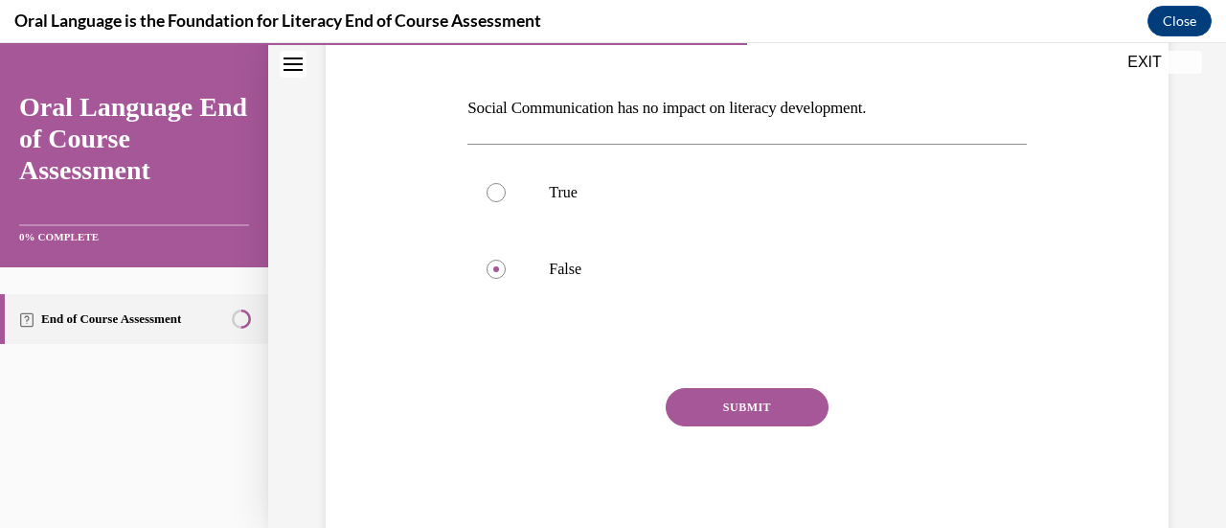
scroll to position [274, 0]
click at [773, 400] on button "SUBMIT" at bounding box center [747, 406] width 163 height 38
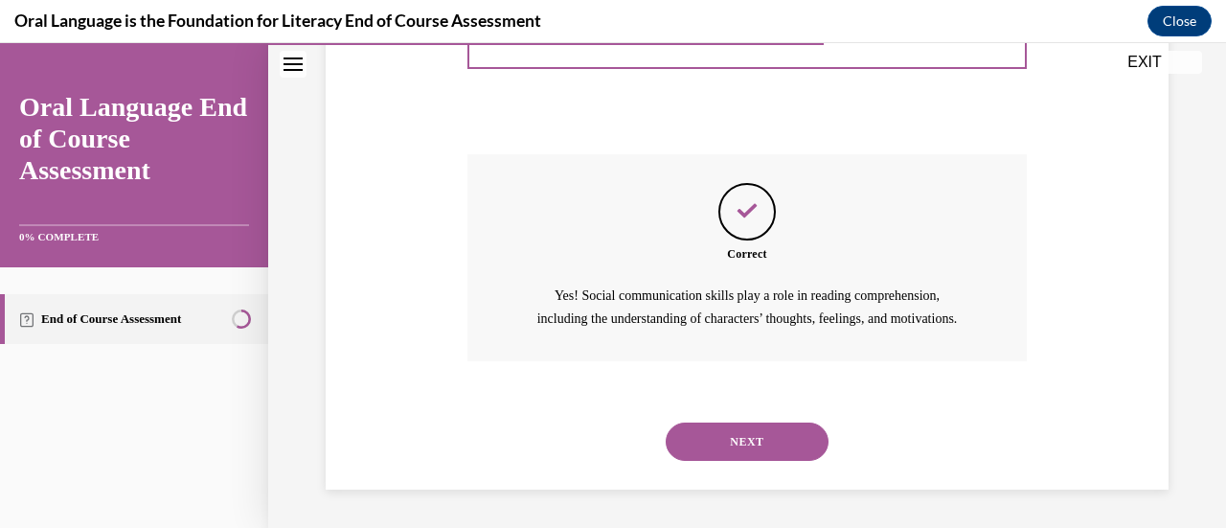
scroll to position [528, 0]
click at [763, 432] on button "NEXT" at bounding box center [747, 442] width 163 height 38
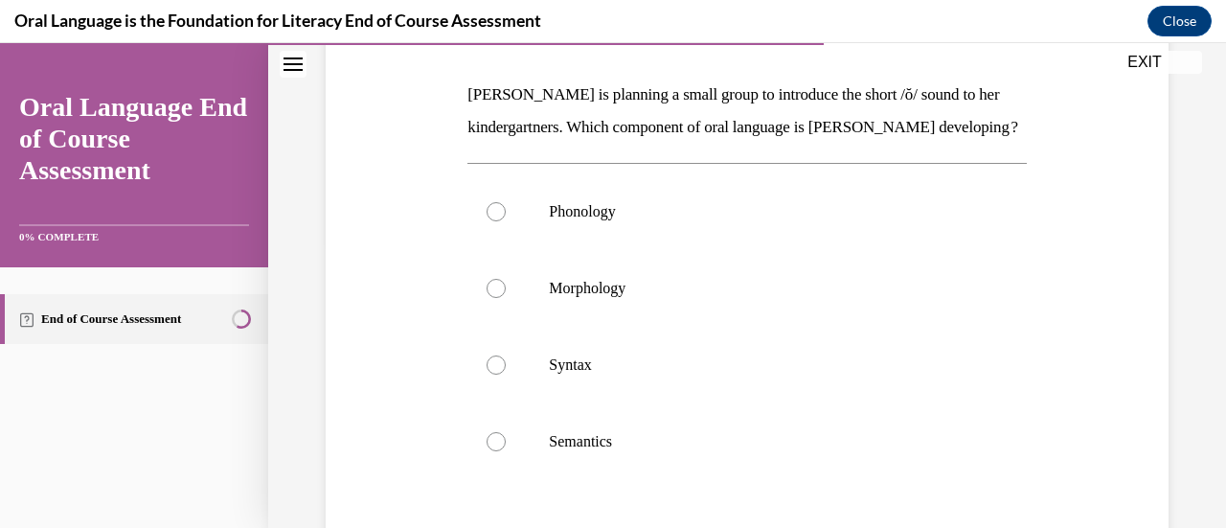
scroll to position [289, 0]
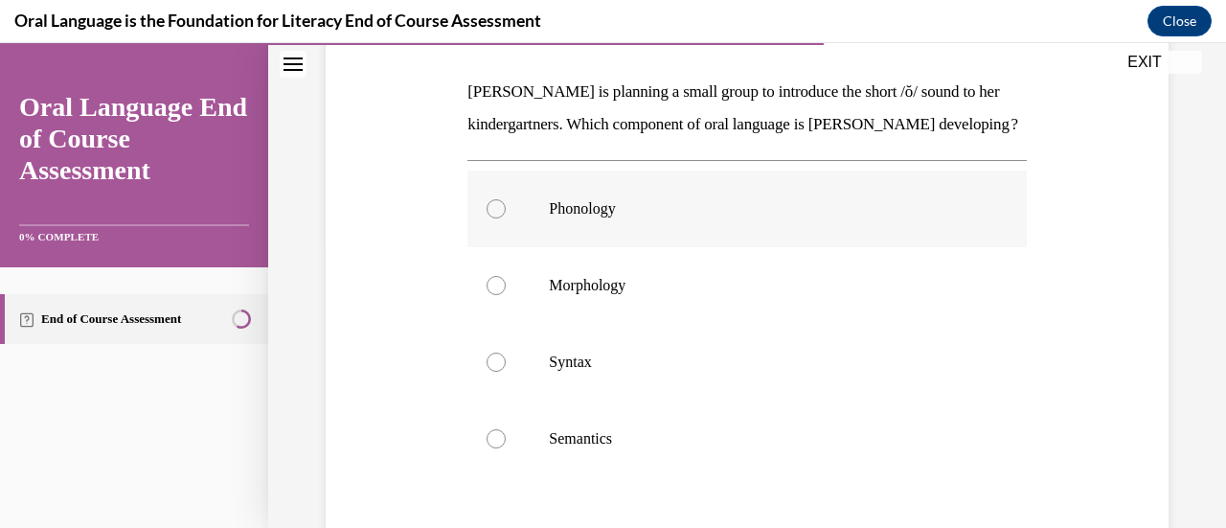
click at [496, 218] on div at bounding box center [496, 208] width 19 height 19
click at [496, 218] on input "Phonology" at bounding box center [496, 208] width 19 height 19
radio input "true"
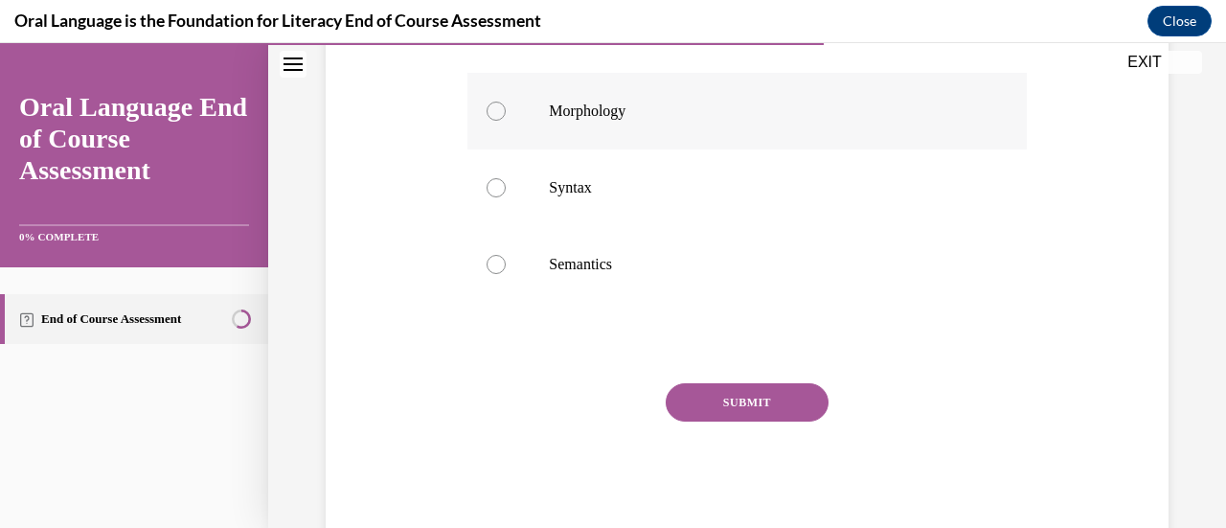
scroll to position [503, 0]
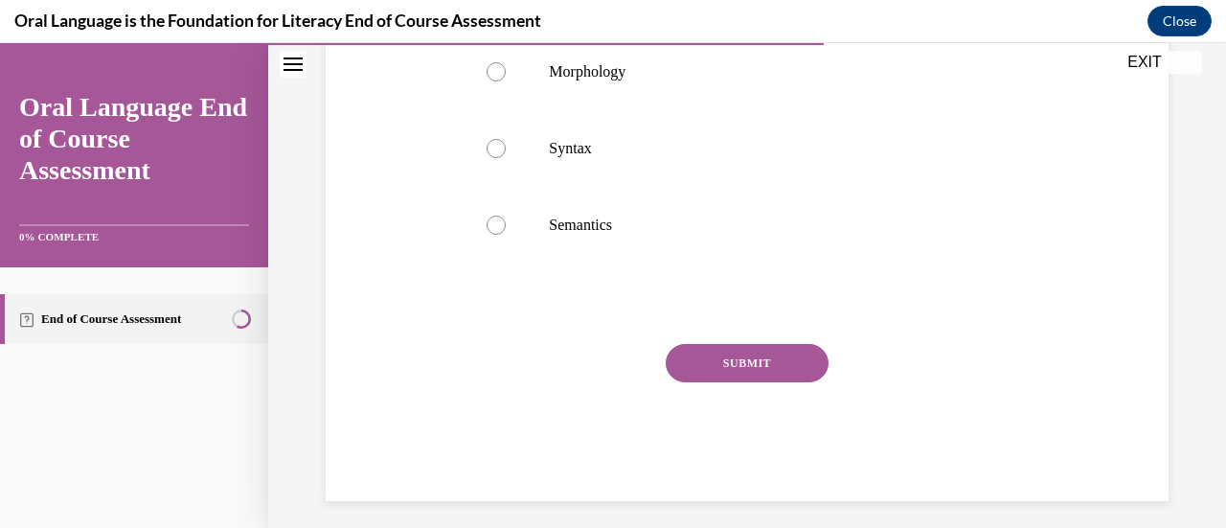
click at [729, 382] on button "SUBMIT" at bounding box center [747, 363] width 163 height 38
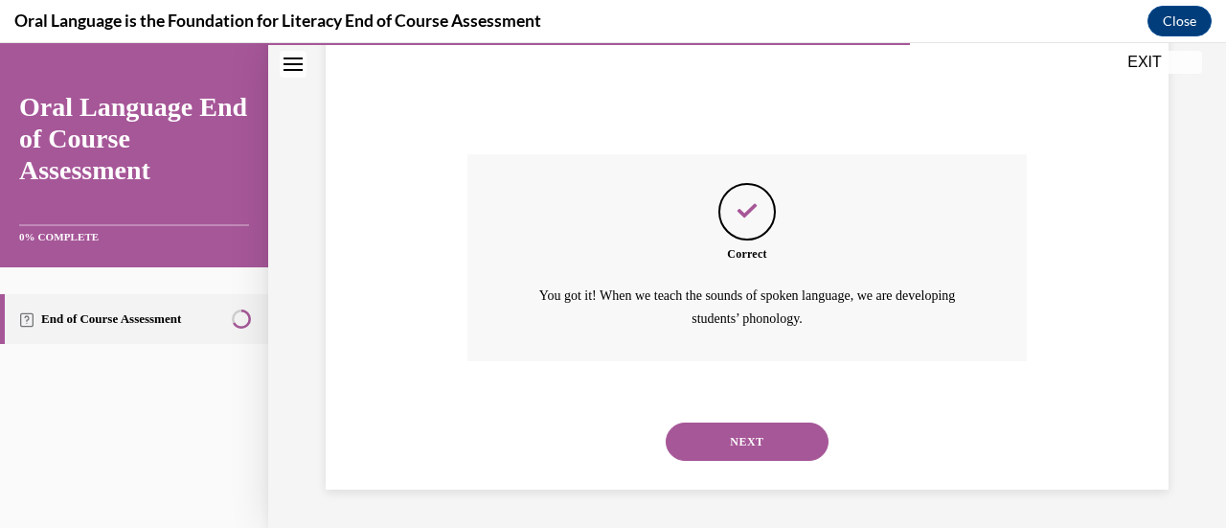
scroll to position [723, 0]
click at [747, 446] on button "NEXT" at bounding box center [747, 442] width 163 height 38
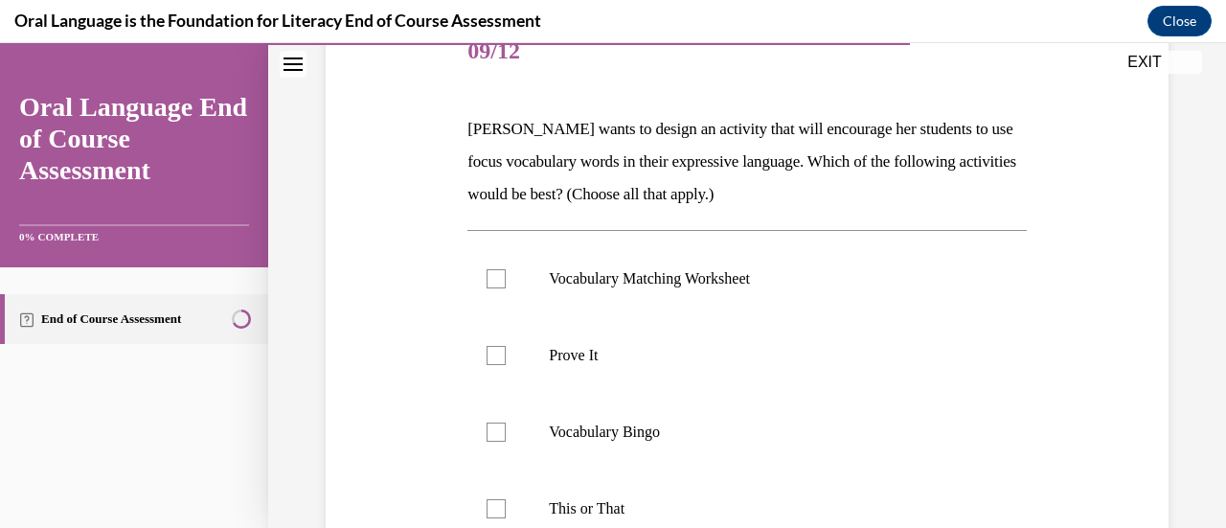
scroll to position [348, 0]
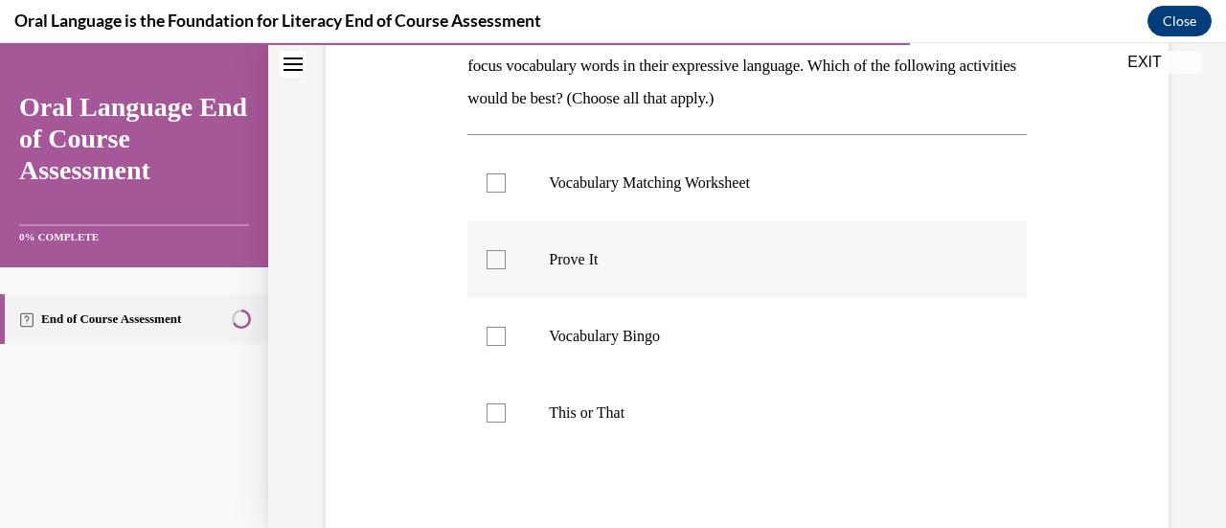
click at [491, 258] on div at bounding box center [496, 259] width 19 height 19
click at [491, 258] on input "Prove It" at bounding box center [496, 259] width 19 height 19
checkbox input "true"
click at [494, 413] on div at bounding box center [496, 412] width 19 height 19
click at [494, 413] on input "This or That" at bounding box center [496, 412] width 19 height 19
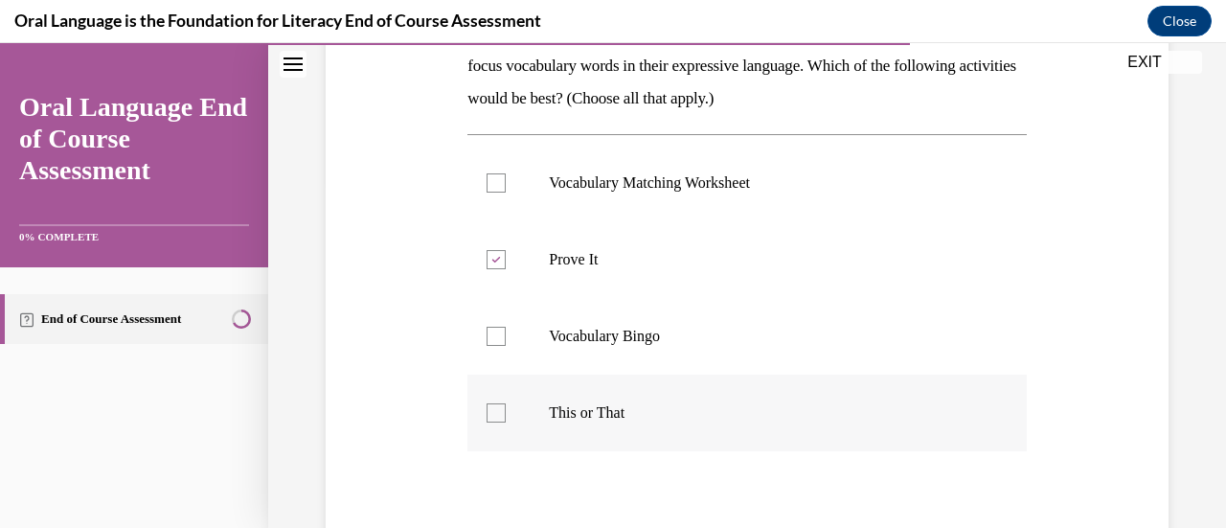
checkbox input "true"
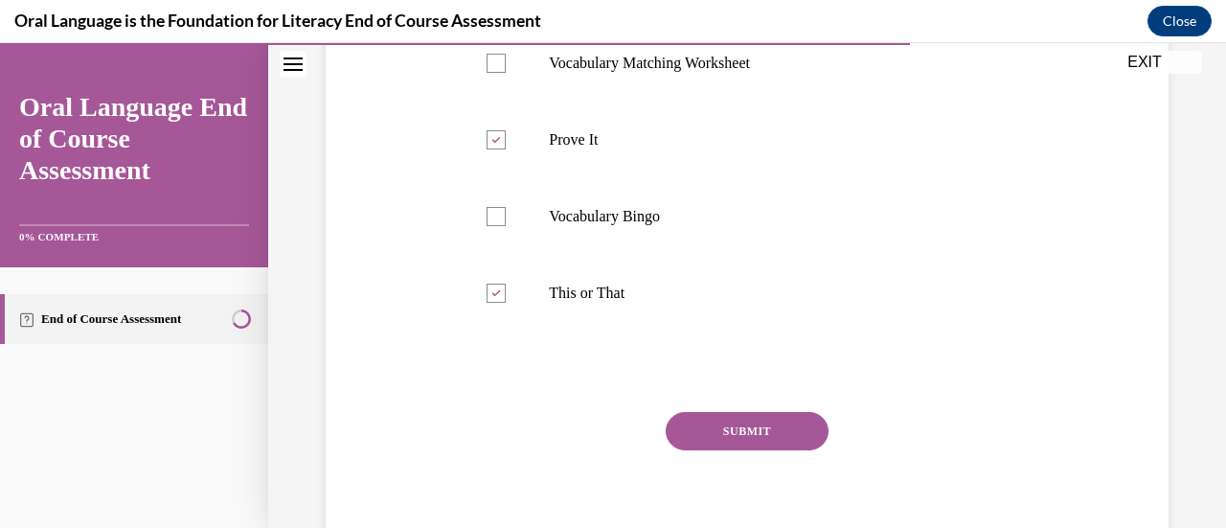
scroll to position [471, 0]
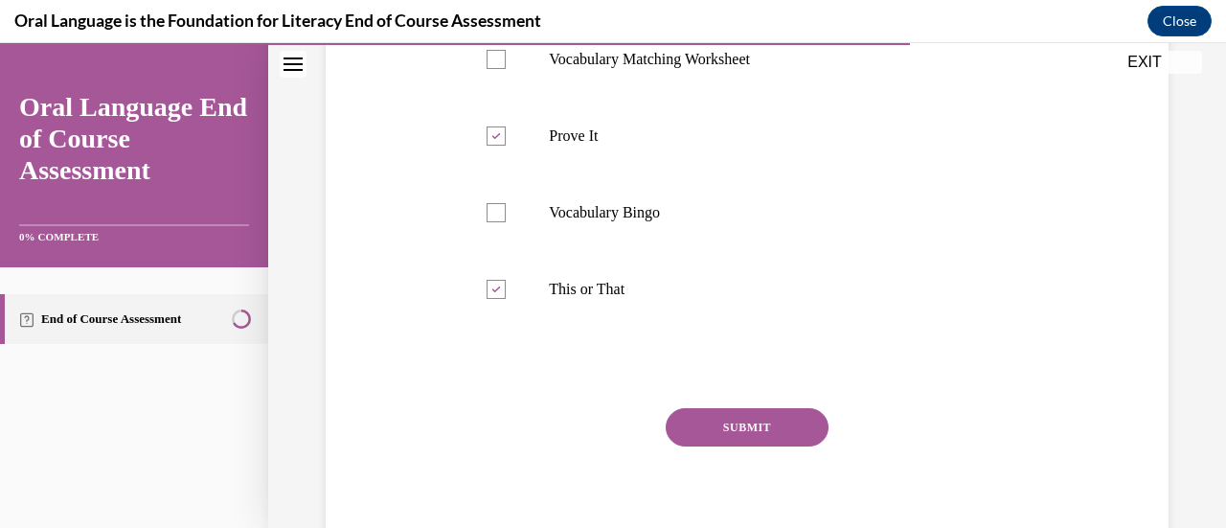
click at [743, 424] on button "SUBMIT" at bounding box center [747, 427] width 163 height 38
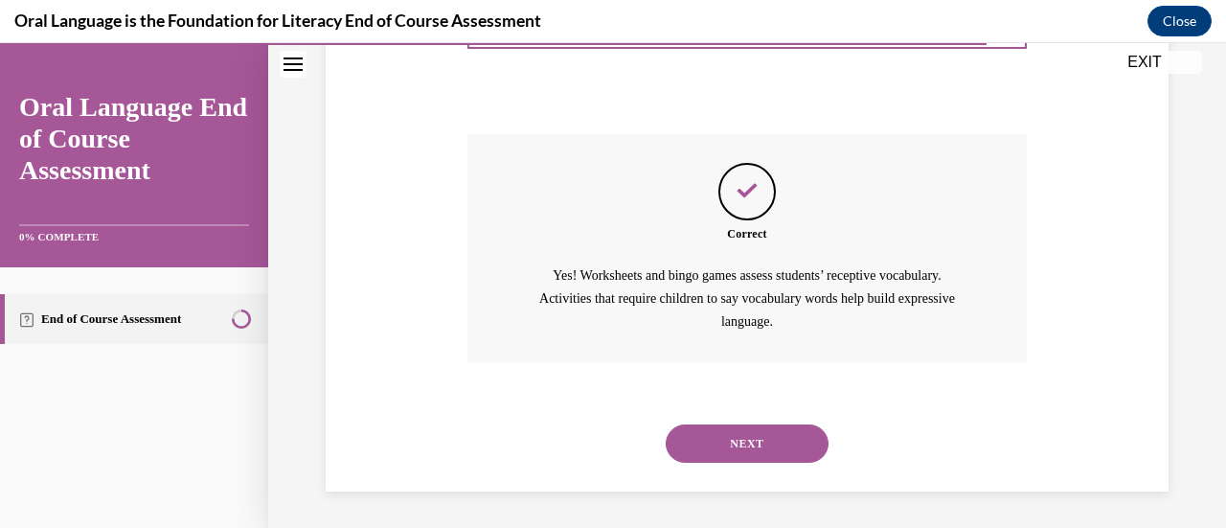
scroll to position [746, 0]
click at [753, 440] on button "NEXT" at bounding box center [747, 442] width 163 height 38
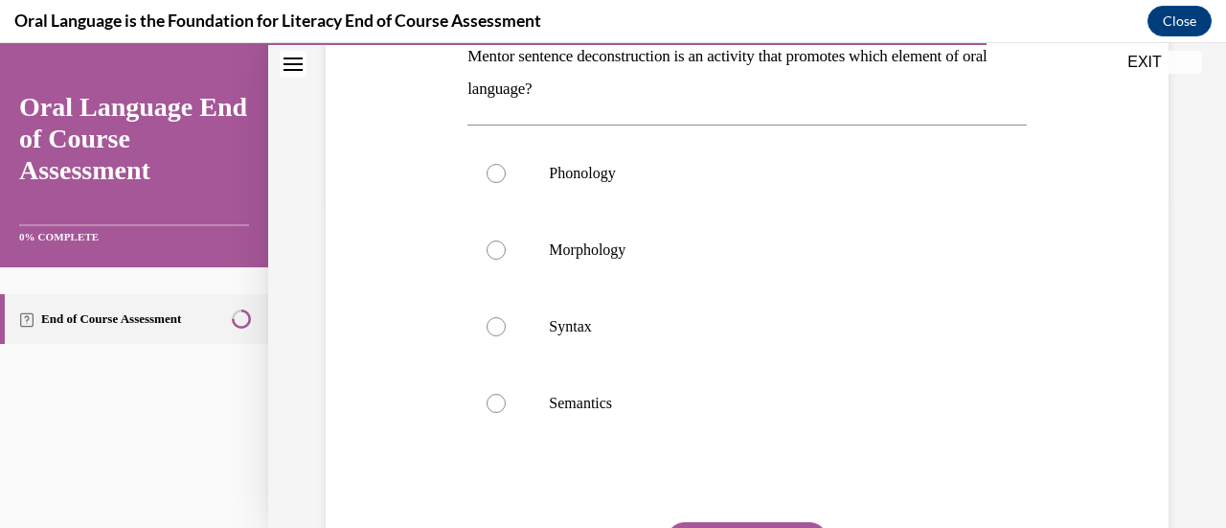
scroll to position [351, 0]
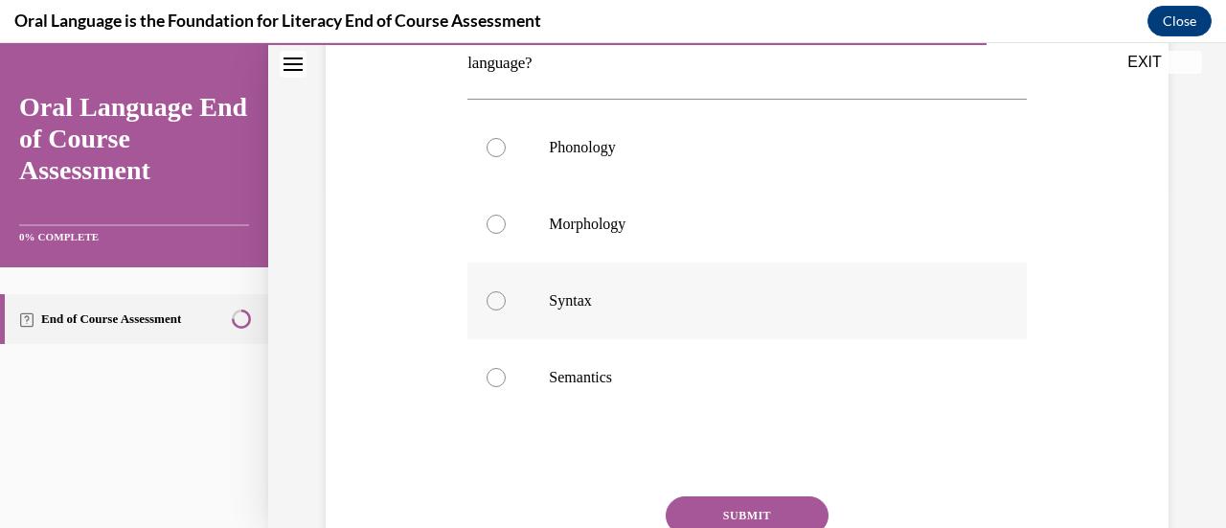
click at [494, 296] on div at bounding box center [496, 300] width 19 height 19
click at [494, 296] on input "Syntax" at bounding box center [496, 300] width 19 height 19
radio input "true"
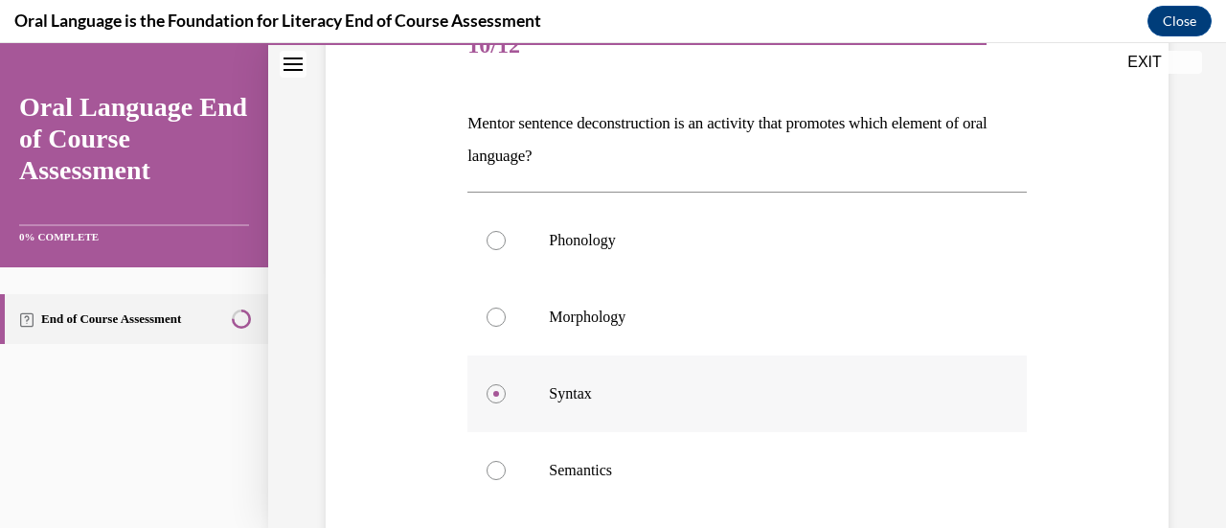
scroll to position [383, 0]
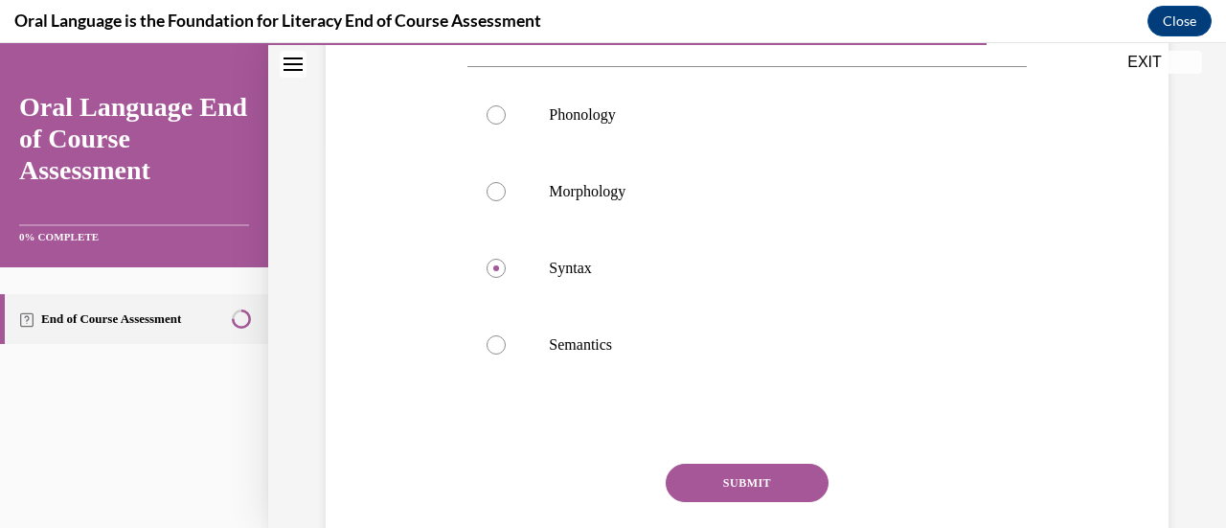
click at [779, 475] on button "SUBMIT" at bounding box center [747, 483] width 163 height 38
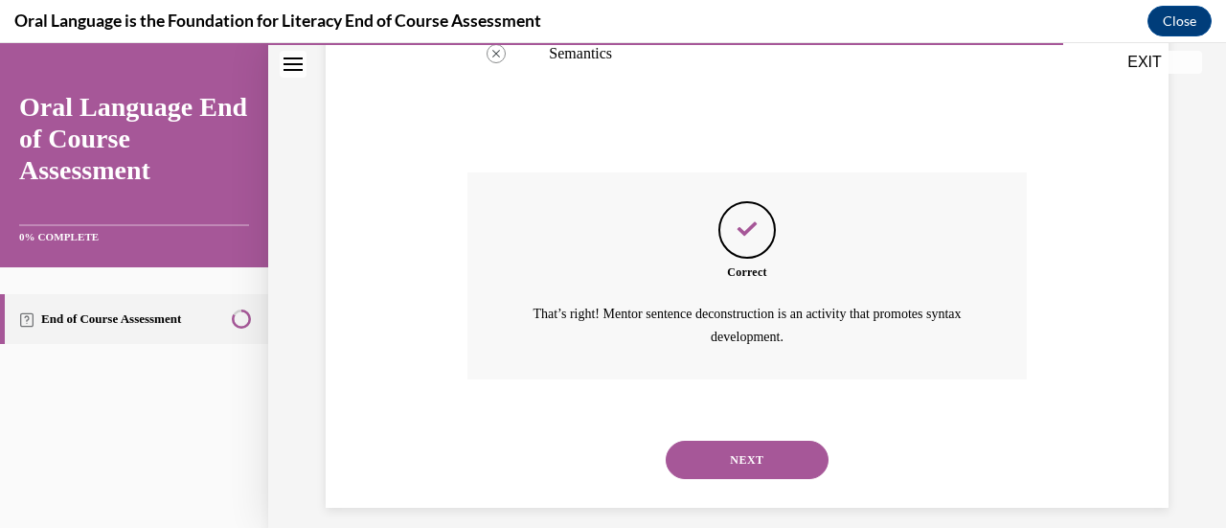
scroll to position [691, 0]
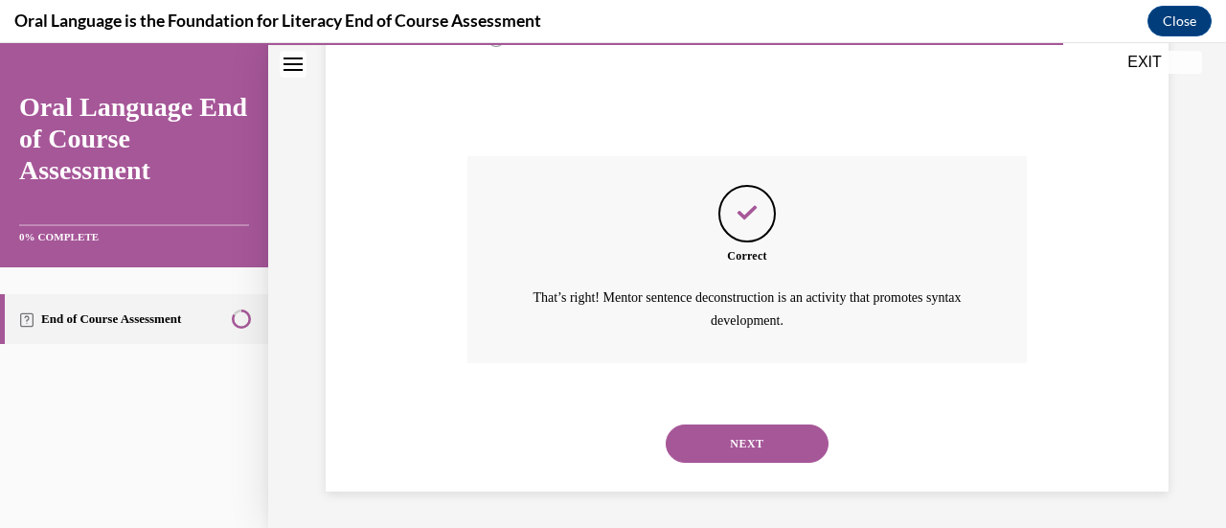
click at [761, 437] on button "NEXT" at bounding box center [747, 443] width 163 height 38
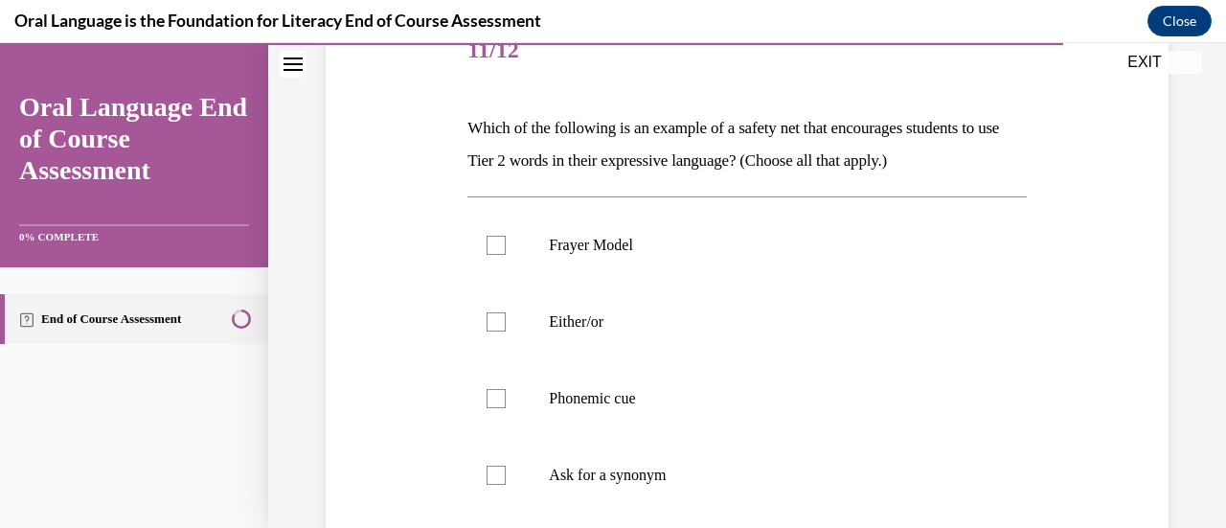
scroll to position [276, 0]
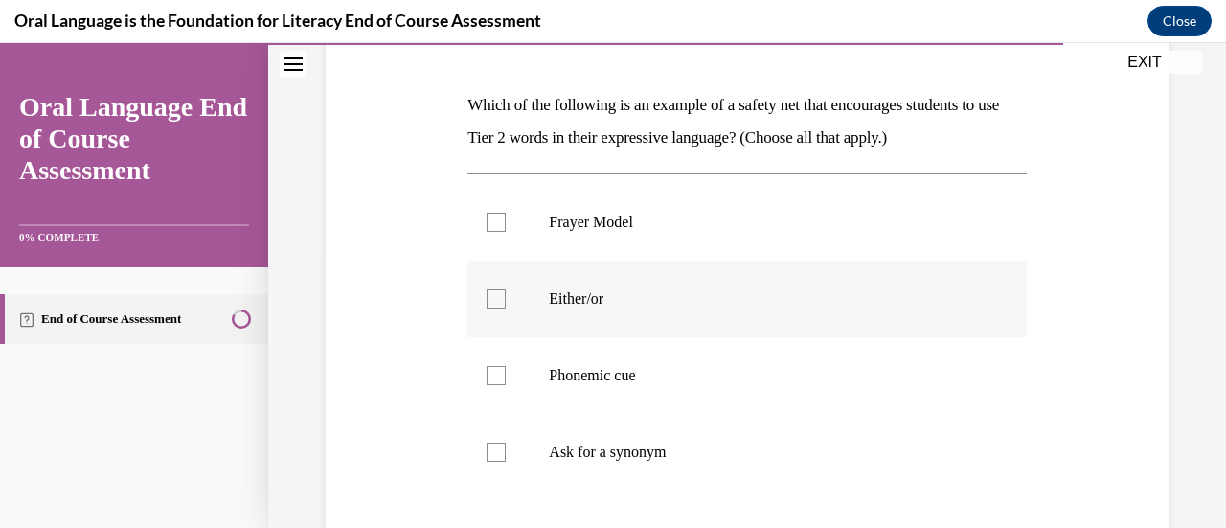
click at [492, 295] on div at bounding box center [496, 298] width 19 height 19
click at [492, 295] on input "Either/or" at bounding box center [496, 298] width 19 height 19
checkbox input "true"
click at [493, 452] on div at bounding box center [496, 452] width 19 height 19
click at [493, 452] on input "Ask for a synonym" at bounding box center [496, 452] width 19 height 19
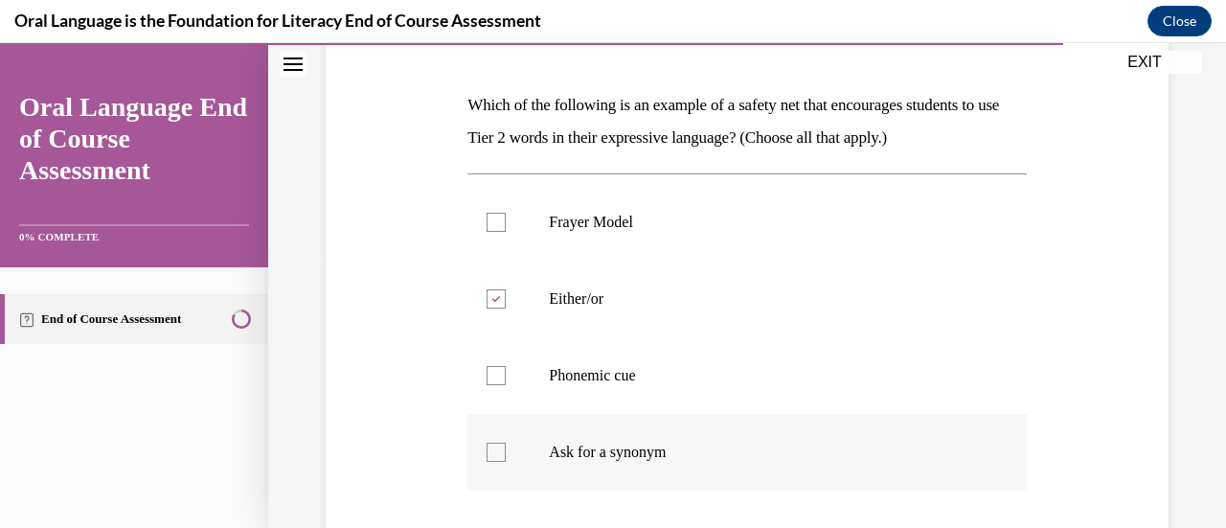
checkbox input "true"
click at [492, 368] on div at bounding box center [496, 375] width 19 height 19
click at [492, 368] on input "Phonemic cue" at bounding box center [496, 375] width 19 height 19
checkbox input "true"
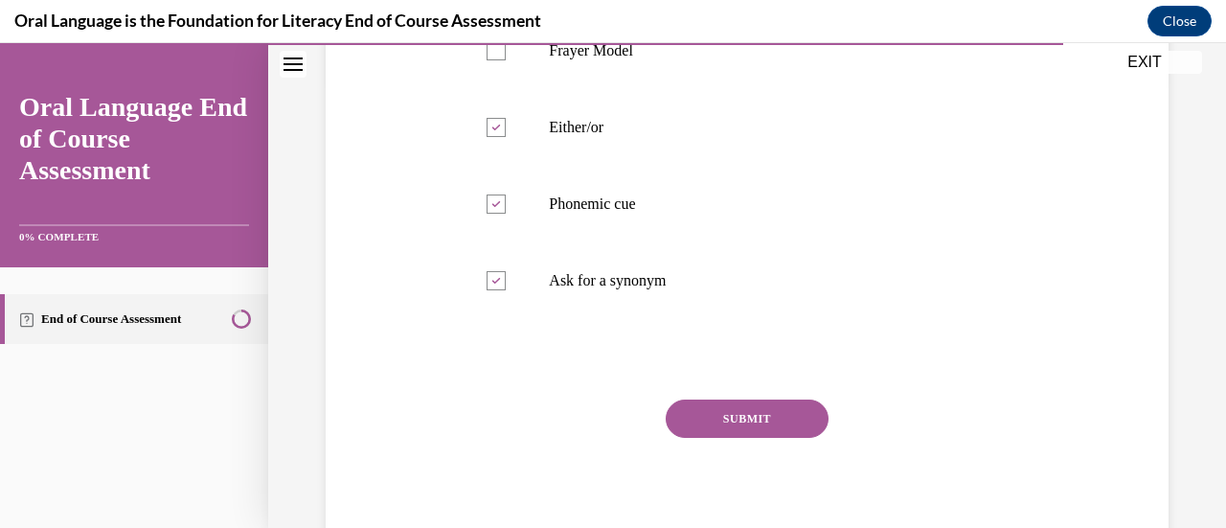
click at [711, 412] on button "SUBMIT" at bounding box center [747, 419] width 163 height 38
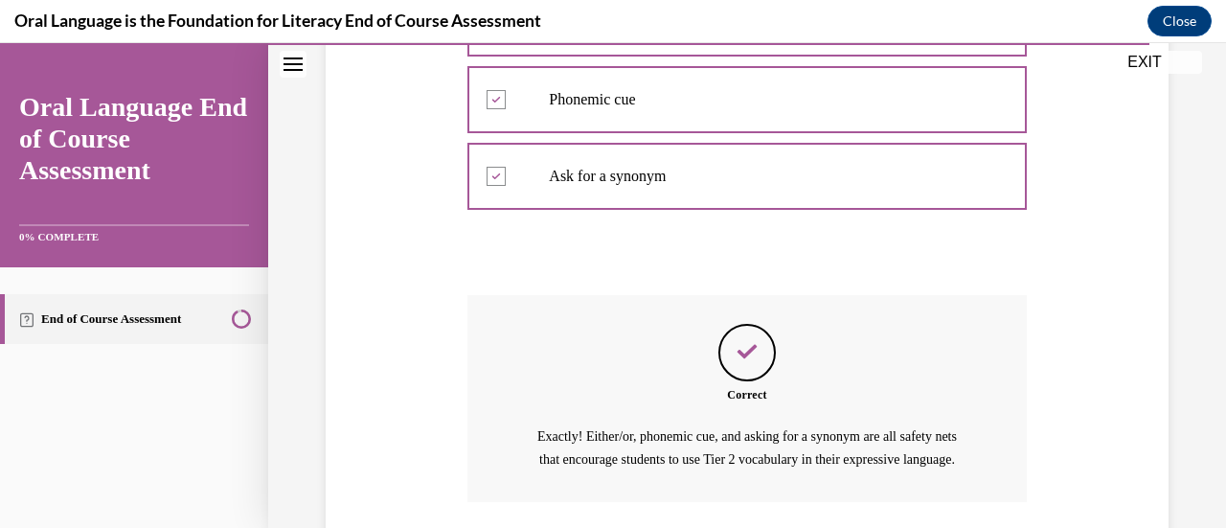
scroll to position [714, 0]
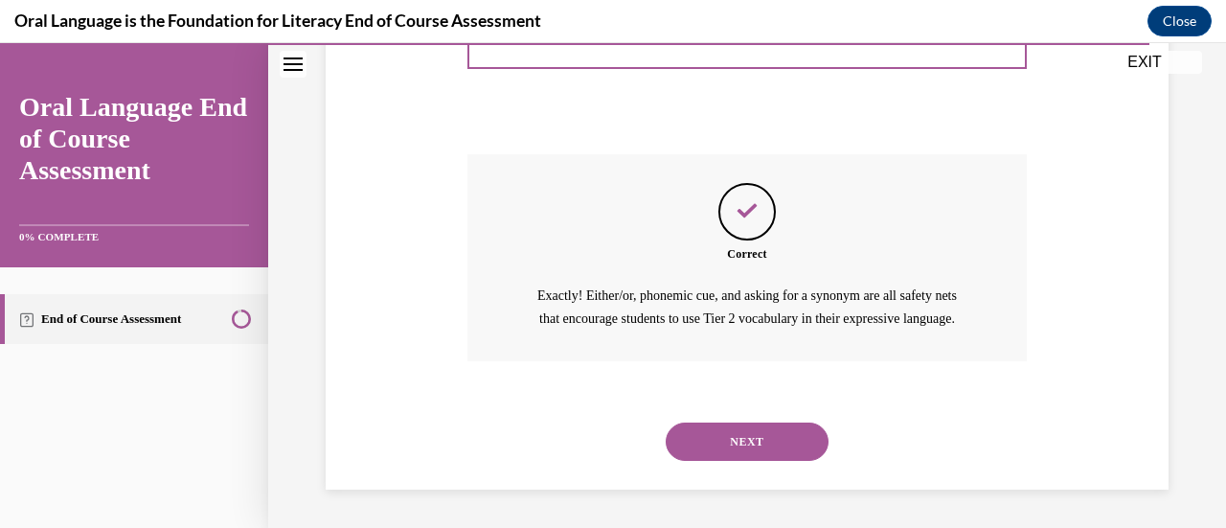
click at [723, 438] on button "NEXT" at bounding box center [747, 442] width 163 height 38
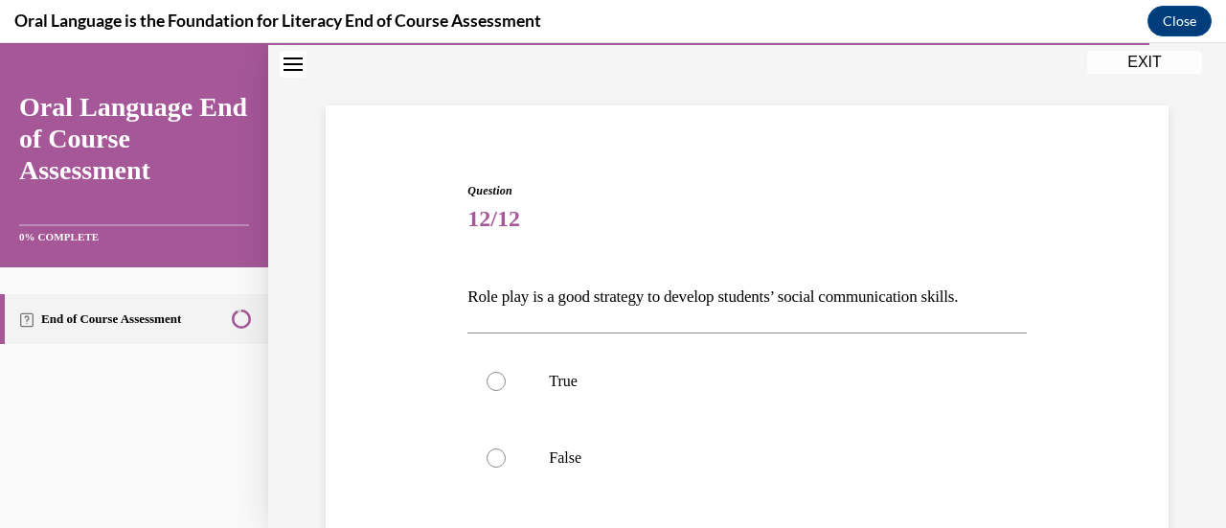
scroll to position [85, 0]
click at [496, 371] on div at bounding box center [496, 380] width 19 height 19
click at [496, 371] on input "True" at bounding box center [496, 380] width 19 height 19
radio input "true"
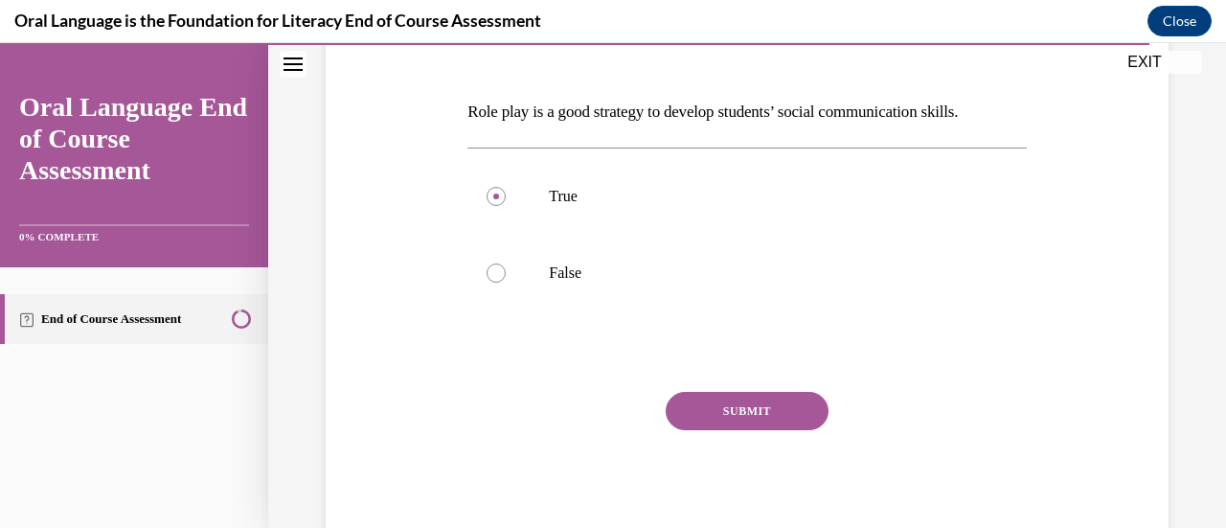
click at [745, 419] on button "SUBMIT" at bounding box center [747, 411] width 163 height 38
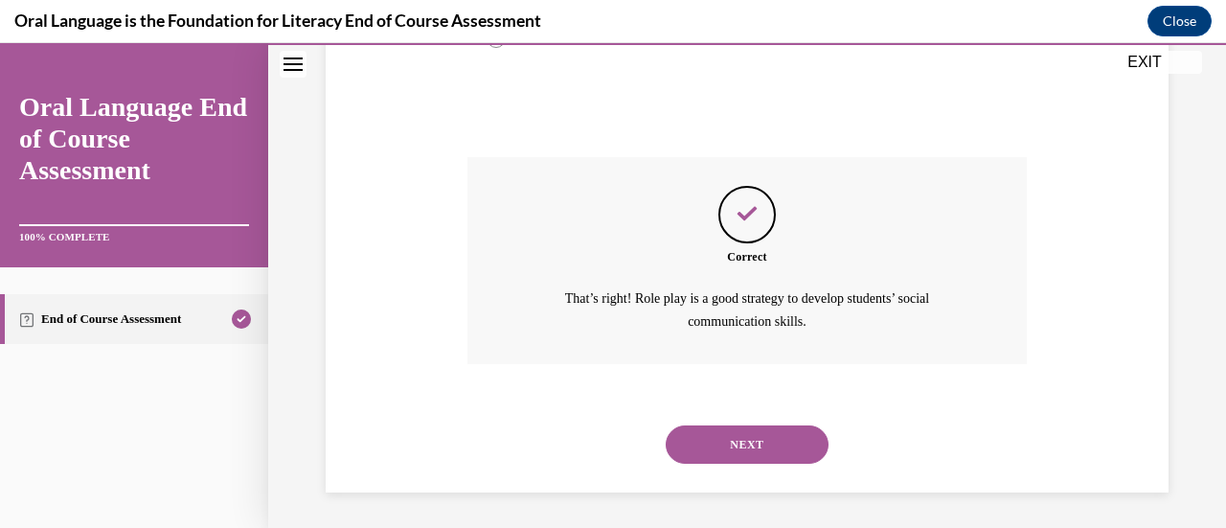
scroll to position [505, 0]
click at [751, 447] on button "NEXT" at bounding box center [747, 443] width 163 height 38
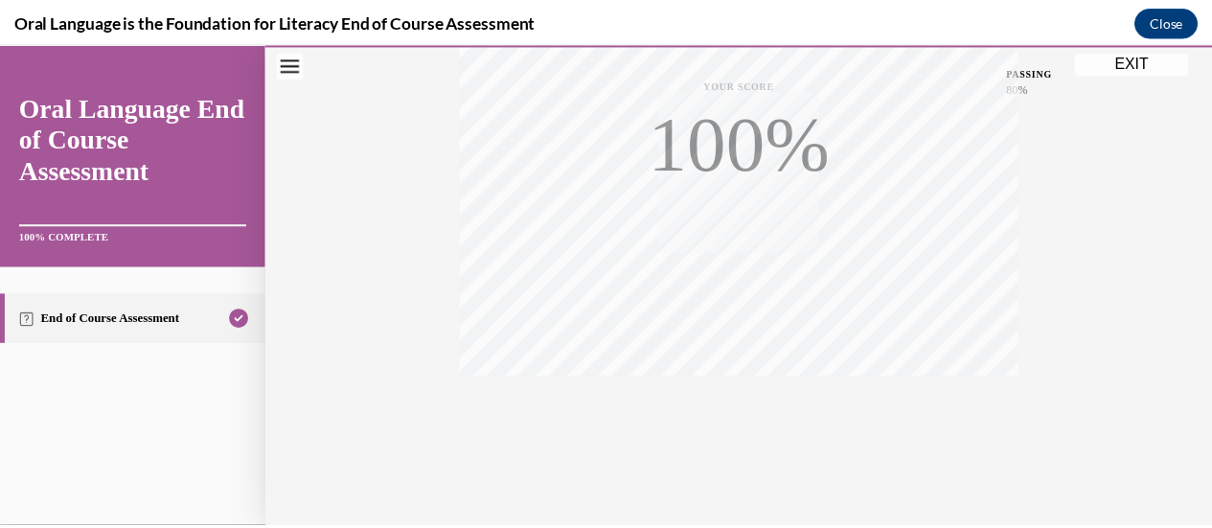
scroll to position [496, 0]
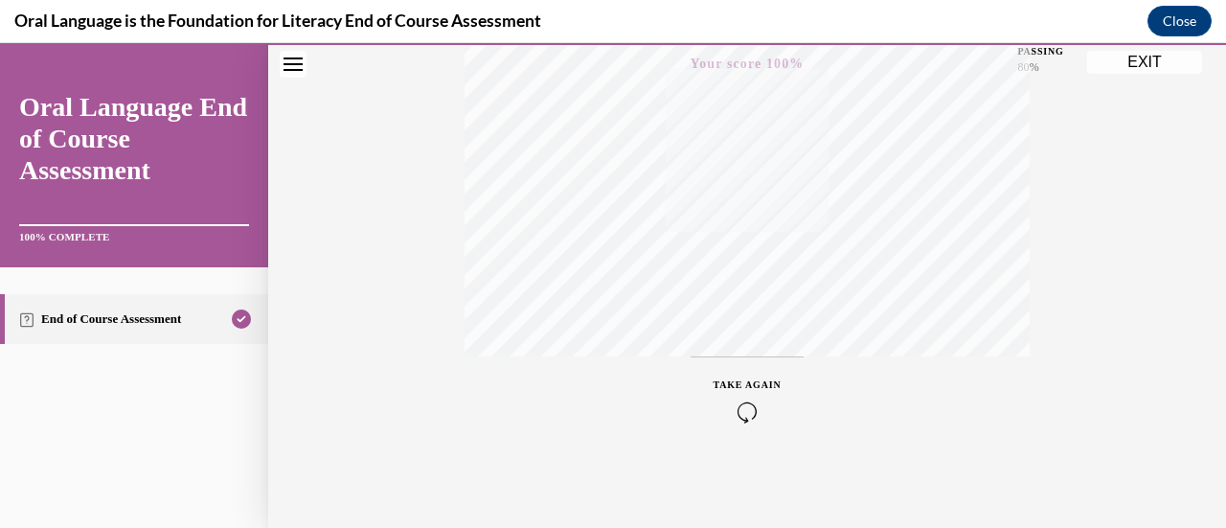
click at [1135, 57] on button "EXIT" at bounding box center [1144, 62] width 115 height 23
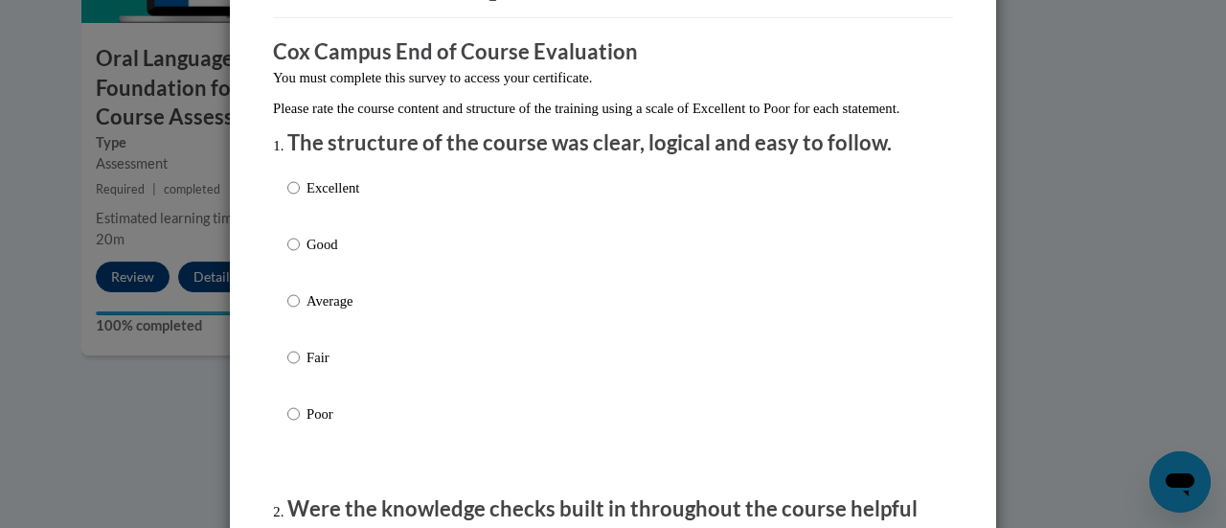
scroll to position [194, 0]
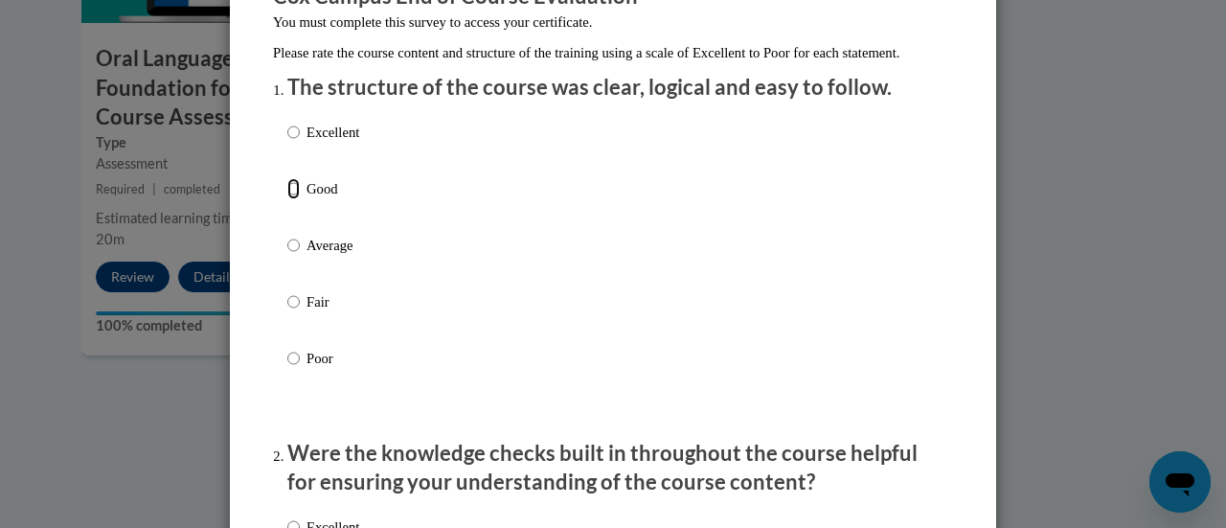
click at [287, 199] on input "Good" at bounding box center [293, 188] width 12 height 21
radio input "true"
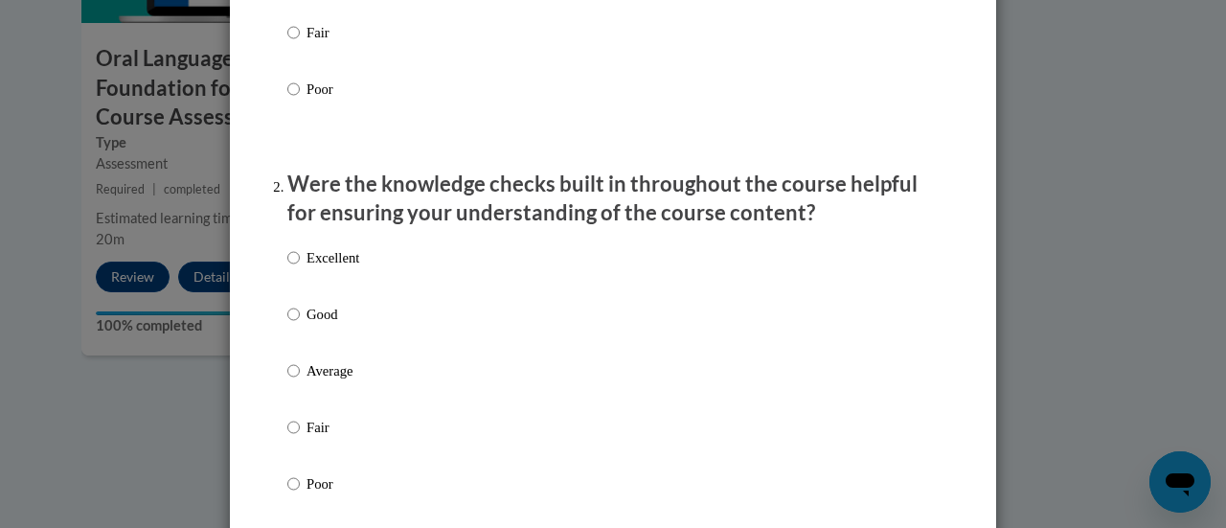
scroll to position [468, 0]
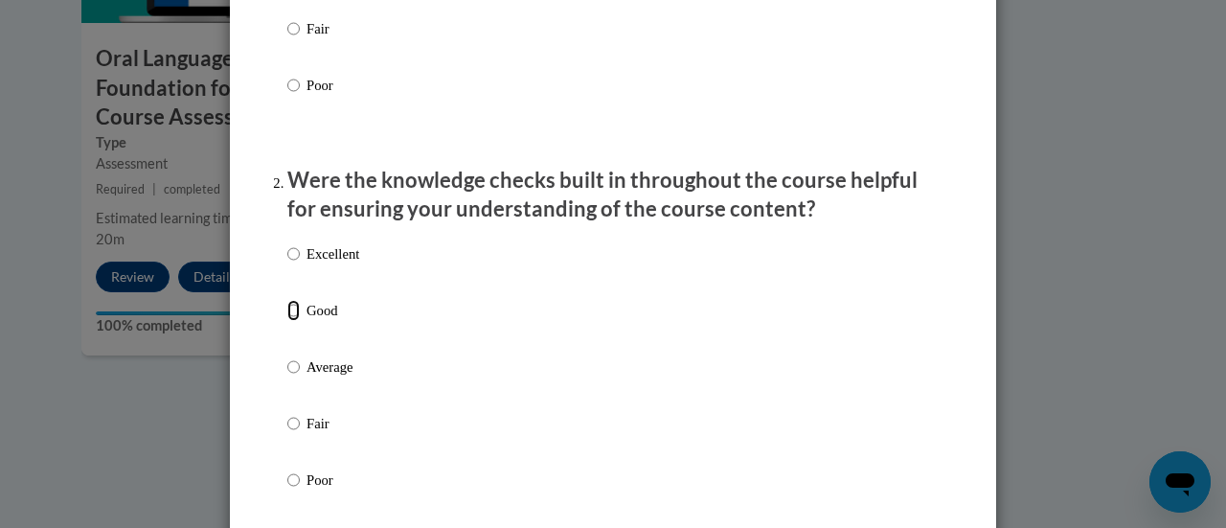
click at [287, 321] on input "Good" at bounding box center [293, 310] width 12 height 21
radio input "true"
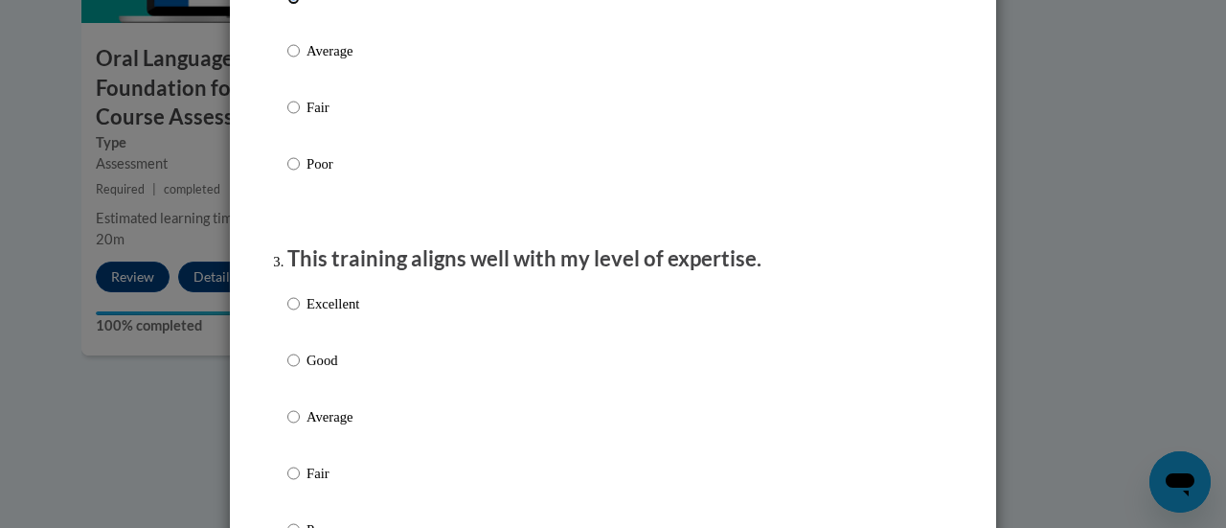
scroll to position [784, 0]
click at [287, 371] on input "Good" at bounding box center [293, 360] width 12 height 21
radio input "true"
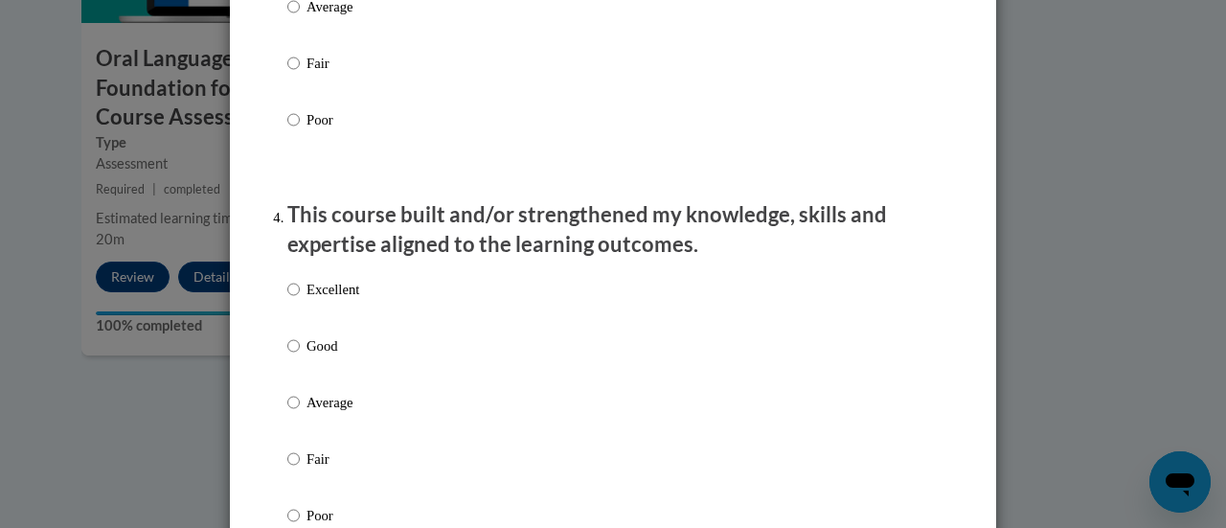
scroll to position [1198, 0]
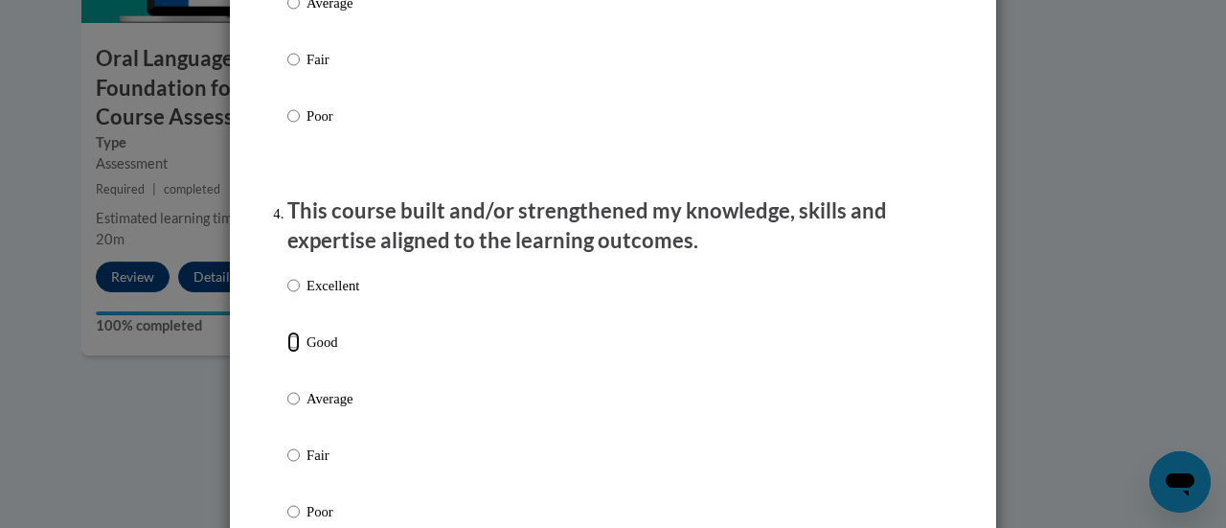
click at [287, 353] on input "Good" at bounding box center [293, 342] width 12 height 21
radio input "true"
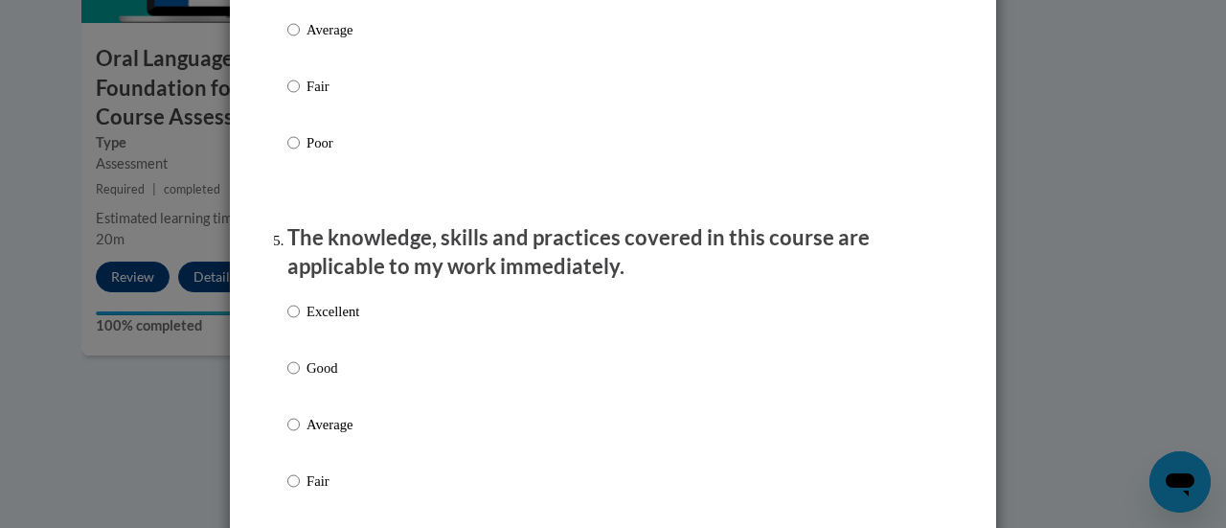
scroll to position [1567, 0]
click at [289, 377] on input "Good" at bounding box center [293, 366] width 12 height 21
radio input "true"
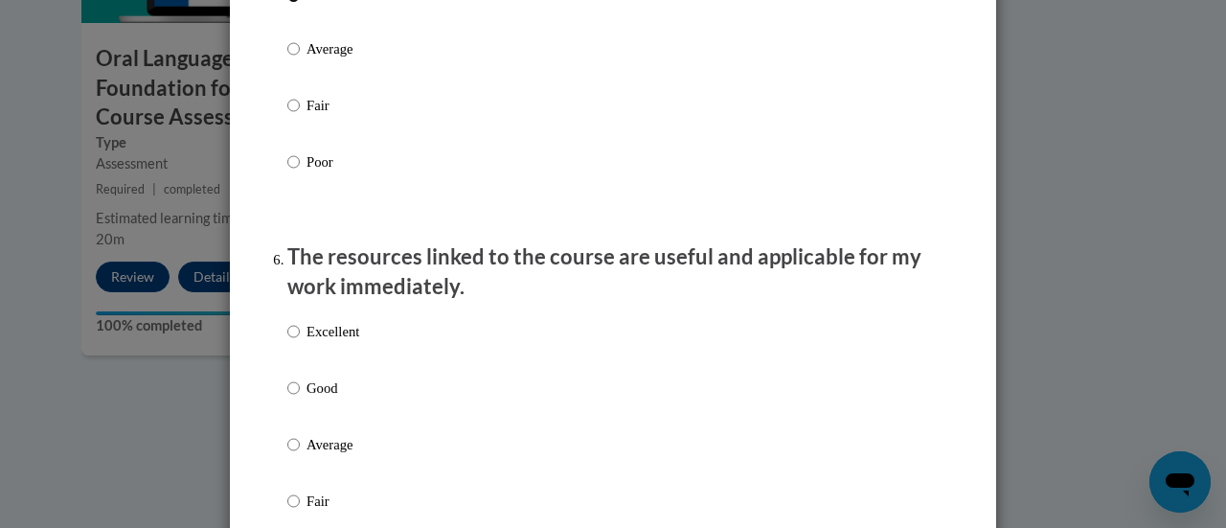
scroll to position [1943, 0]
click at [287, 398] on input "Good" at bounding box center [293, 387] width 12 height 21
radio input "true"
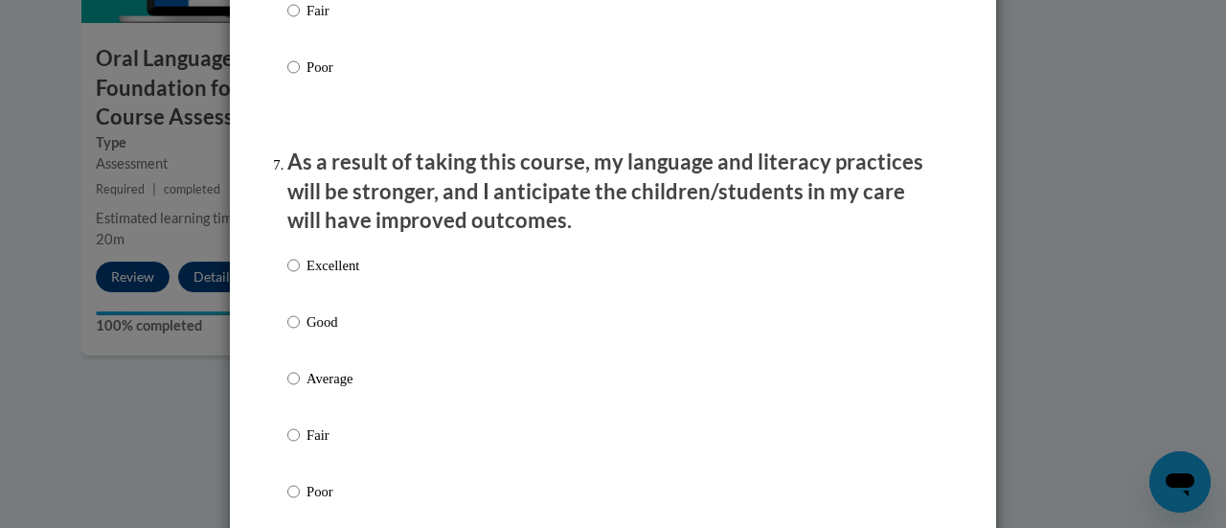
scroll to position [2434, 0]
click at [287, 388] on input "Average" at bounding box center [293, 377] width 12 height 21
radio input "true"
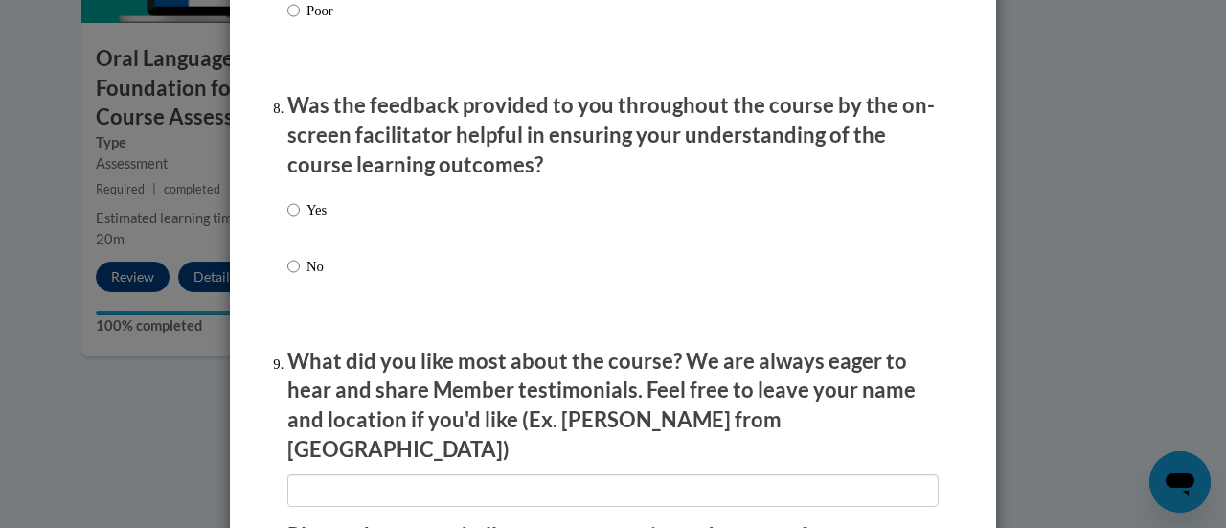
scroll to position [2921, 0]
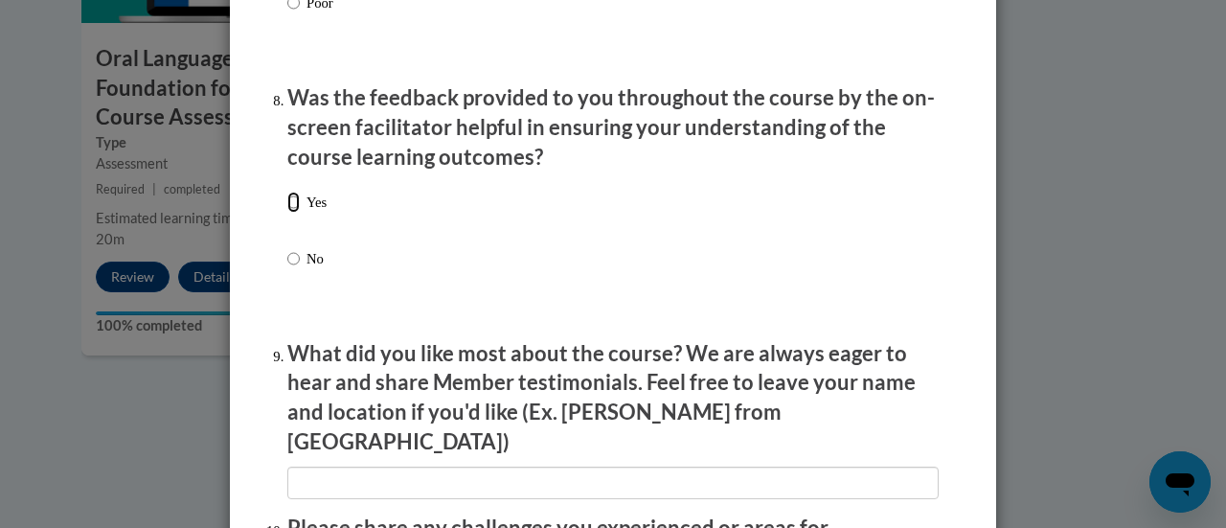
click at [287, 213] on input "Yes" at bounding box center [293, 202] width 12 height 21
radio input "true"
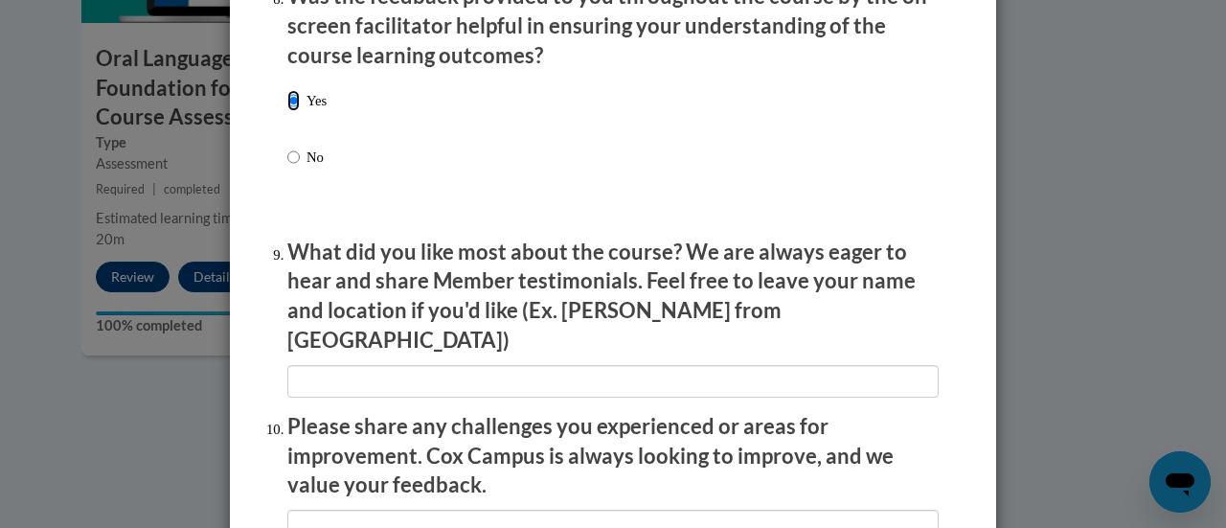
scroll to position [3025, 0]
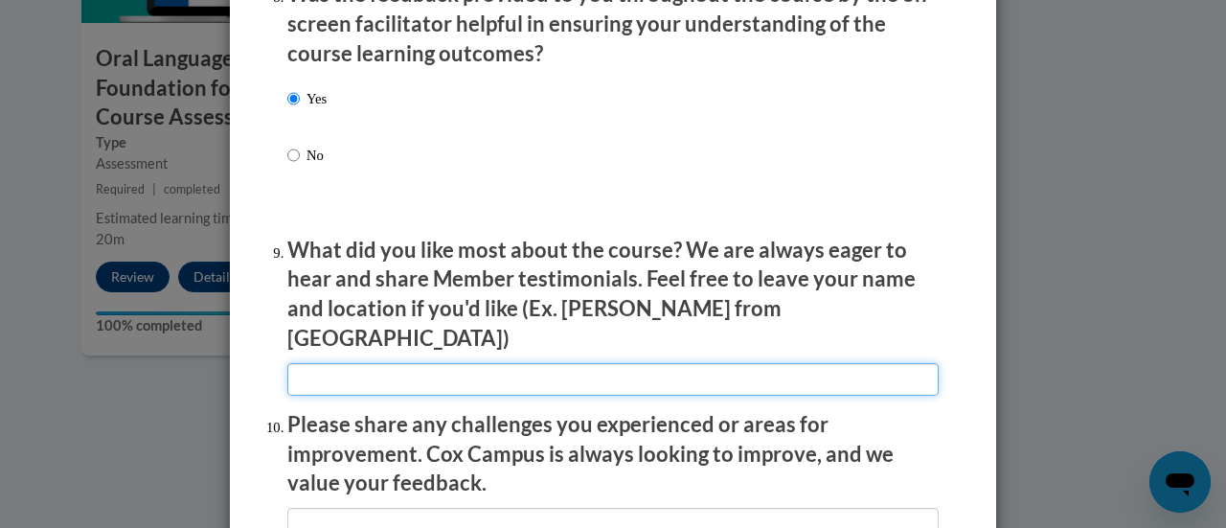
click at [579, 366] on input "textbox" at bounding box center [613, 379] width 652 height 33
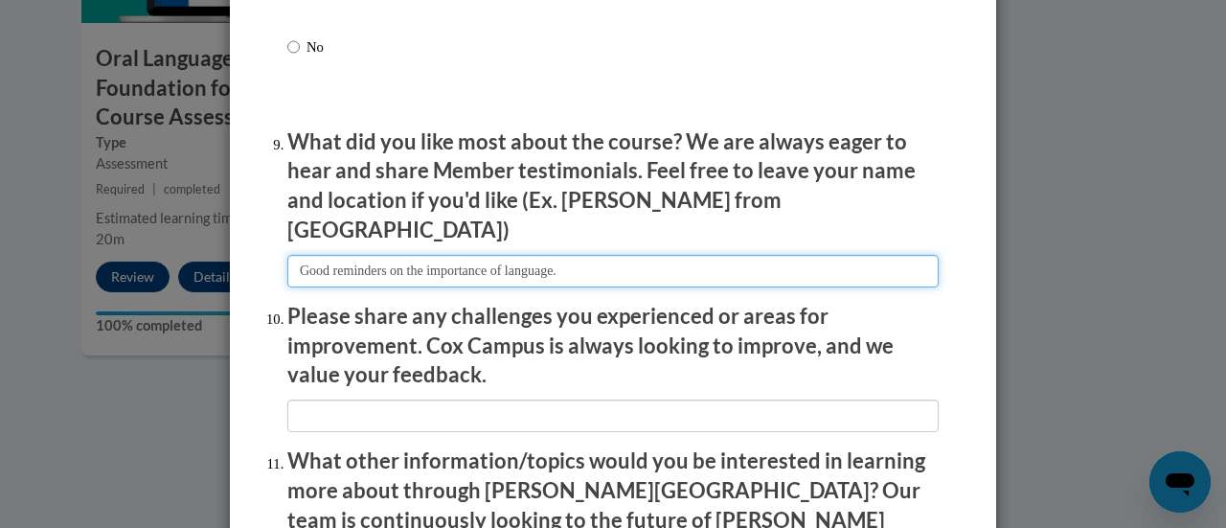
scroll to position [3134, 0]
type input "Good reminders on the importance of language."
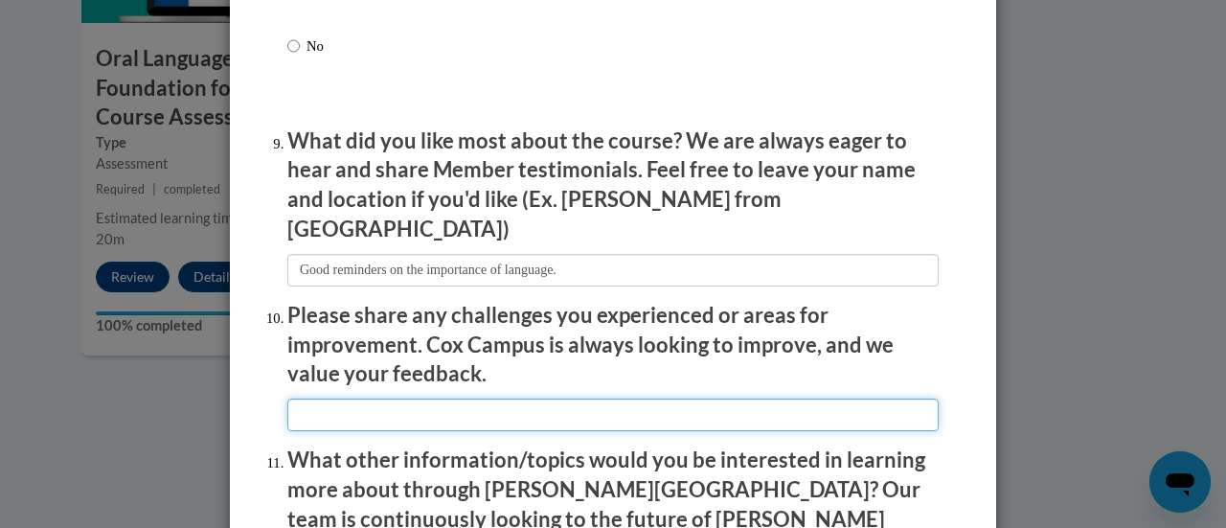
click at [580, 402] on input "textbox" at bounding box center [613, 415] width 652 height 33
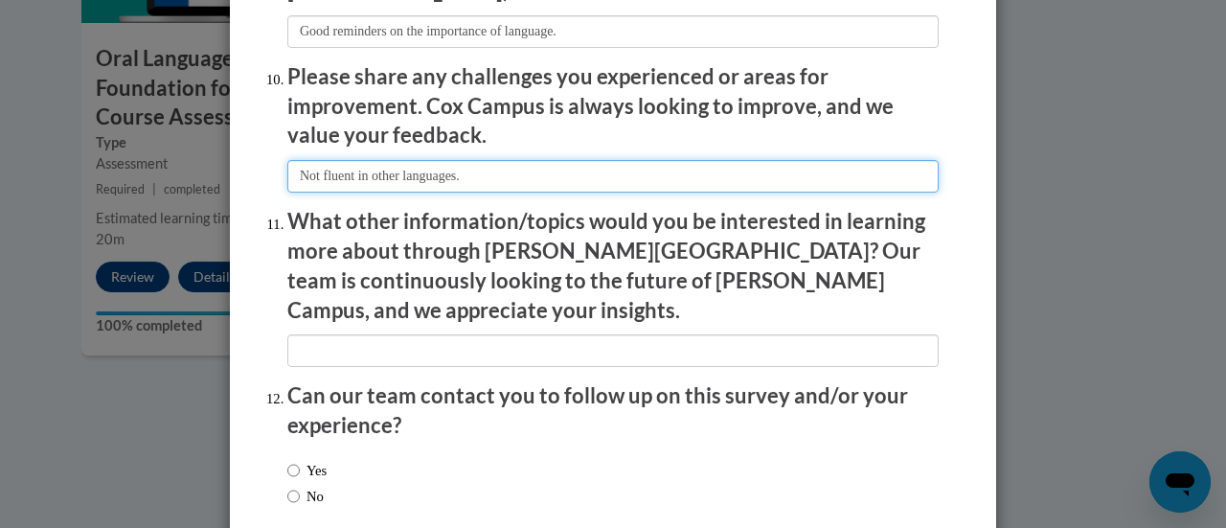
scroll to position [3375, 0]
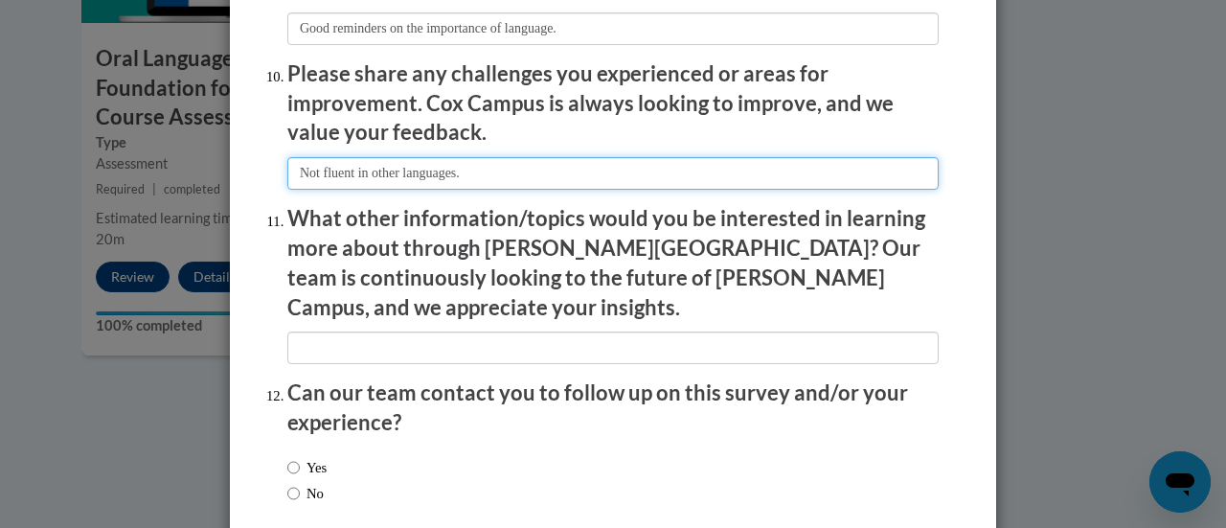
type input "Not fluent in other languages."
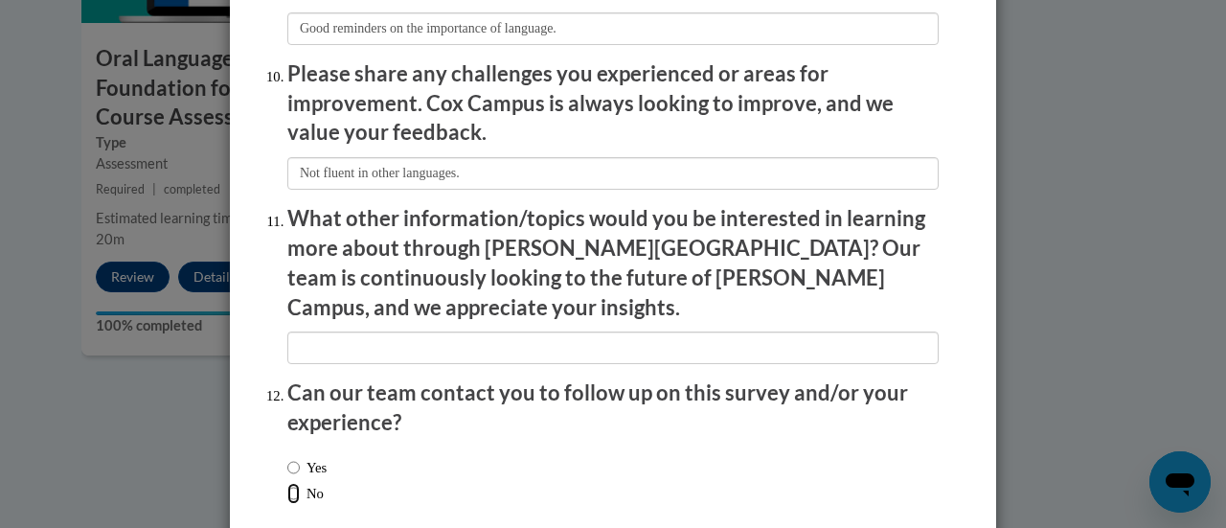
click at [287, 483] on input "No" at bounding box center [293, 493] width 12 height 21
radio input "true"
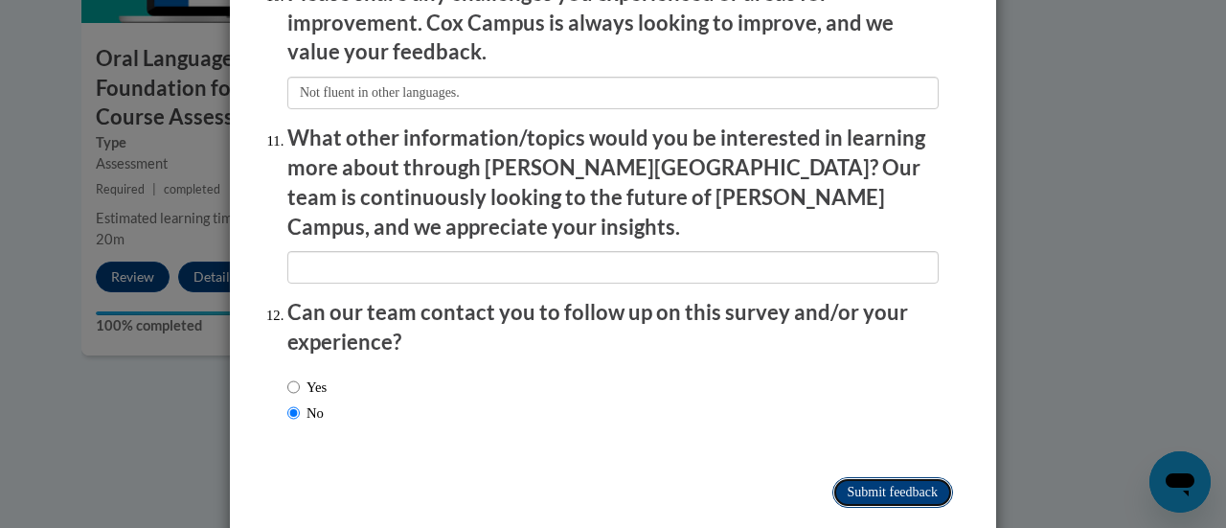
click at [871, 477] on input "Submit feedback" at bounding box center [893, 492] width 121 height 31
